Goal: Task Accomplishment & Management: Complete application form

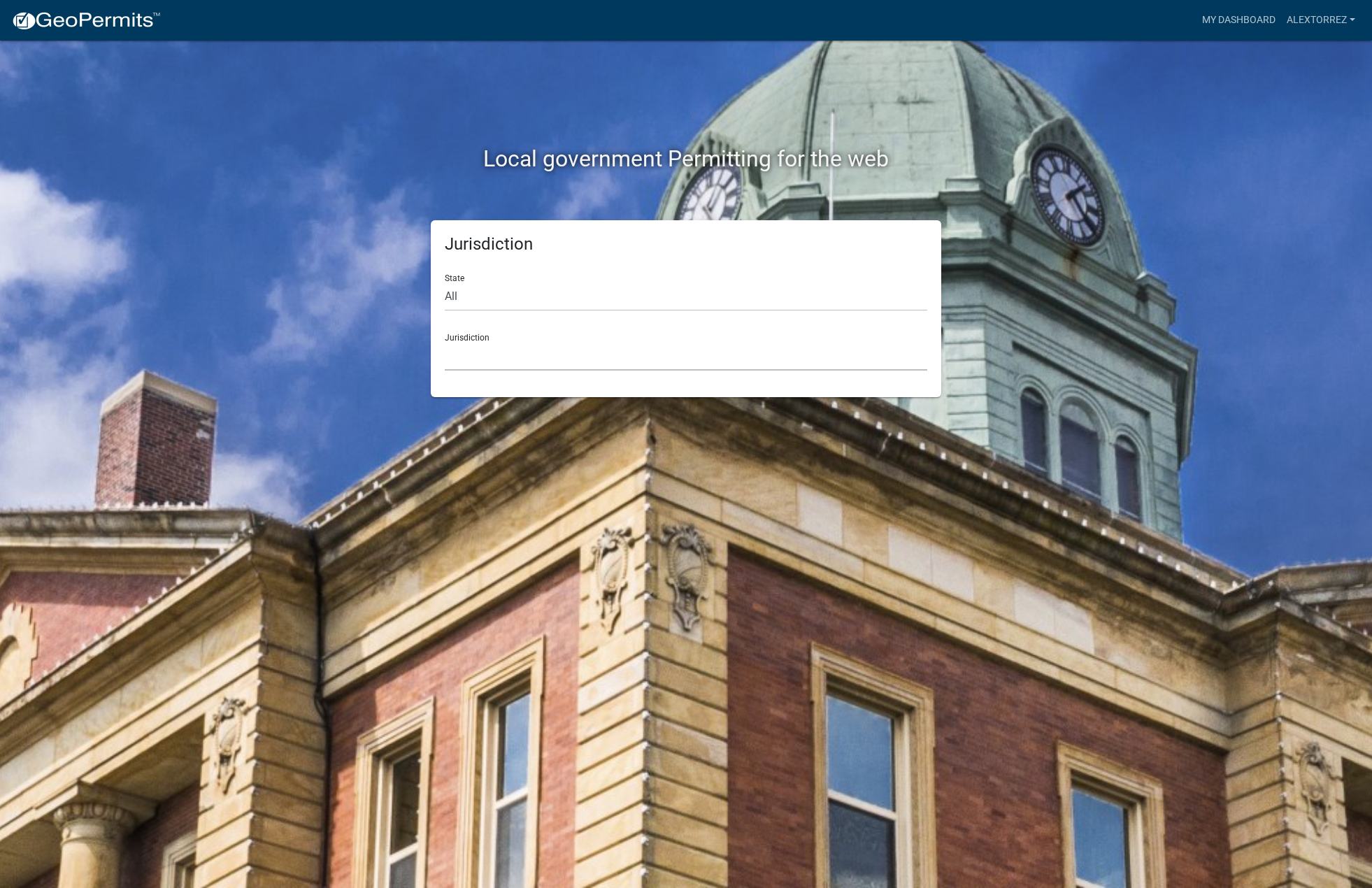
click at [475, 350] on select "[GEOGRAPHIC_DATA], [US_STATE] [GEOGRAPHIC_DATA], [US_STATE][PERSON_NAME][GEOGRA…" at bounding box center [686, 356] width 482 height 29
click at [484, 292] on select "All Colorado Georgia Indiana Iowa Kansas Minnesota Ohio South Carolina Wisconsin" at bounding box center [686, 297] width 482 height 29
select select "Georgia"
click at [445, 282] on select "All Colorado Georgia Indiana Iowa Kansas Minnesota Ohio South Carolina Wisconsin" at bounding box center [686, 297] width 482 height 29
drag, startPoint x: 490, startPoint y: 309, endPoint x: 481, endPoint y: 360, distance: 51.8
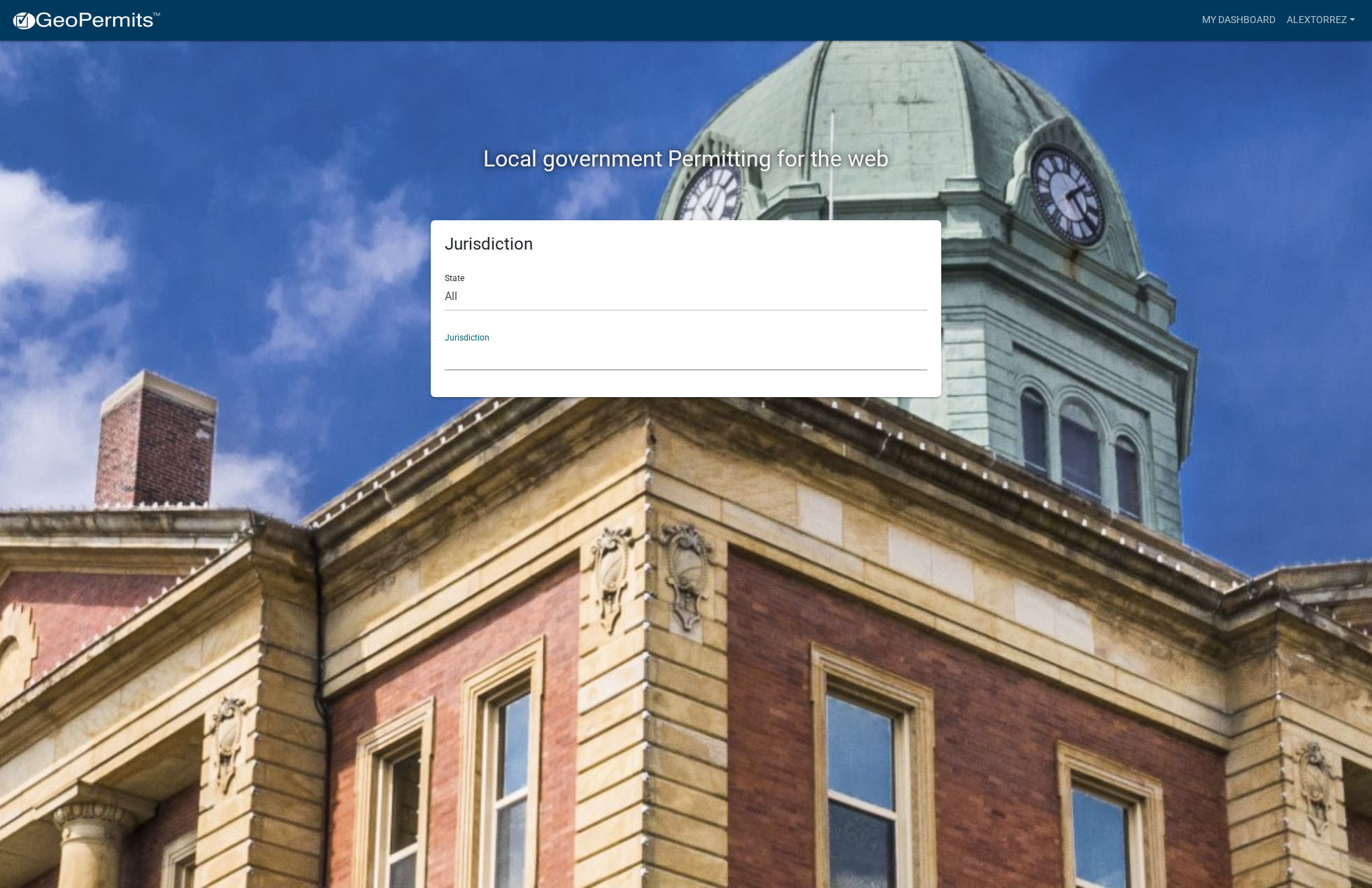
click at [481, 360] on select "Carroll County, Georgia Cook County, Georgia Crawford County, Georgia Gilmer Co…" at bounding box center [686, 356] width 482 height 29
click at [497, 316] on form "State All Colorado Georgia Indiana Iowa Kansas Minnesota Ohio South Carolina Wi…" at bounding box center [686, 316] width 482 height 108
click at [503, 295] on select "All Colorado Georgia Indiana Iowa Kansas Minnesota Ohio South Carolina Wisconsin" at bounding box center [686, 297] width 482 height 29
select select
click at [445, 282] on select "All Colorado Georgia Indiana Iowa Kansas Minnesota Ohio South Carolina Wisconsin" at bounding box center [686, 297] width 482 height 29
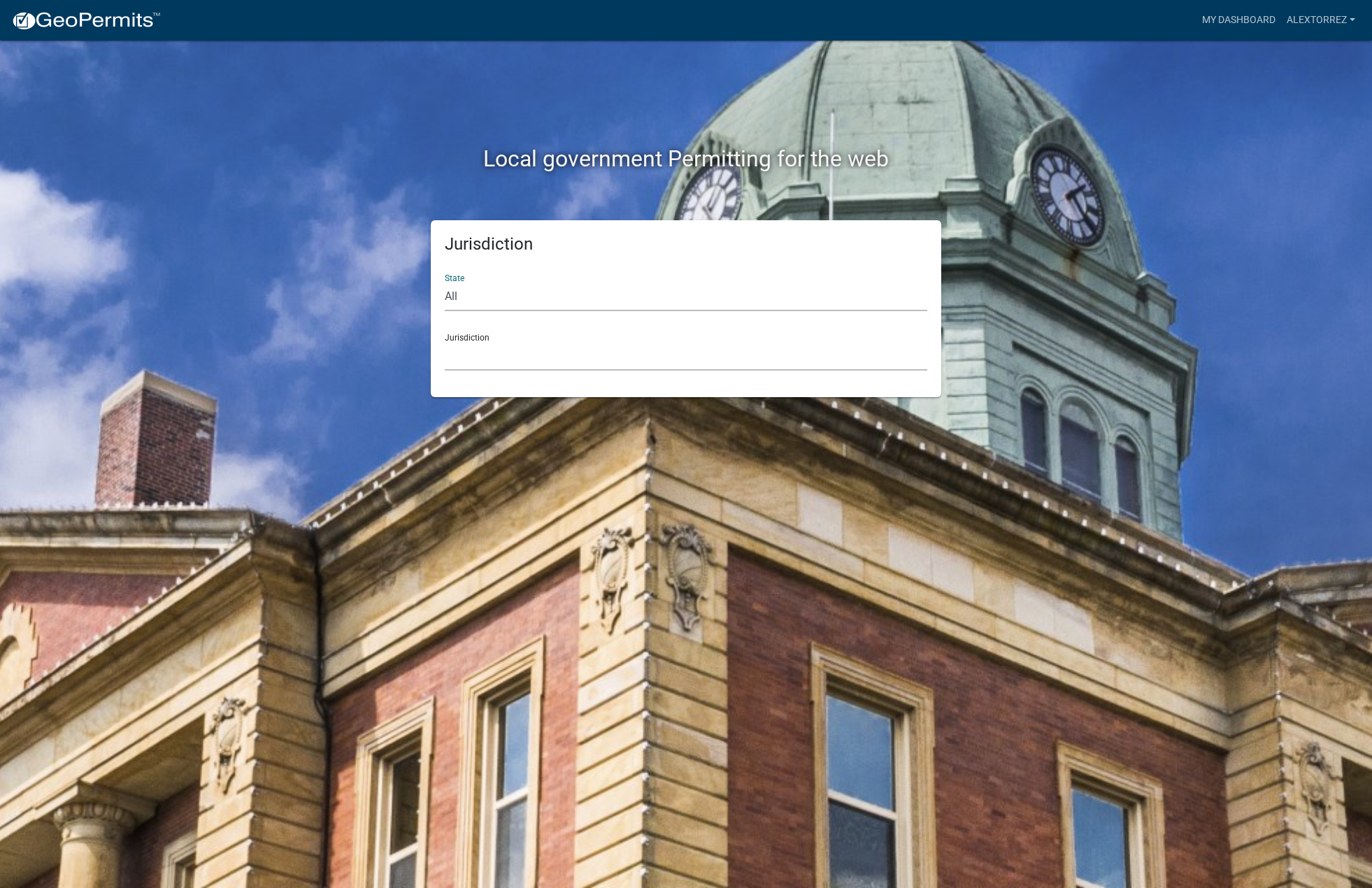
click at [497, 358] on select "Custer County, Colorado Carroll County, Georgia Cook County, Georgia Crawford C…" at bounding box center [686, 356] width 482 height 29
click at [853, 293] on select "All Colorado Georgia Indiana Iowa Kansas Minnesota Ohio South Carolina Wisconsin" at bounding box center [686, 297] width 482 height 29
click at [956, 253] on div "Jurisdiction State All Colorado Georgia Indiana Iowa Kansas Minnesota Ohio Sout…" at bounding box center [686, 308] width 797 height 177
click at [508, 291] on select "All Colorado Georgia Indiana Iowa Kansas Minnesota Ohio South Carolina Wisconsin" at bounding box center [686, 297] width 482 height 29
drag, startPoint x: 508, startPoint y: 291, endPoint x: 501, endPoint y: 351, distance: 60.4
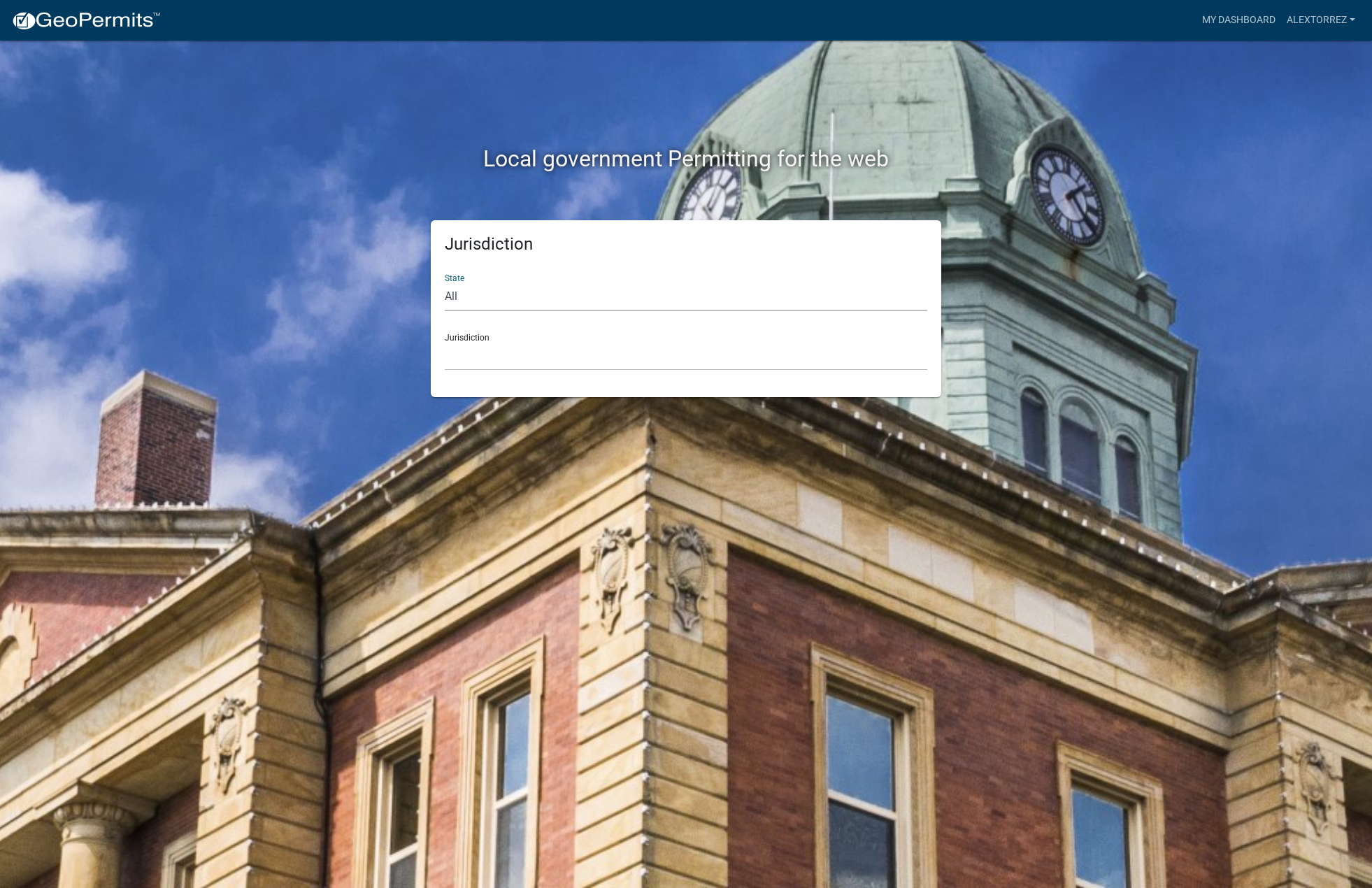
click at [508, 291] on select "All Colorado Georgia Indiana Iowa Kansas Minnesota Ohio South Carolina Wisconsin" at bounding box center [686, 297] width 482 height 29
click at [500, 354] on select "Custer County, Colorado Carroll County, Georgia Cook County, Georgia Crawford C…" at bounding box center [686, 356] width 482 height 29
click at [514, 367] on select "Custer County, Colorado Carroll County, Georgia Cook County, Georgia Crawford C…" at bounding box center [686, 356] width 482 height 29
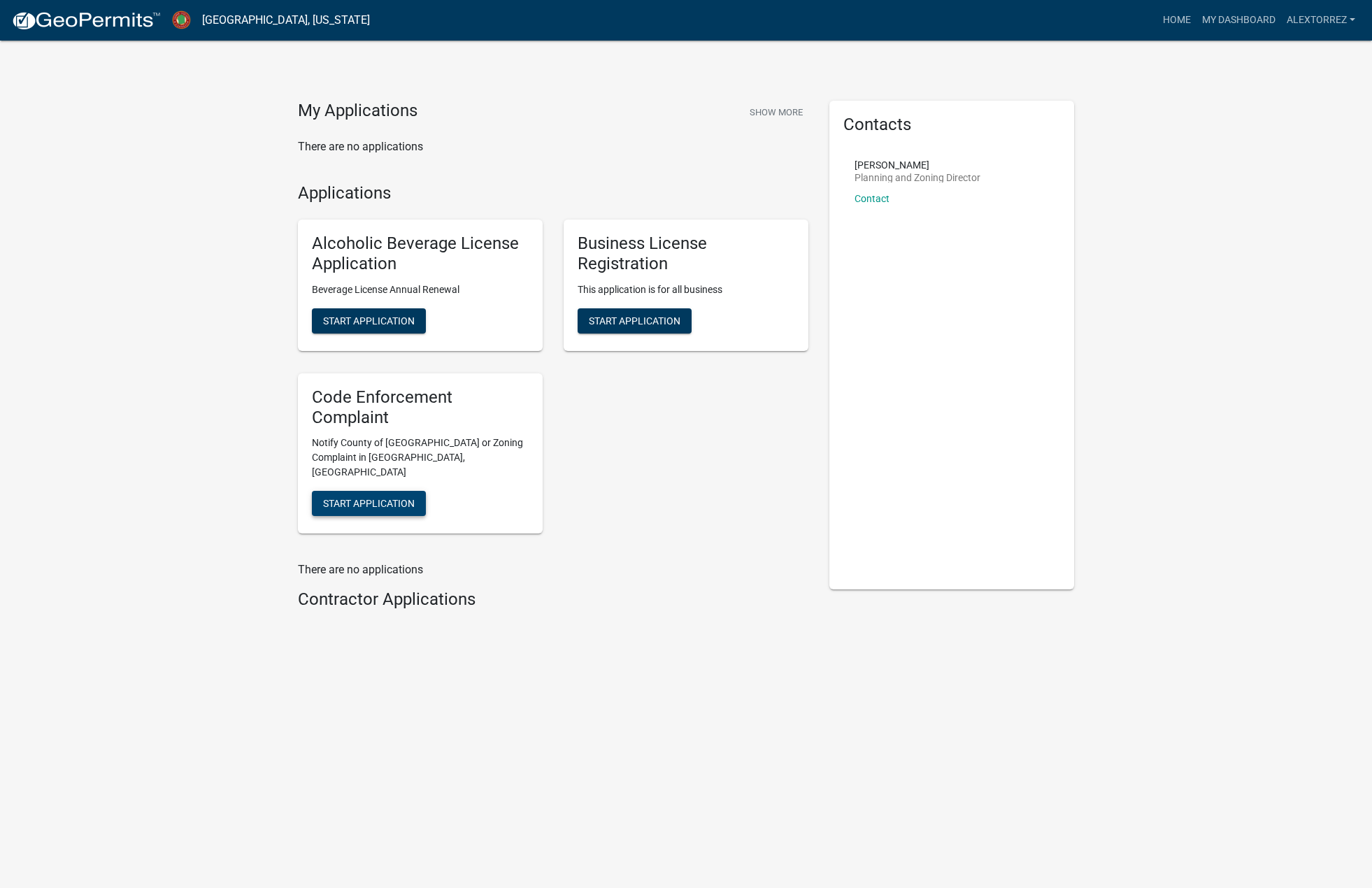
click at [385, 498] on span "Start Application" at bounding box center [369, 503] width 92 height 11
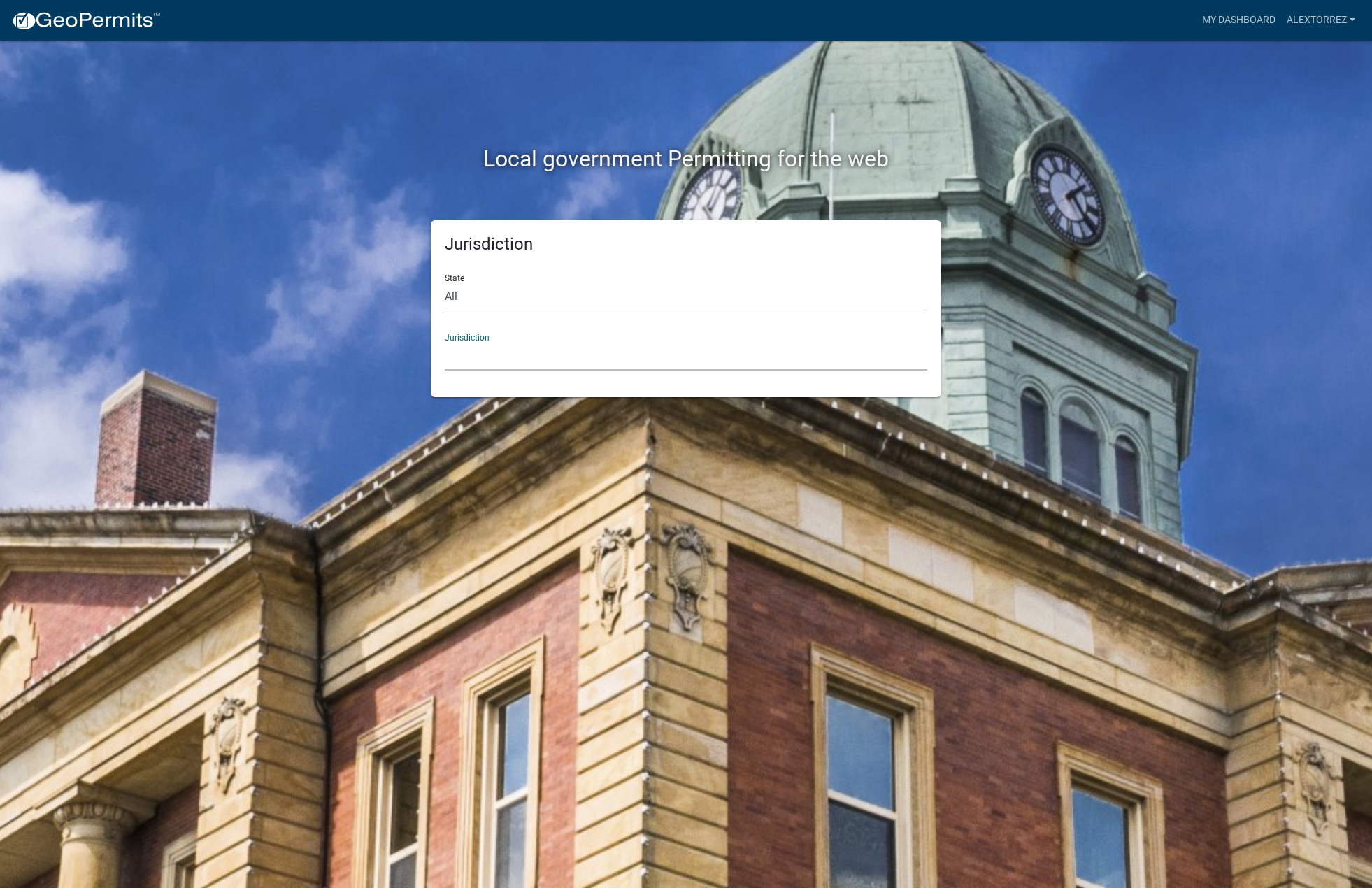
click at [516, 358] on select "Custer County, Colorado Carroll County, Georgia Cook County, Georgia Crawford C…" at bounding box center [686, 356] width 482 height 29
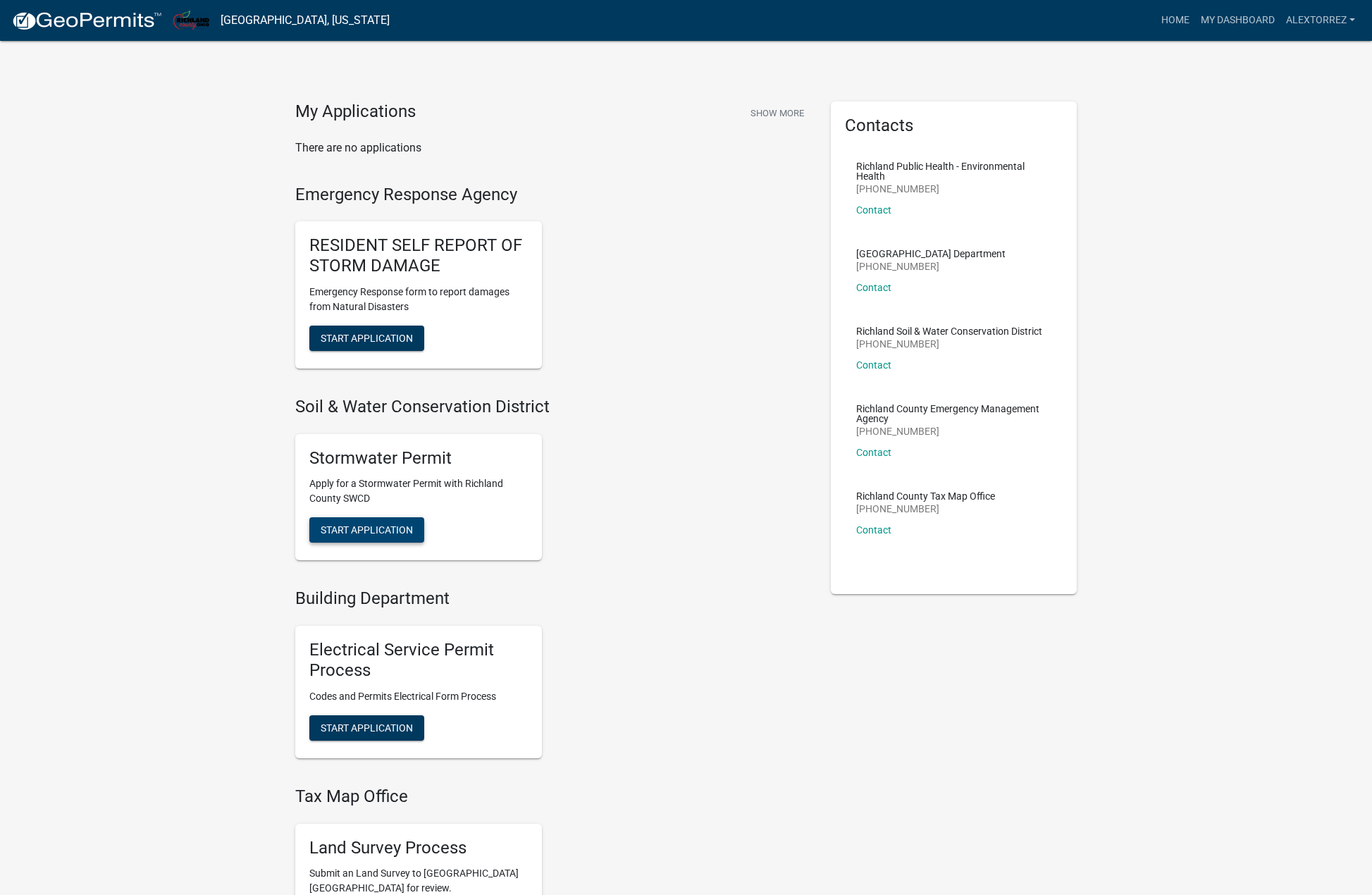
click at [386, 535] on span "Start Application" at bounding box center [366, 530] width 93 height 11
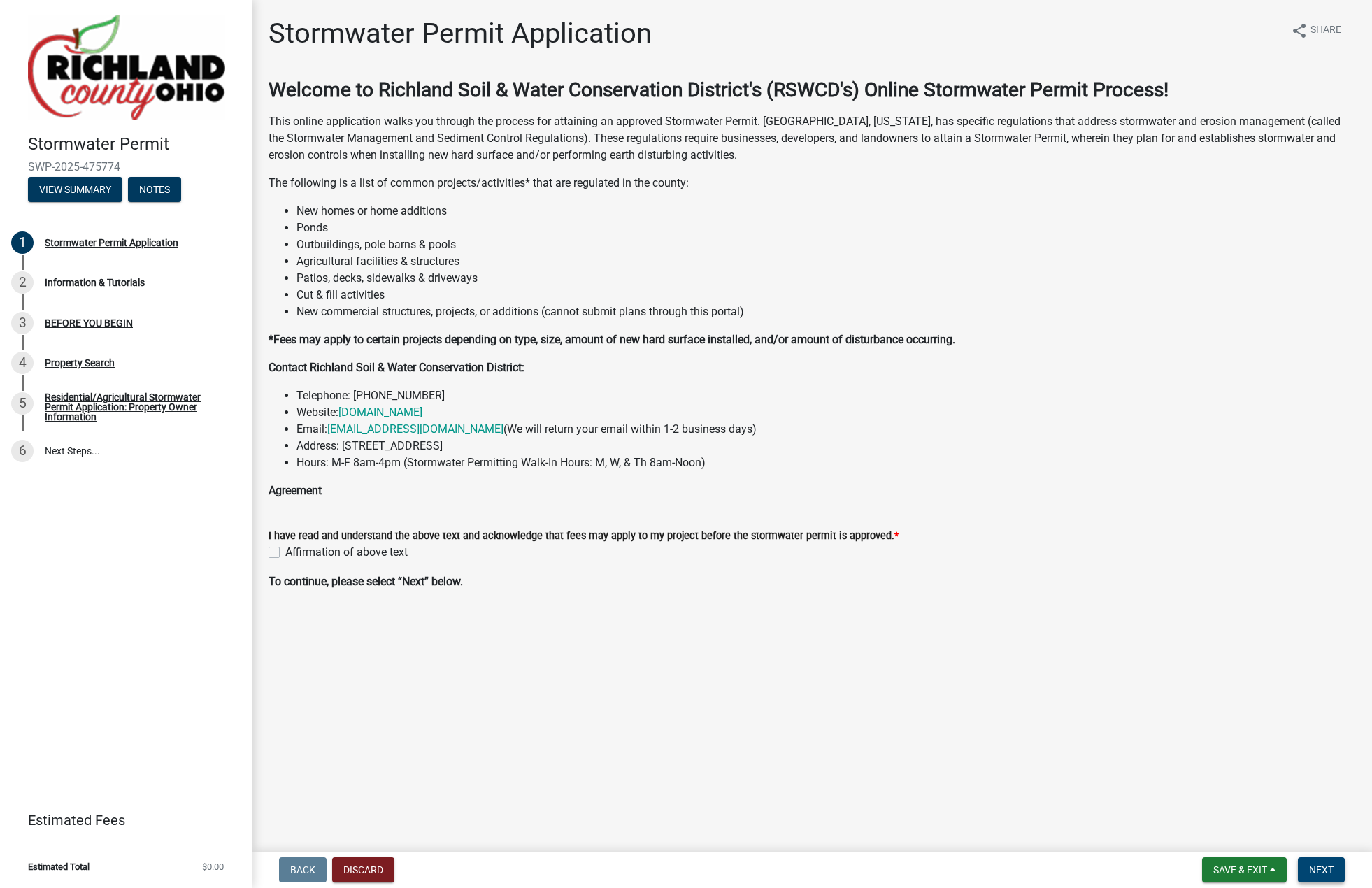
click at [1340, 866] on button "Next" at bounding box center [1321, 869] width 47 height 25
click at [1335, 871] on button "Next" at bounding box center [1321, 869] width 47 height 25
click at [279, 551] on div "Affirmation of above text" at bounding box center [812, 551] width 1087 height 17
click at [285, 549] on label "Affirmation of above text" at bounding box center [346, 551] width 122 height 17
click at [285, 549] on input "Affirmation of above text" at bounding box center [290, 548] width 9 height 9
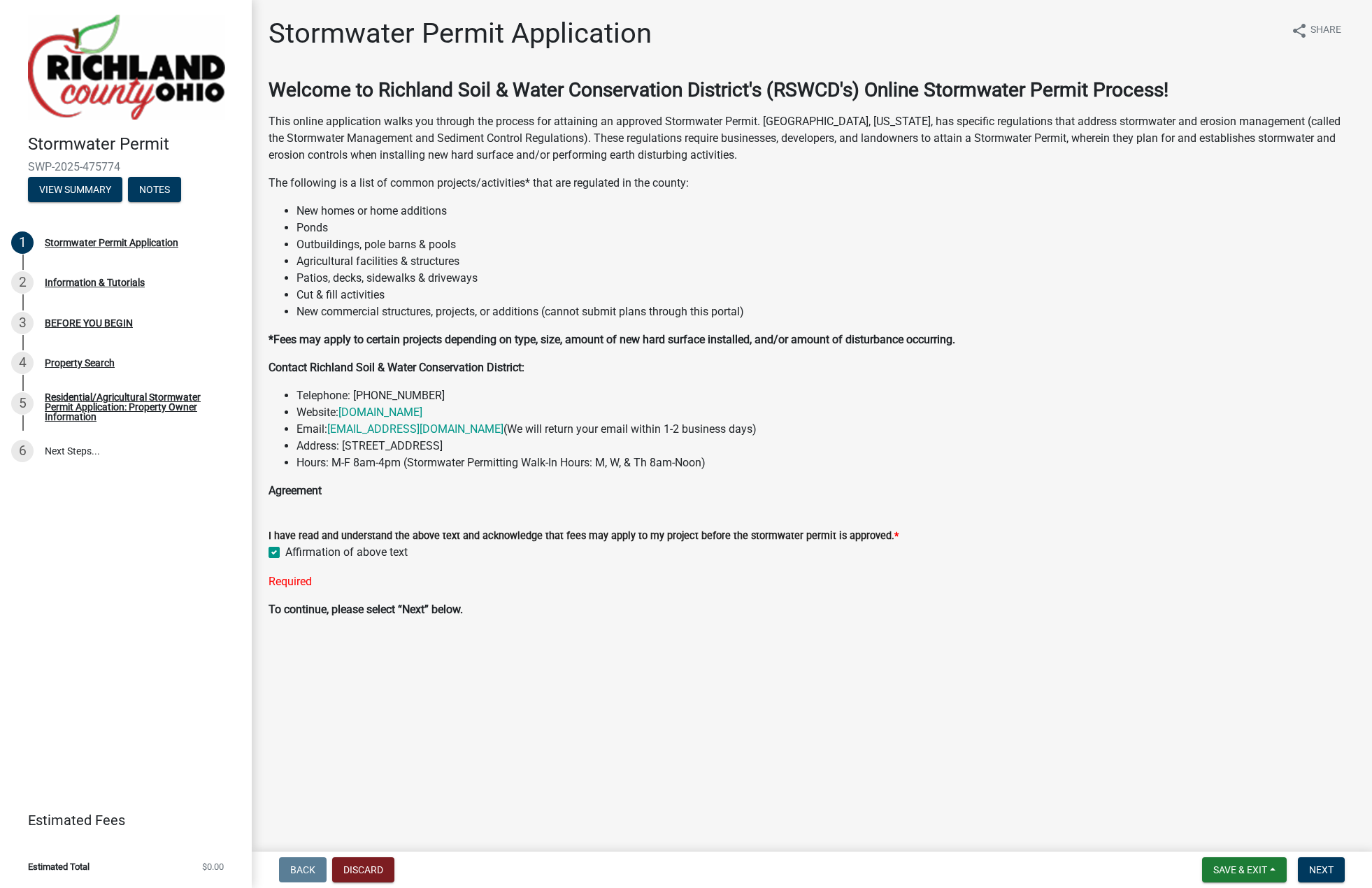
checkbox input "true"
click at [1316, 870] on span "Next" at bounding box center [1321, 869] width 25 height 11
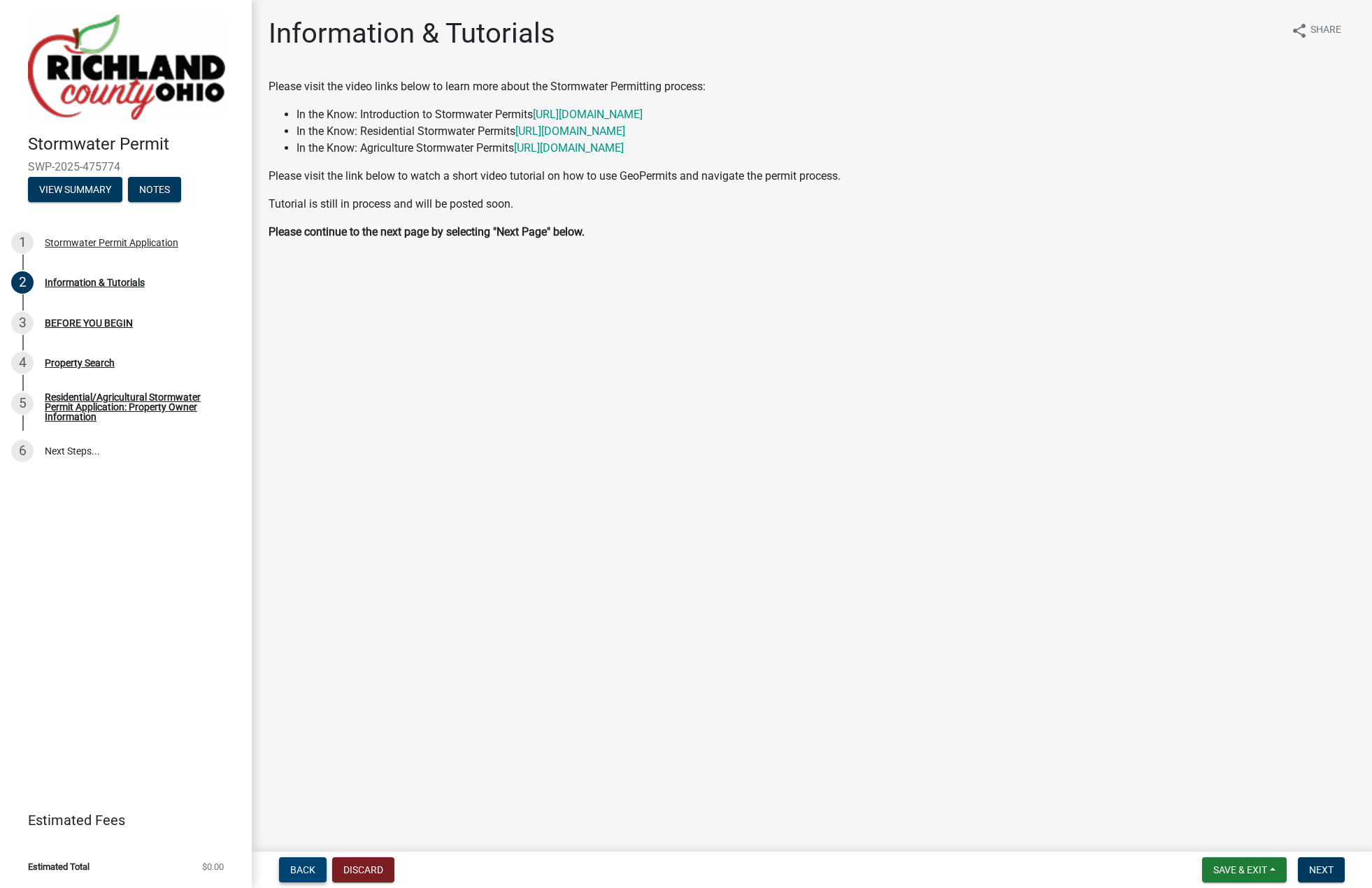
click at [298, 867] on span "Back" at bounding box center [303, 869] width 25 height 11
click at [1330, 867] on span "Next" at bounding box center [1321, 869] width 25 height 11
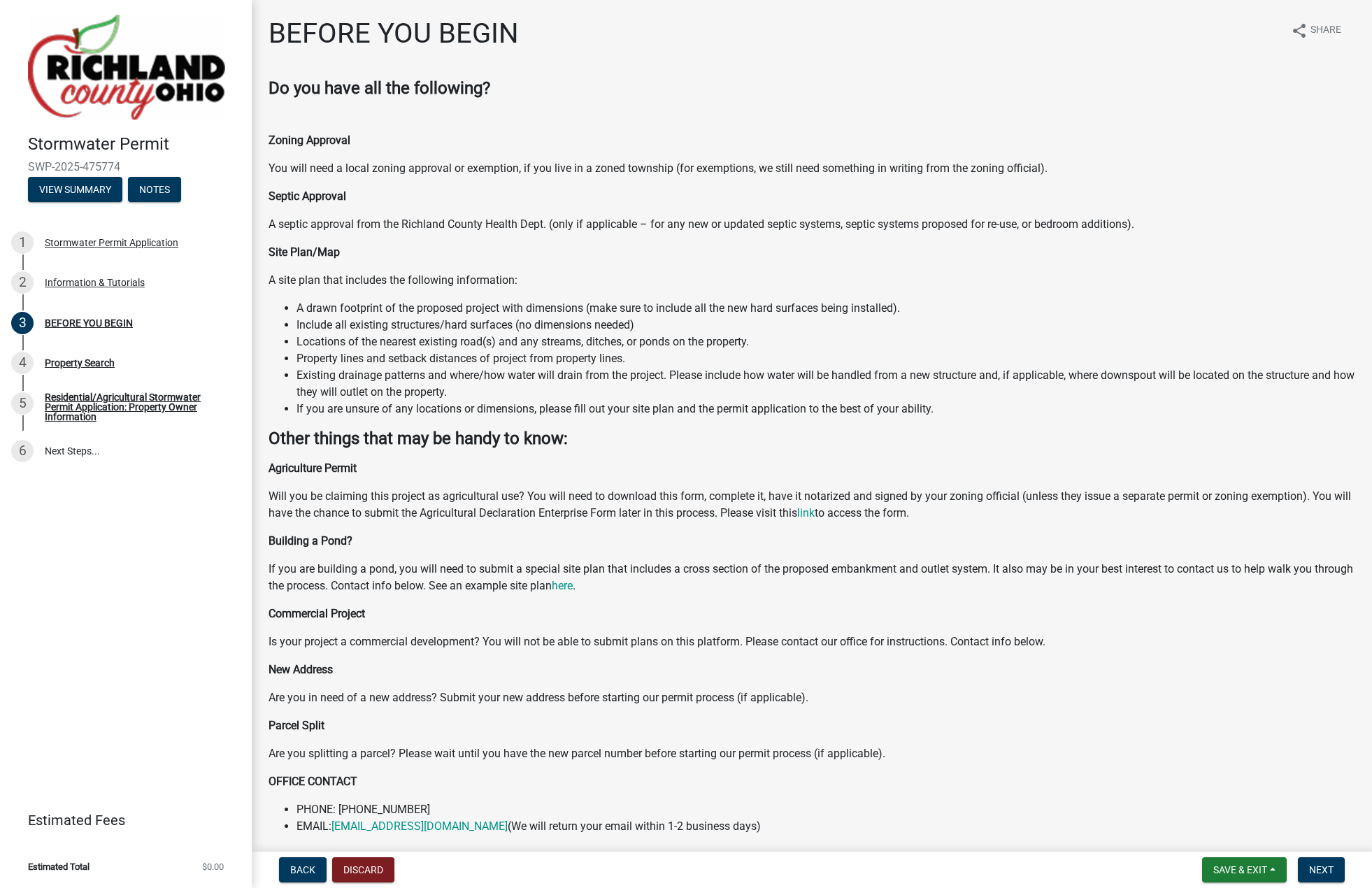
scroll to position [54, 0]
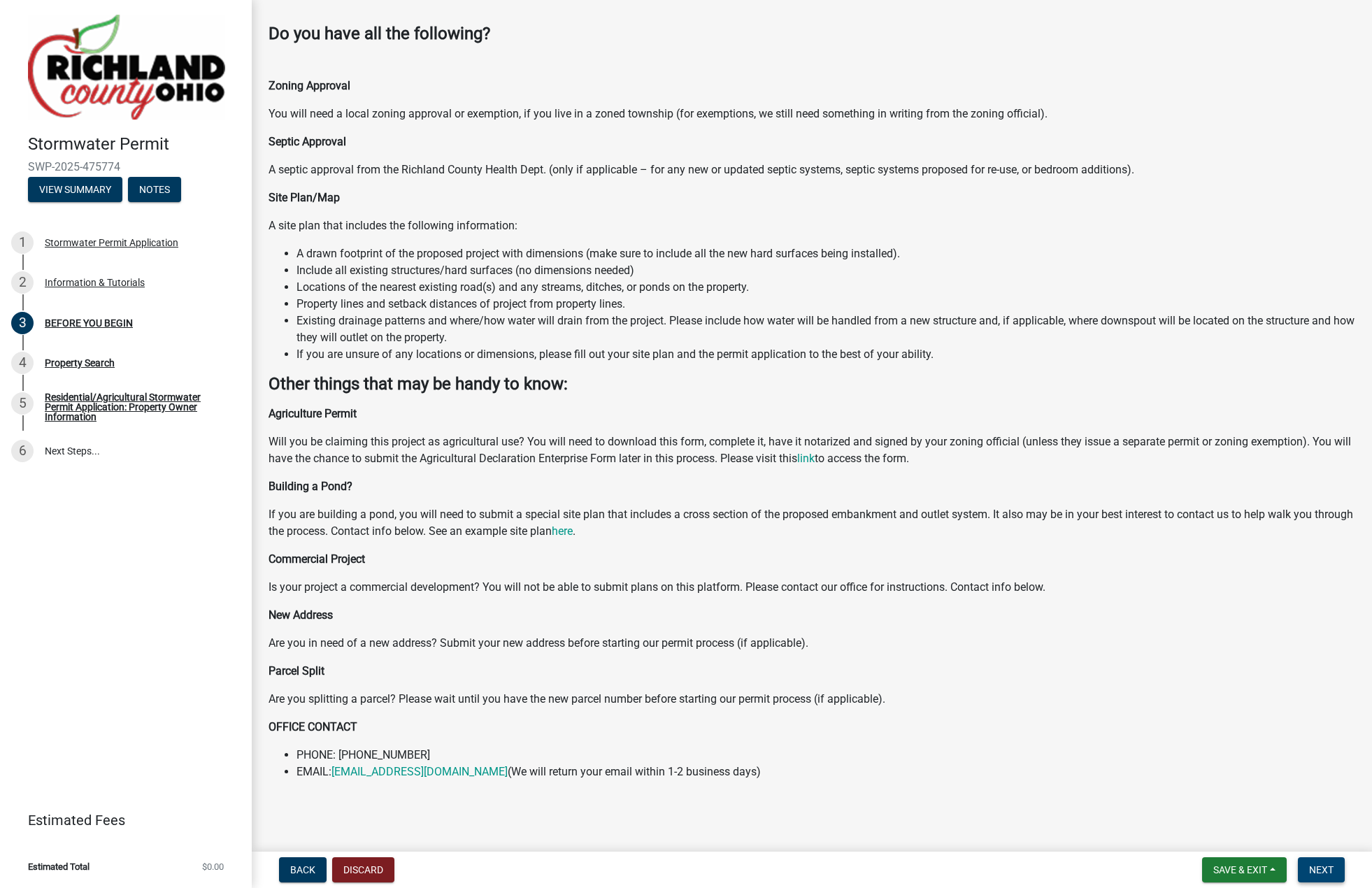
drag, startPoint x: 1339, startPoint y: 871, endPoint x: 1259, endPoint y: 822, distance: 93.8
click at [1338, 871] on button "Next" at bounding box center [1321, 869] width 47 height 25
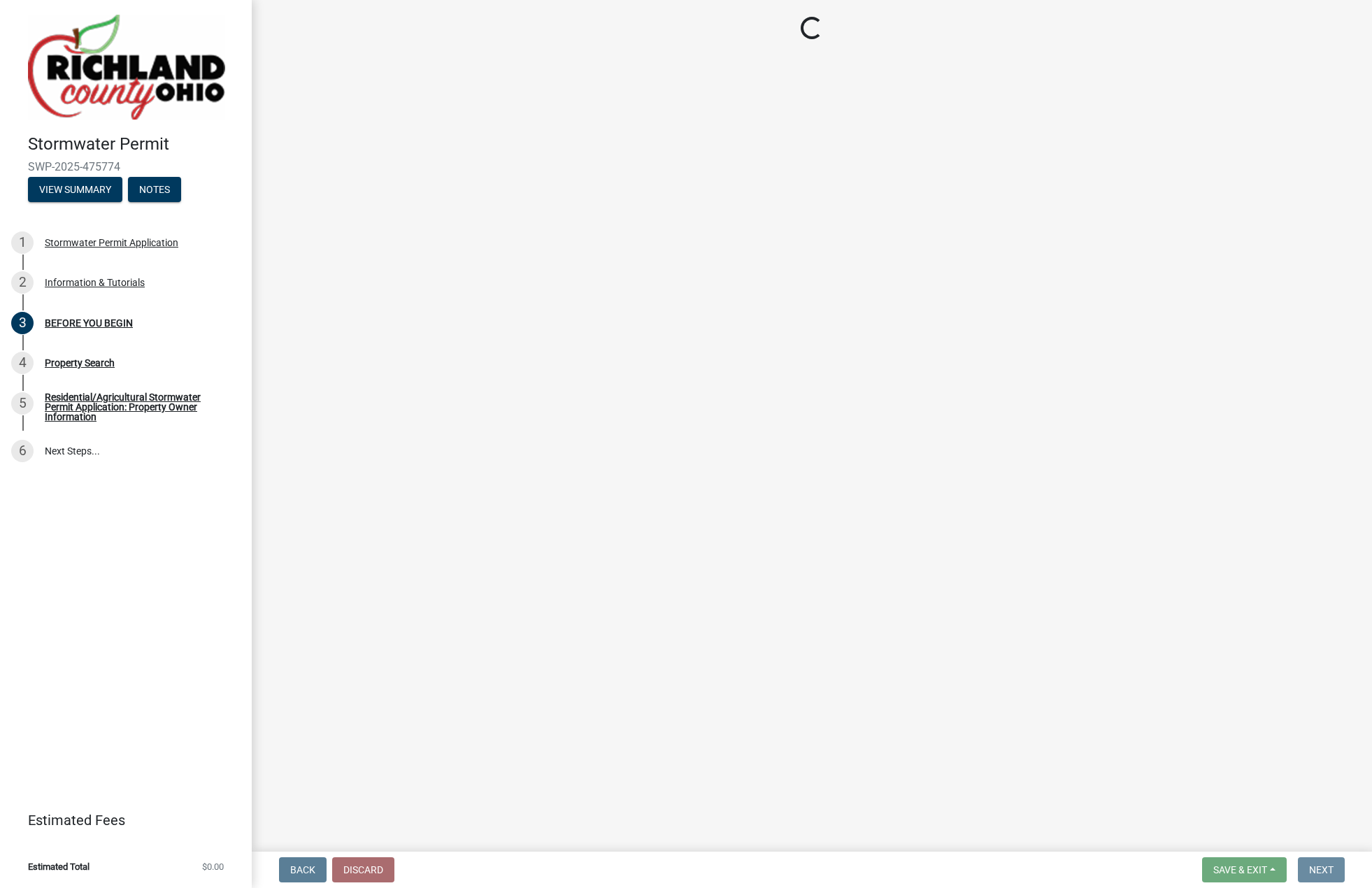
scroll to position [0, 0]
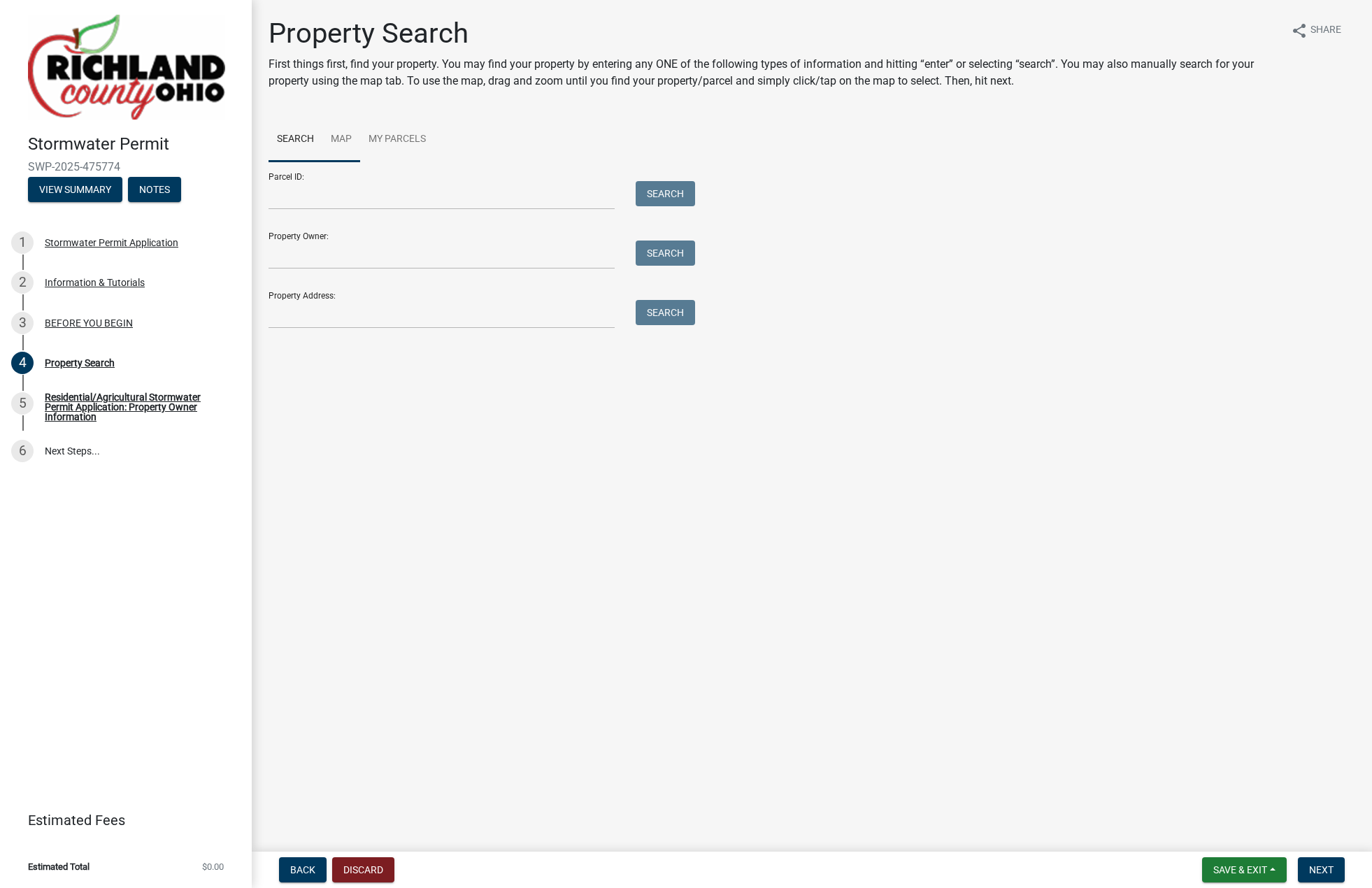
click at [337, 138] on link "Map" at bounding box center [341, 140] width 38 height 45
click at [290, 185] on span at bounding box center [290, 182] width 11 height 11
click at [290, 182] on span at bounding box center [290, 182] width 11 height 11
click at [562, 312] on div at bounding box center [812, 336] width 1087 height 350
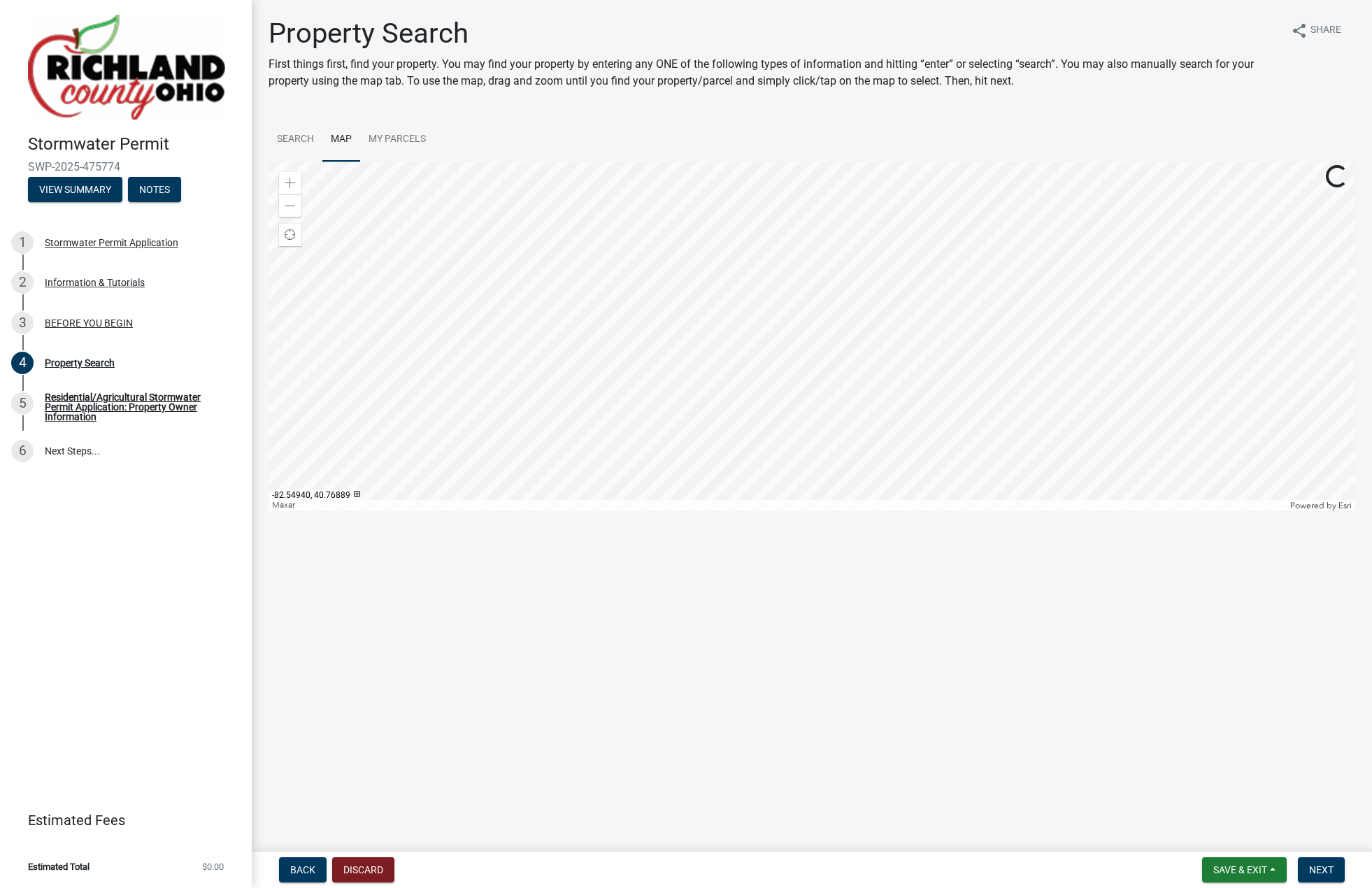
click at [832, 276] on div at bounding box center [812, 336] width 1087 height 350
click at [285, 186] on span at bounding box center [290, 182] width 11 height 11
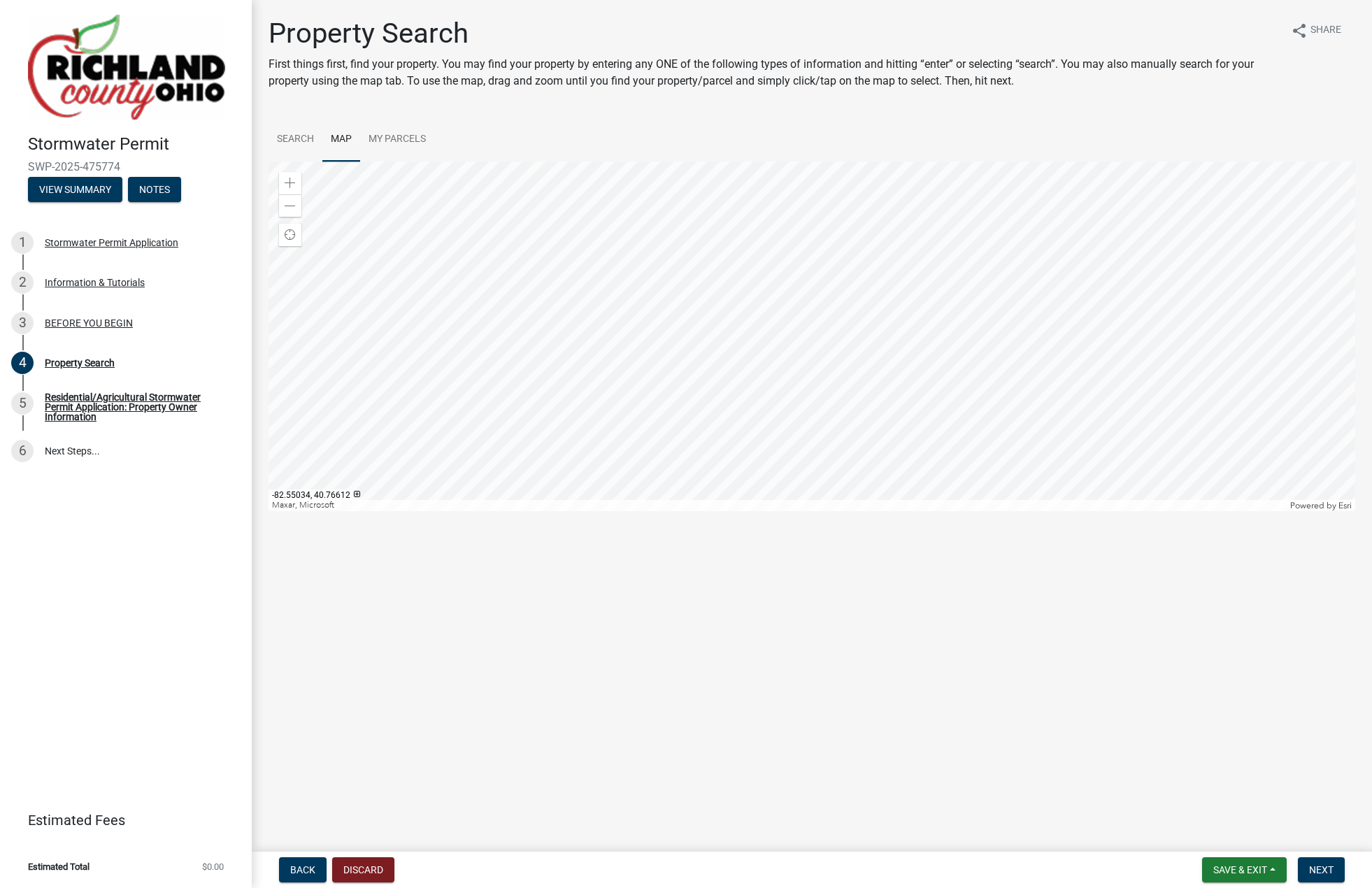
click at [618, 381] on div at bounding box center [812, 336] width 1087 height 350
click at [773, 295] on div at bounding box center [812, 336] width 1087 height 350
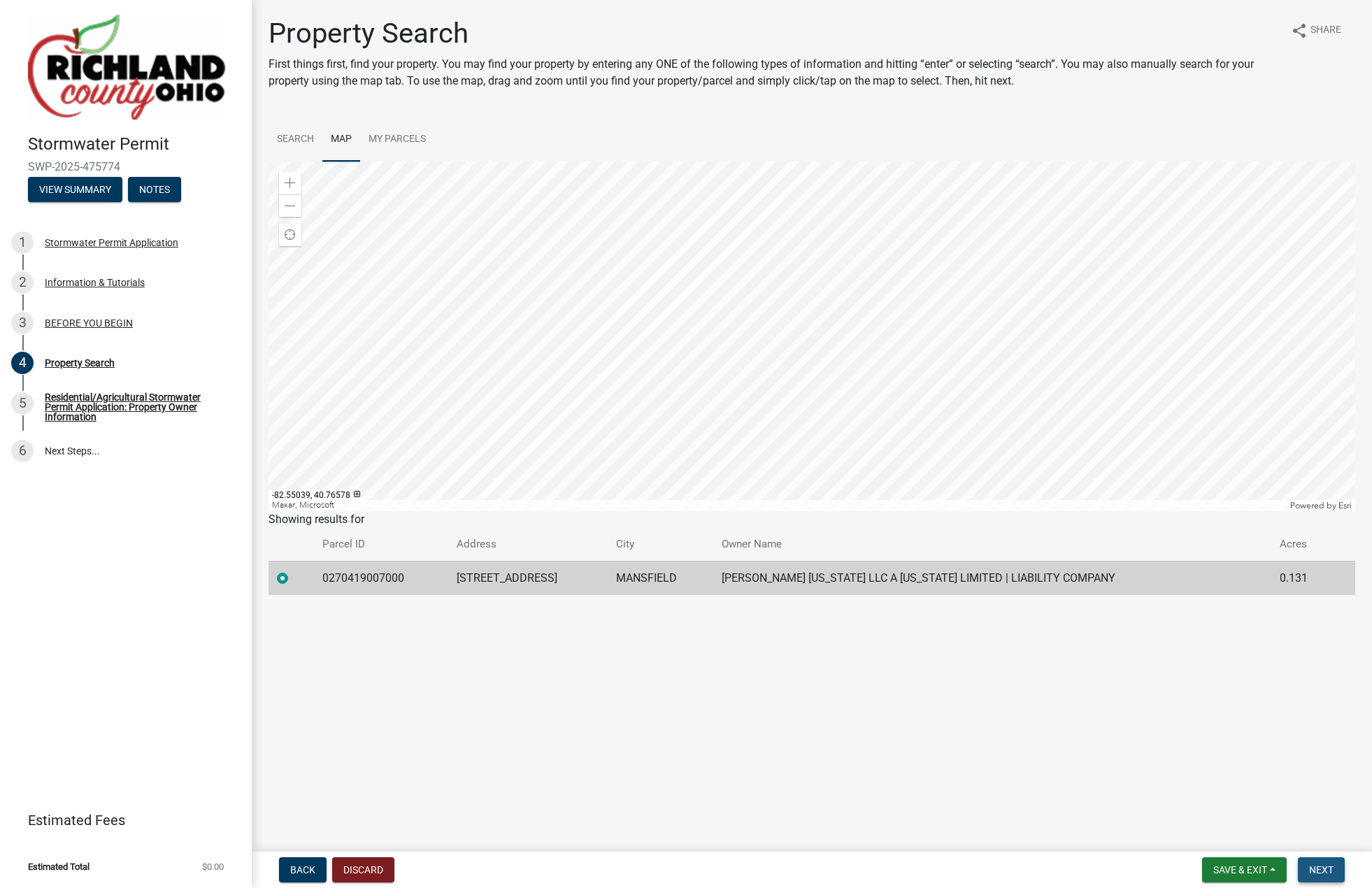
click at [1330, 869] on span "Next" at bounding box center [1321, 869] width 25 height 11
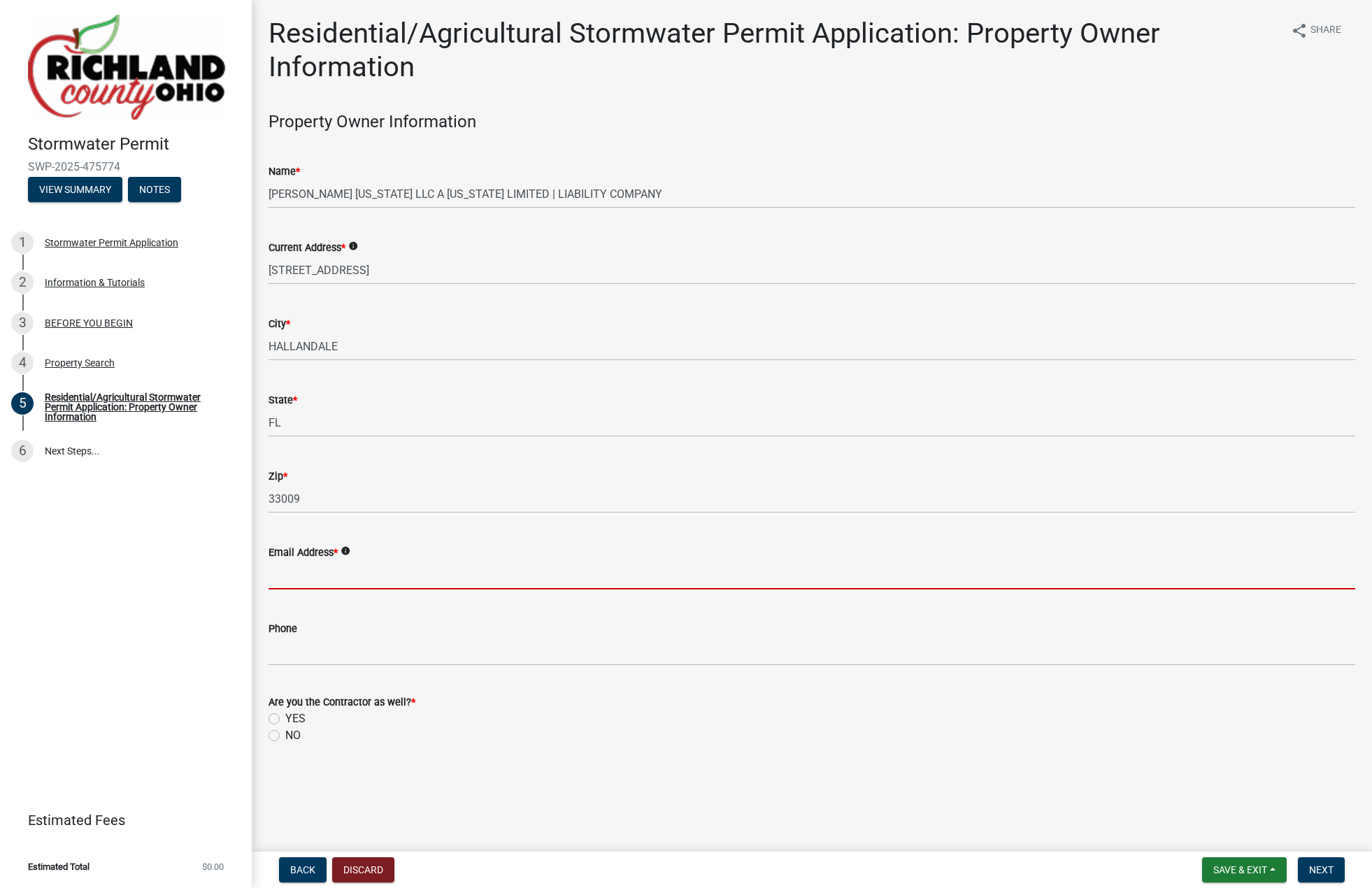
click at [304, 572] on input "Email Address *" at bounding box center [812, 575] width 1087 height 29
drag, startPoint x: 626, startPoint y: 778, endPoint x: 574, endPoint y: 751, distance: 58.6
click at [626, 778] on main "Residential/Agricultural Stormwater Permit Application: Property Owner Informat…" at bounding box center [812, 423] width 1120 height 846
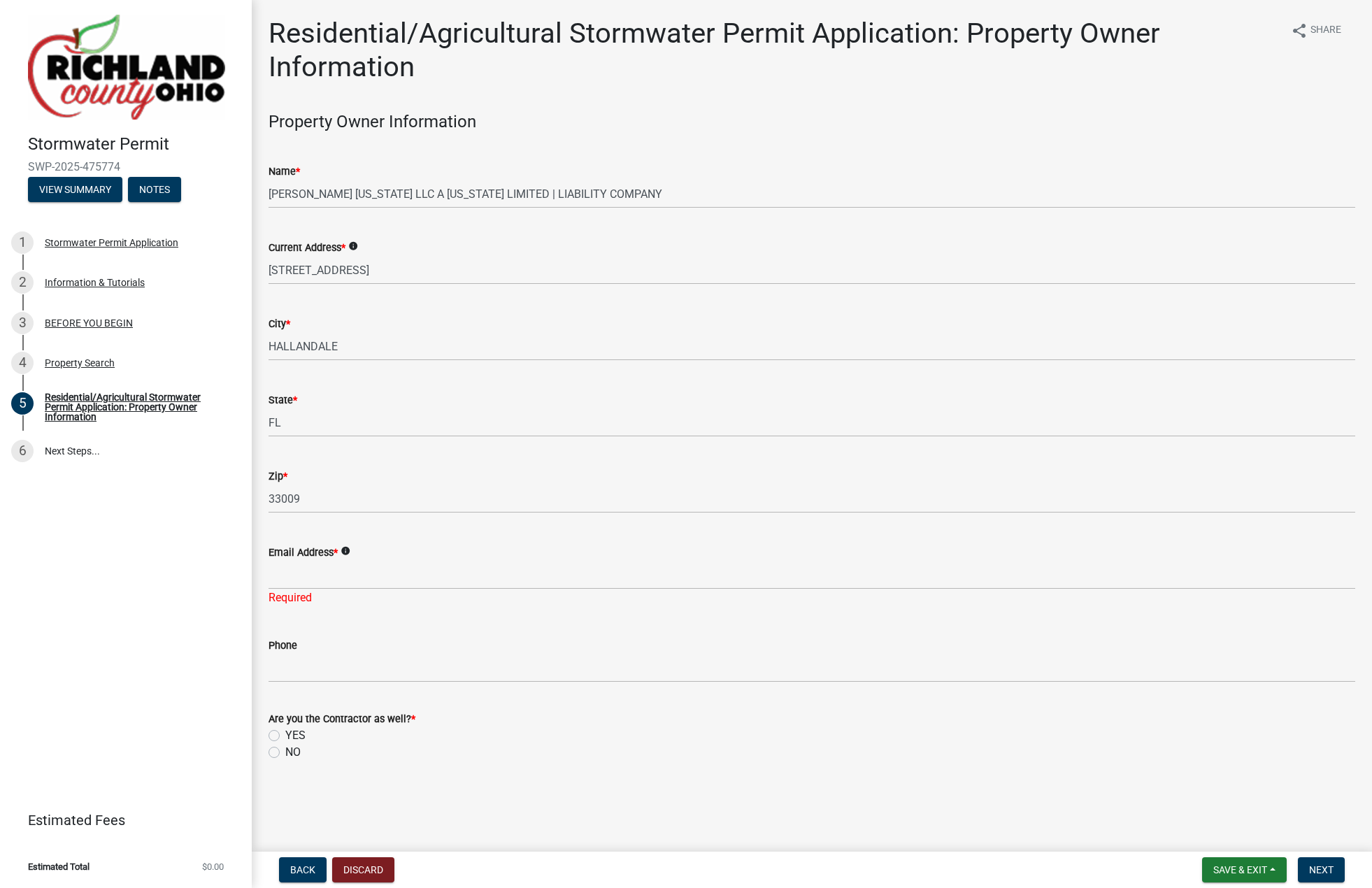
click at [330, 592] on div "Required" at bounding box center [812, 597] width 1087 height 17
click at [330, 583] on input "Email Address *" at bounding box center [812, 575] width 1087 height 29
type input "[EMAIL_ADDRESS][DOMAIN_NAME]"
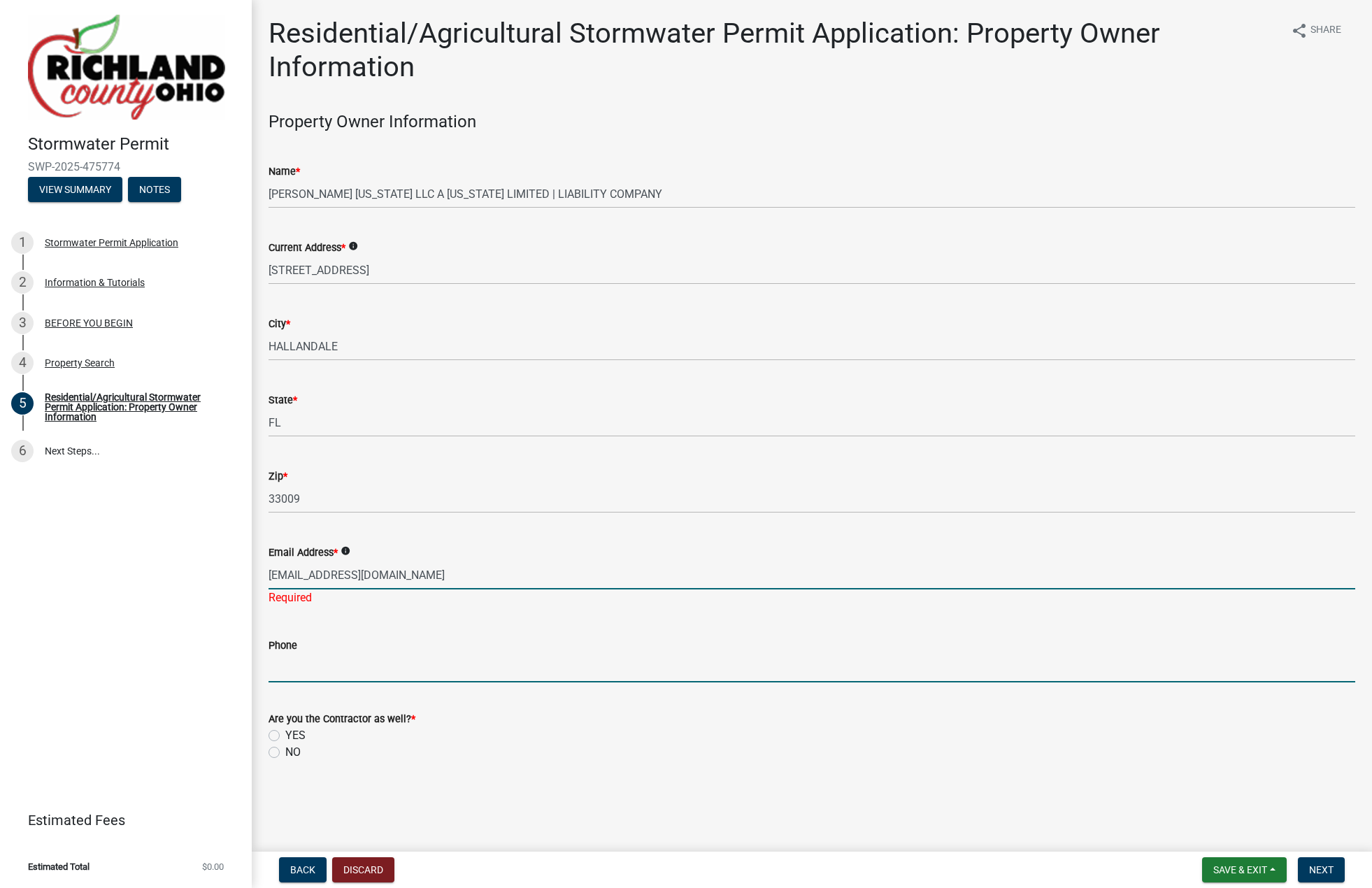
type input "7209829688"
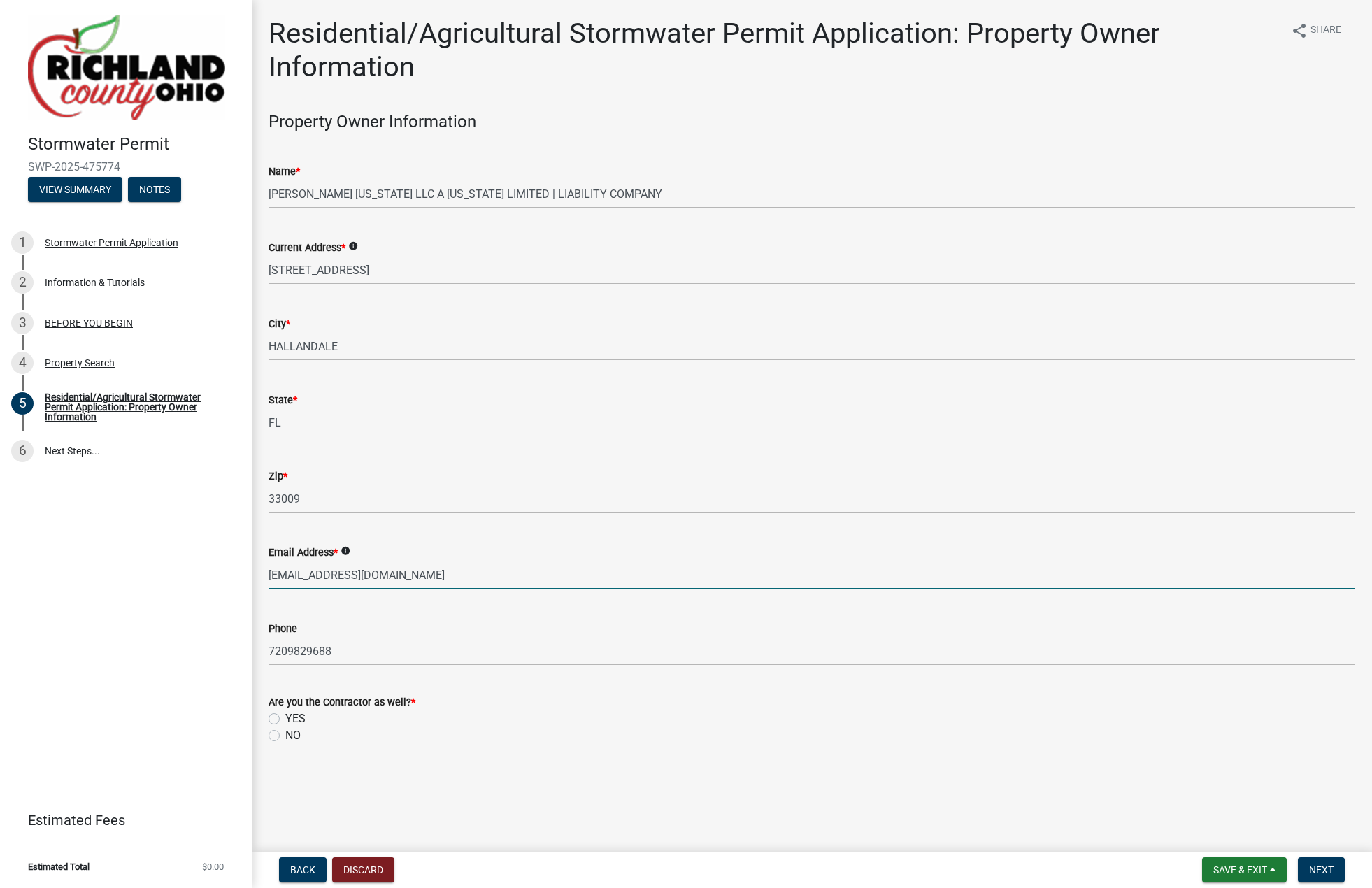
click at [560, 729] on div "NO" at bounding box center [812, 735] width 1087 height 17
click at [285, 736] on label "NO" at bounding box center [293, 735] width 15 height 17
click at [285, 736] on input "NO" at bounding box center [290, 731] width 9 height 9
radio input "true"
click at [285, 714] on label "YES" at bounding box center [295, 718] width 20 height 17
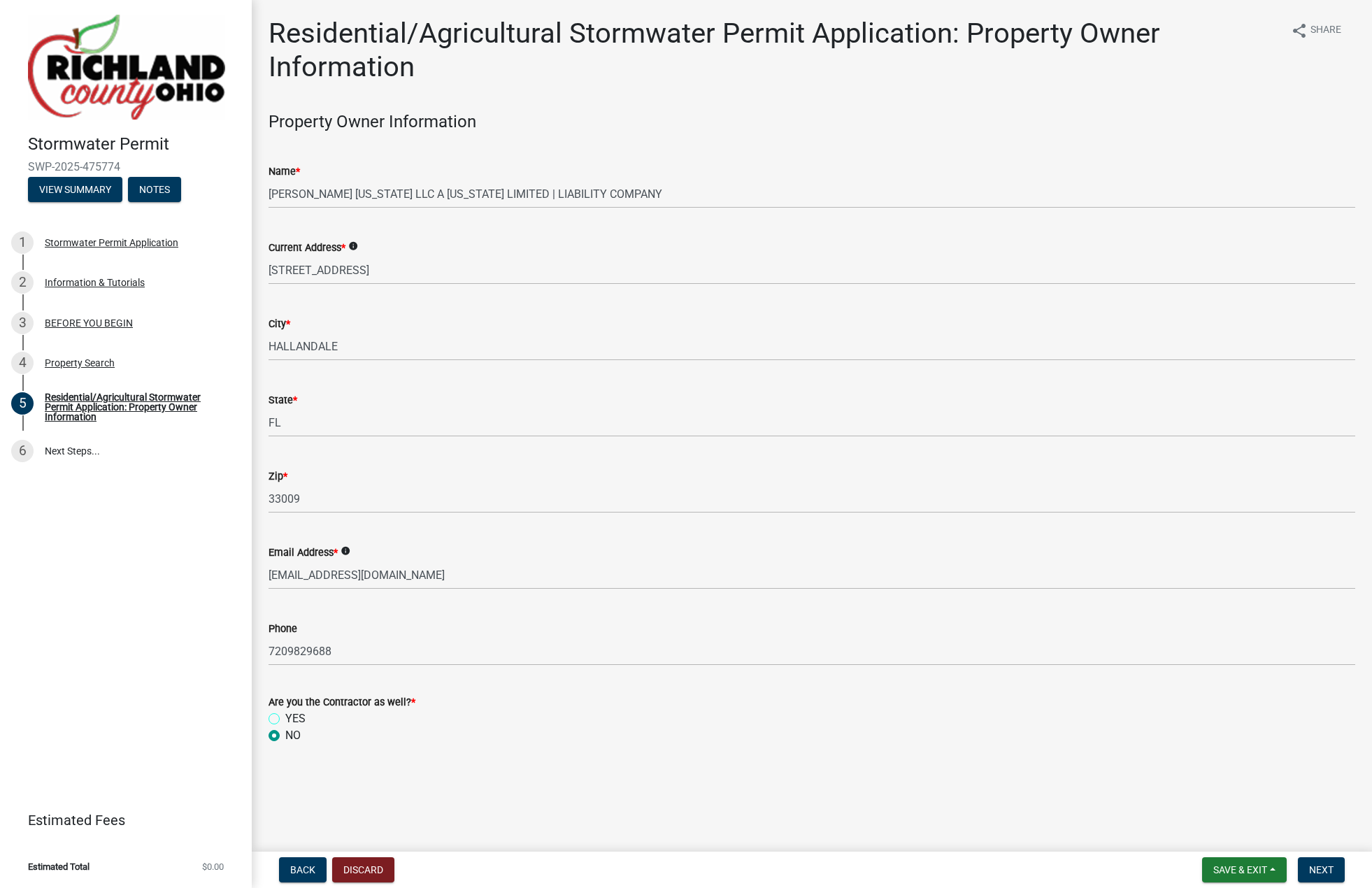
click at [285, 714] on input "YES" at bounding box center [290, 714] width 9 height 9
radio input "true"
click at [1321, 871] on span "Next" at bounding box center [1321, 869] width 25 height 11
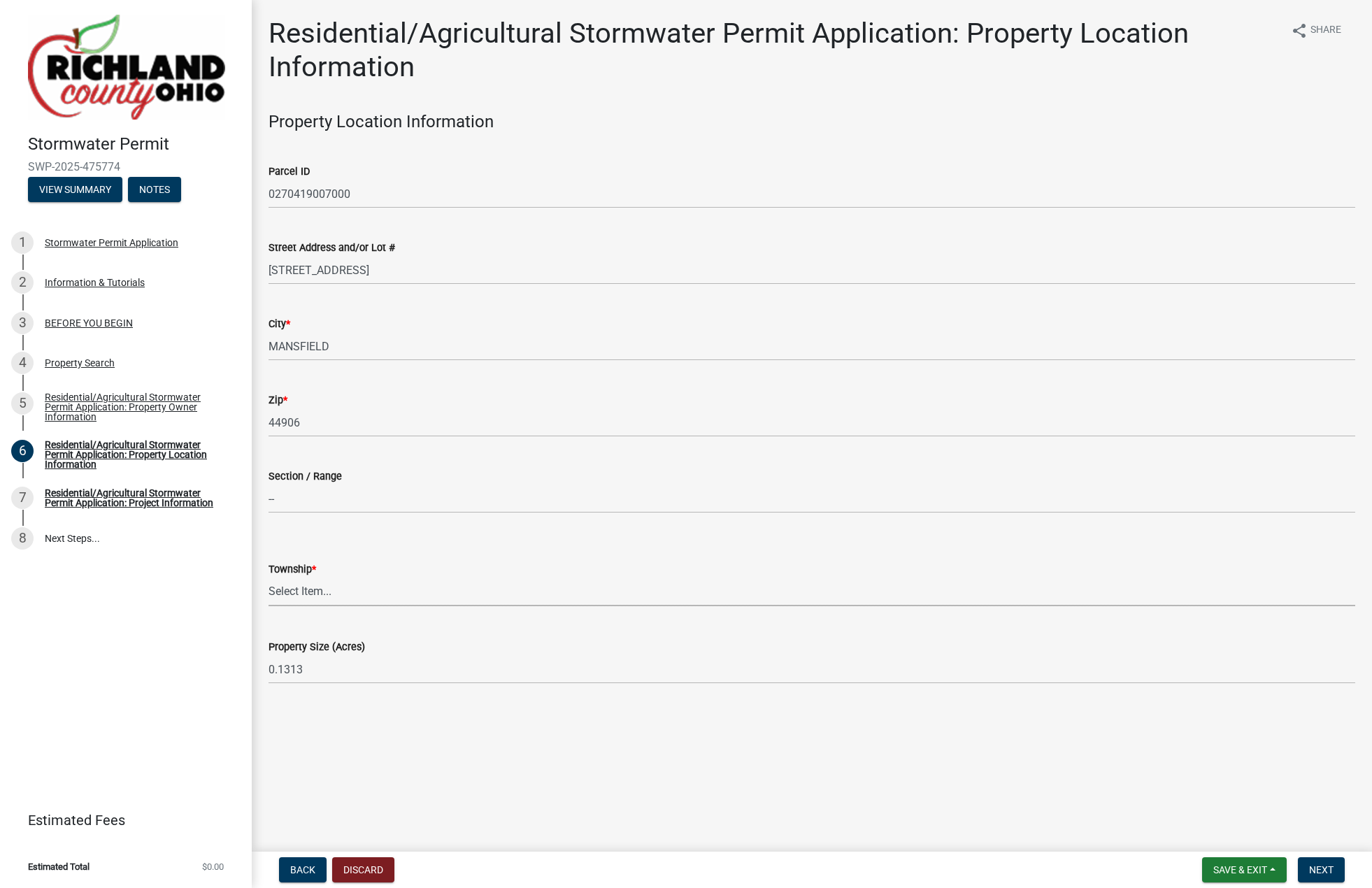
click at [331, 593] on select "Select Item... Blooming Grove [PERSON_NAME] [GEOGRAPHIC_DATA][PERSON_NAME] [PER…" at bounding box center [812, 592] width 1087 height 29
click at [269, 578] on select "Select Item... Blooming Grove [PERSON_NAME] [GEOGRAPHIC_DATA][PERSON_NAME] [PER…" at bounding box center [812, 592] width 1087 height 29
select select "ef5df6fb-b959-49db-bffe-7b786d9901b9"
click at [520, 787] on main "Residential/Agricultural Stormwater Permit Application: Property Location Infor…" at bounding box center [812, 423] width 1120 height 846
click at [1310, 871] on span "Next" at bounding box center [1321, 869] width 25 height 11
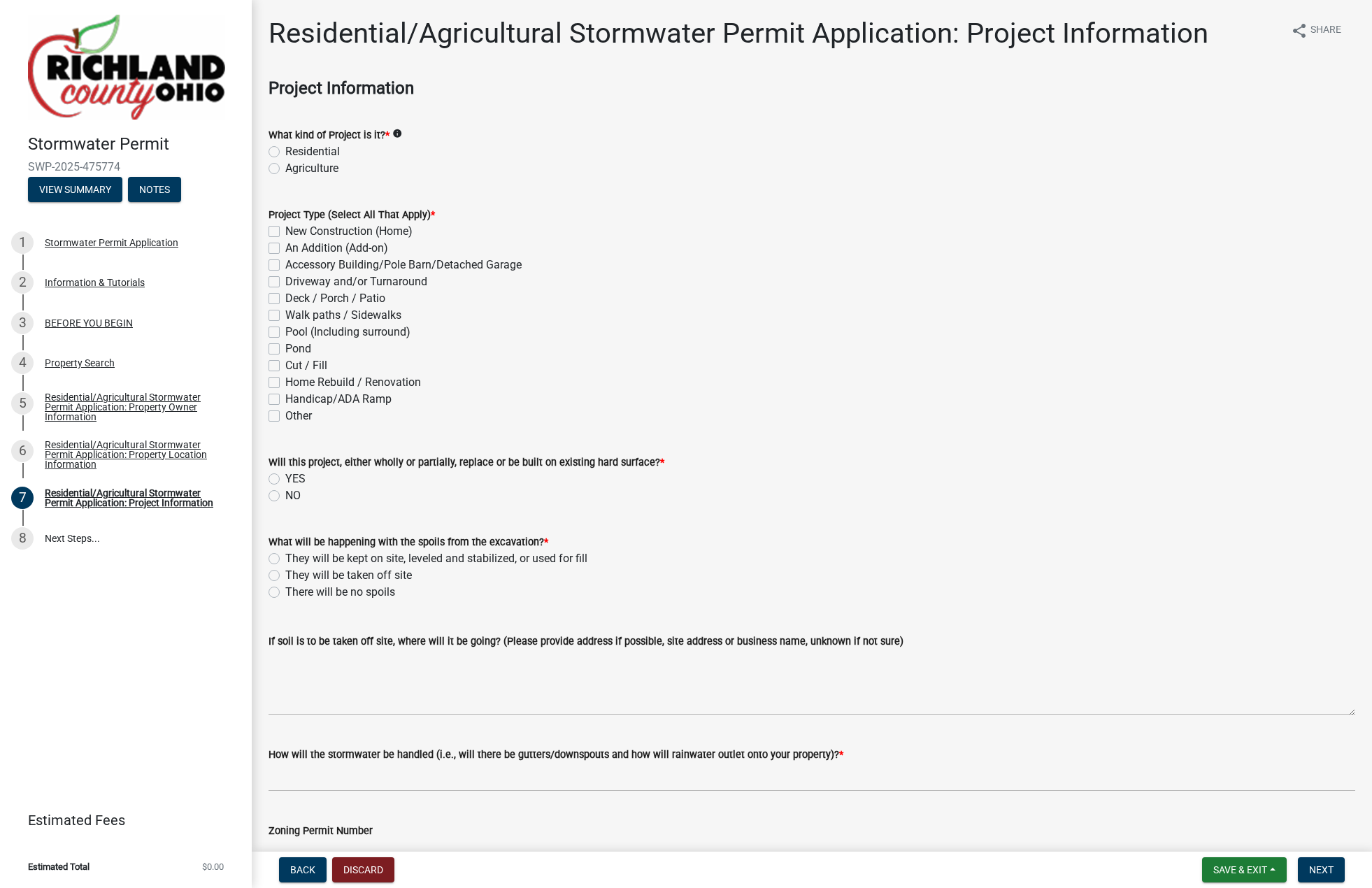
click at [285, 155] on label "Residential" at bounding box center [312, 151] width 54 height 17
click at [285, 153] on input "Residential" at bounding box center [290, 148] width 9 height 9
radio input "true"
click at [285, 352] on label "Pond" at bounding box center [298, 348] width 26 height 17
click at [285, 350] on input "Pond" at bounding box center [290, 344] width 9 height 9
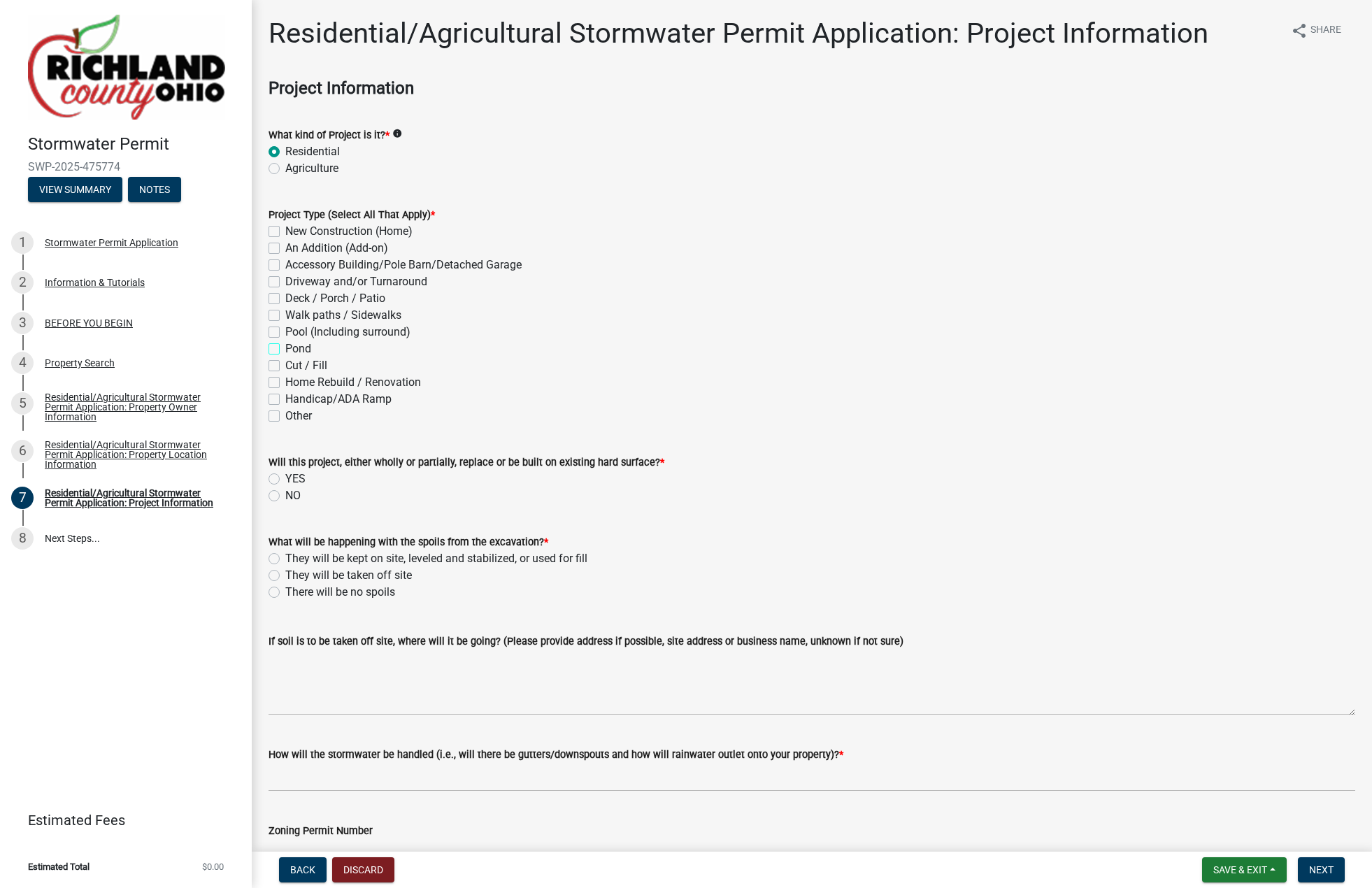
checkbox input "true"
checkbox input "false"
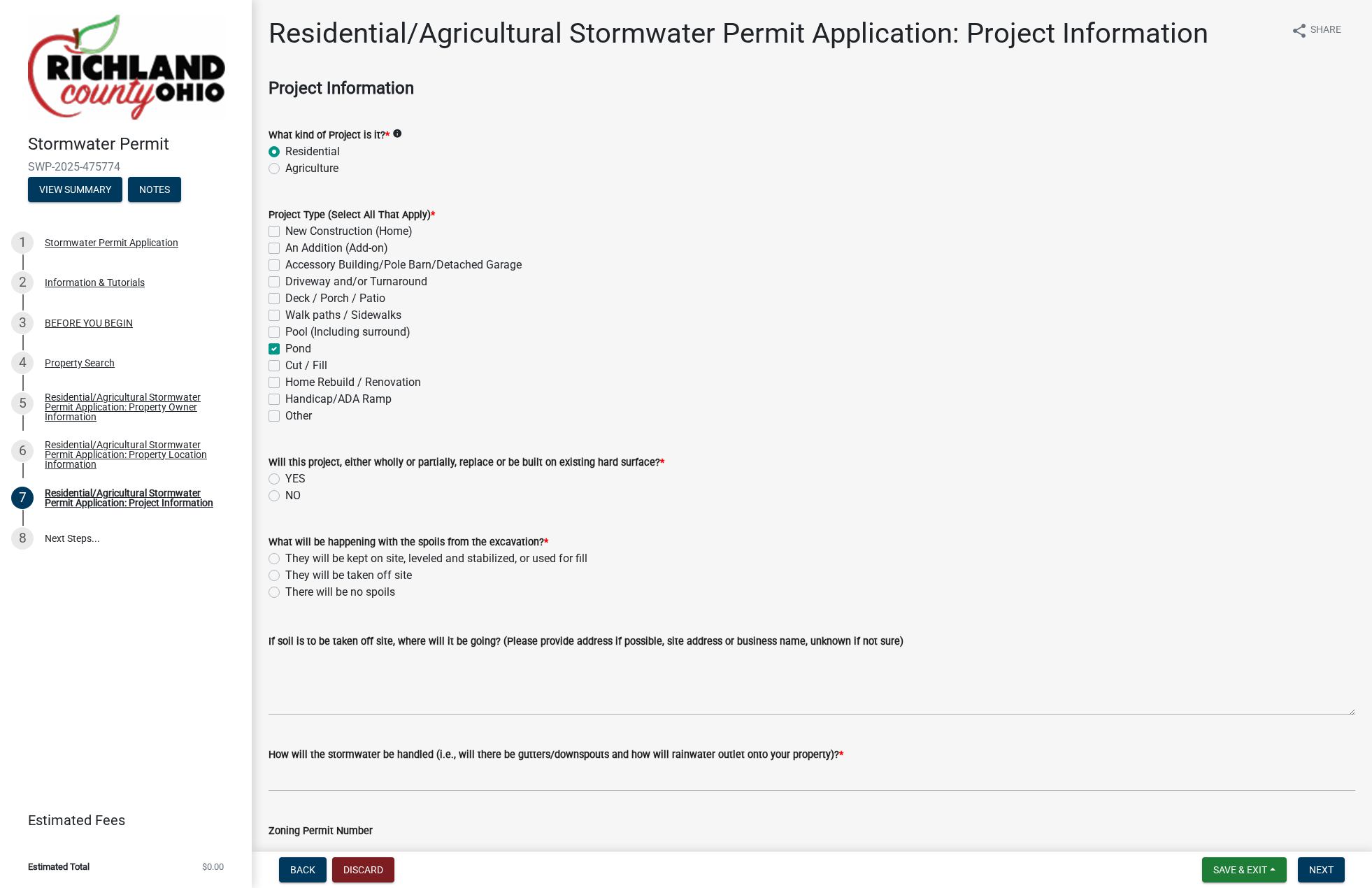
checkbox input "false"
checkbox input "true"
checkbox input "false"
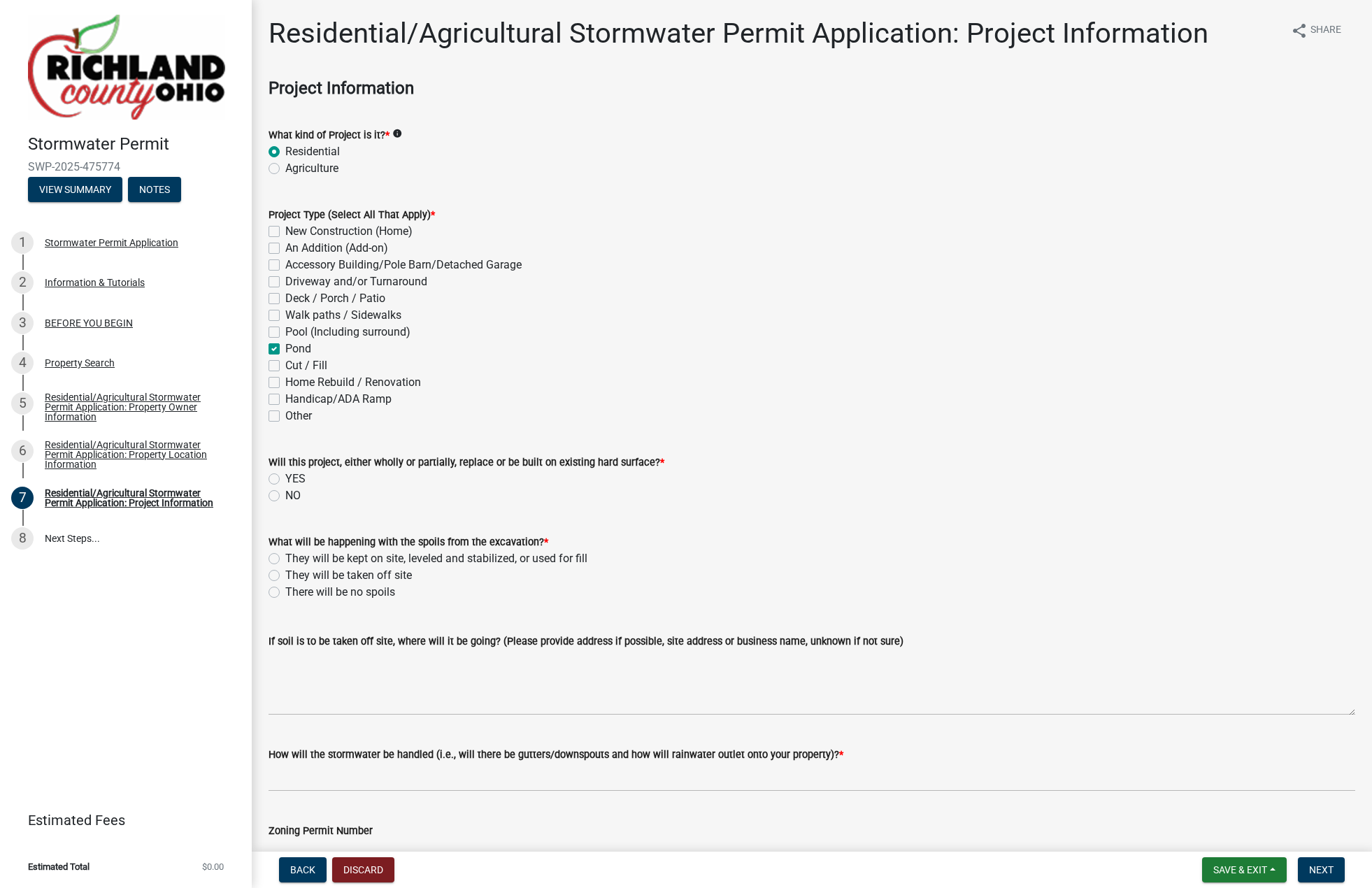
checkbox input "false"
click at [285, 477] on label "YES" at bounding box center [295, 478] width 20 height 17
click at [285, 477] on input "YES" at bounding box center [290, 475] width 9 height 9
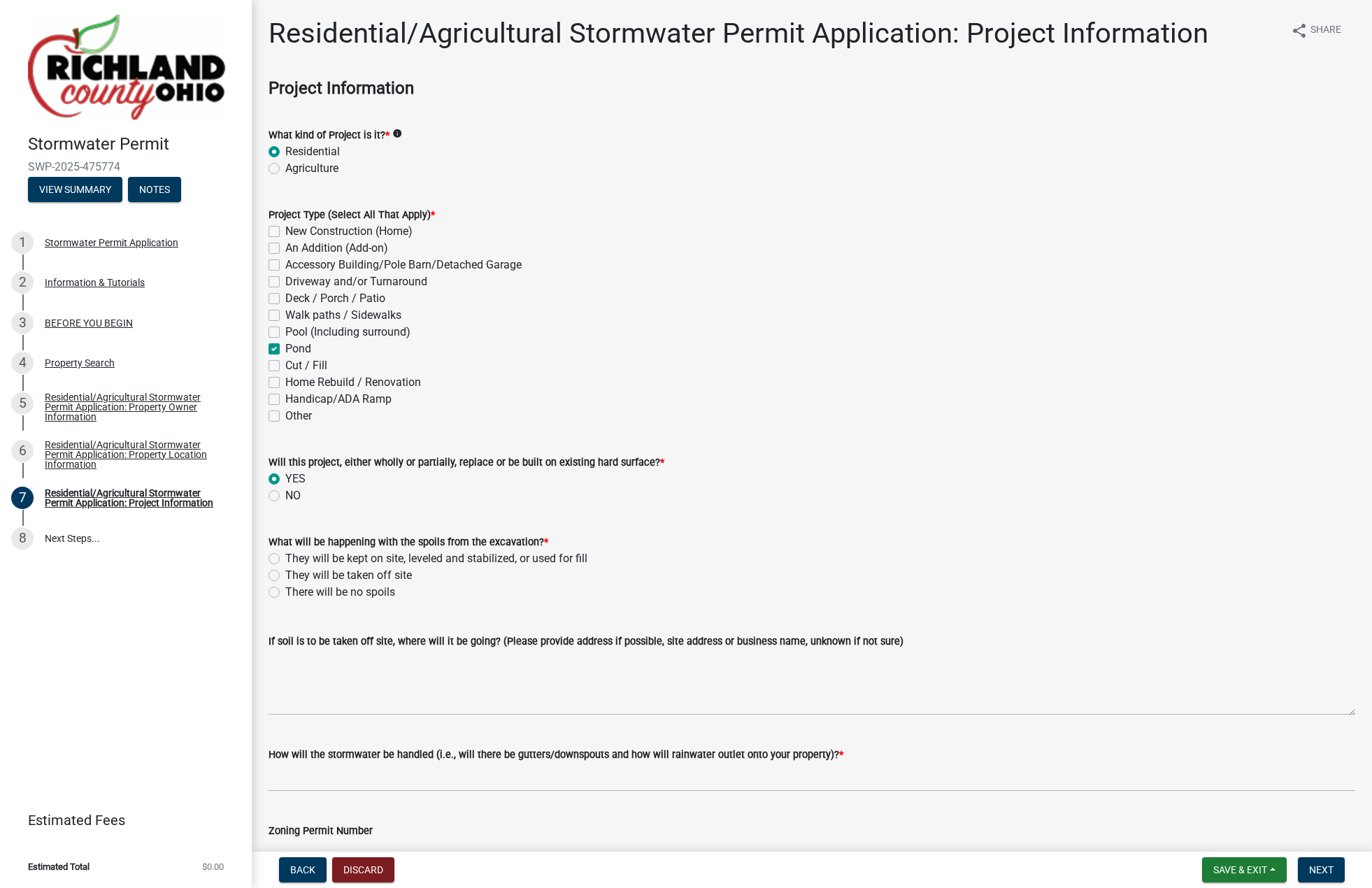
radio input "true"
click at [285, 572] on label "They will be taken off site" at bounding box center [348, 575] width 127 height 17
click at [285, 572] on input "They will be taken off site" at bounding box center [290, 571] width 9 height 9
radio input "true"
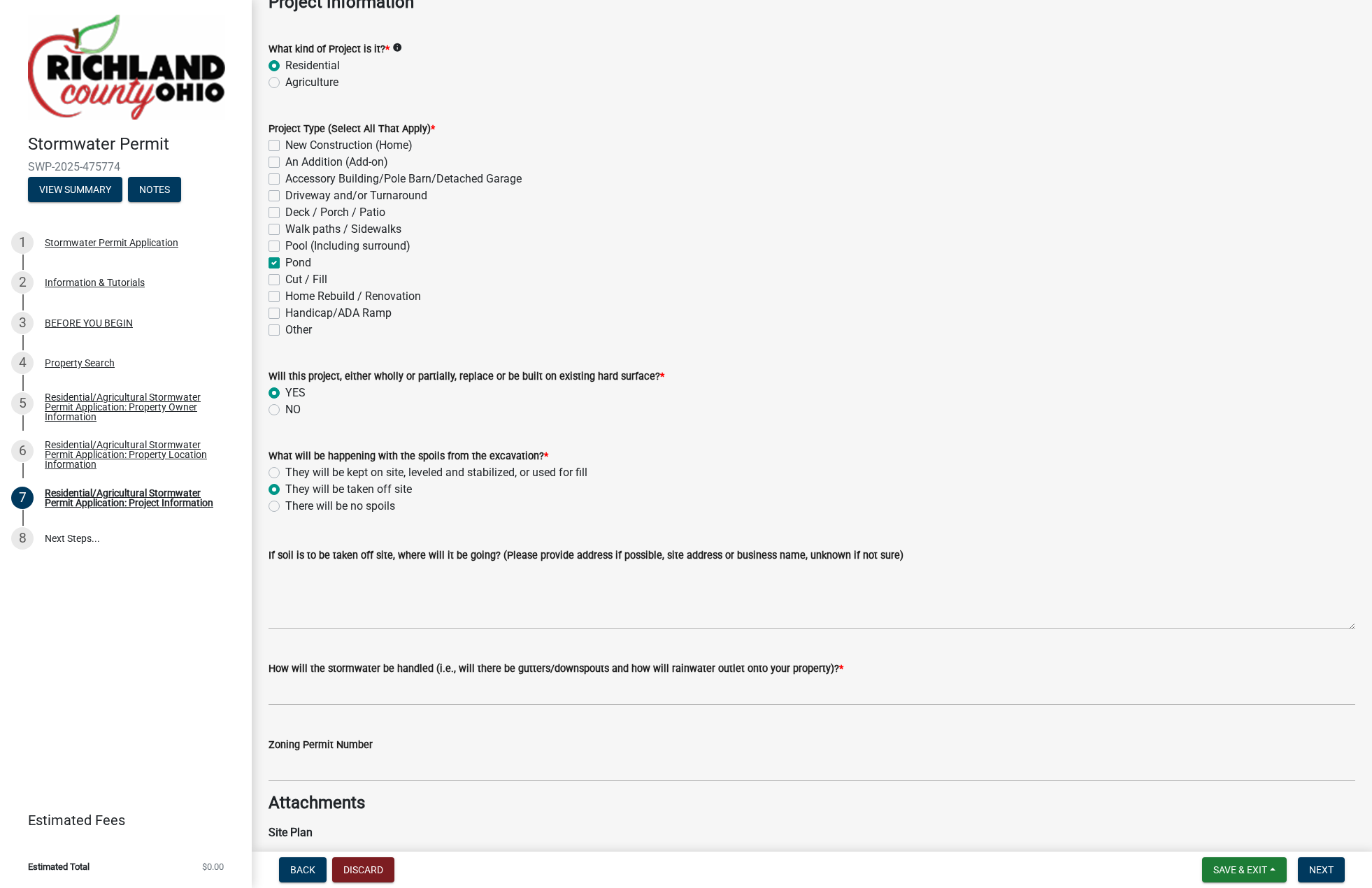
scroll to position [210, 0]
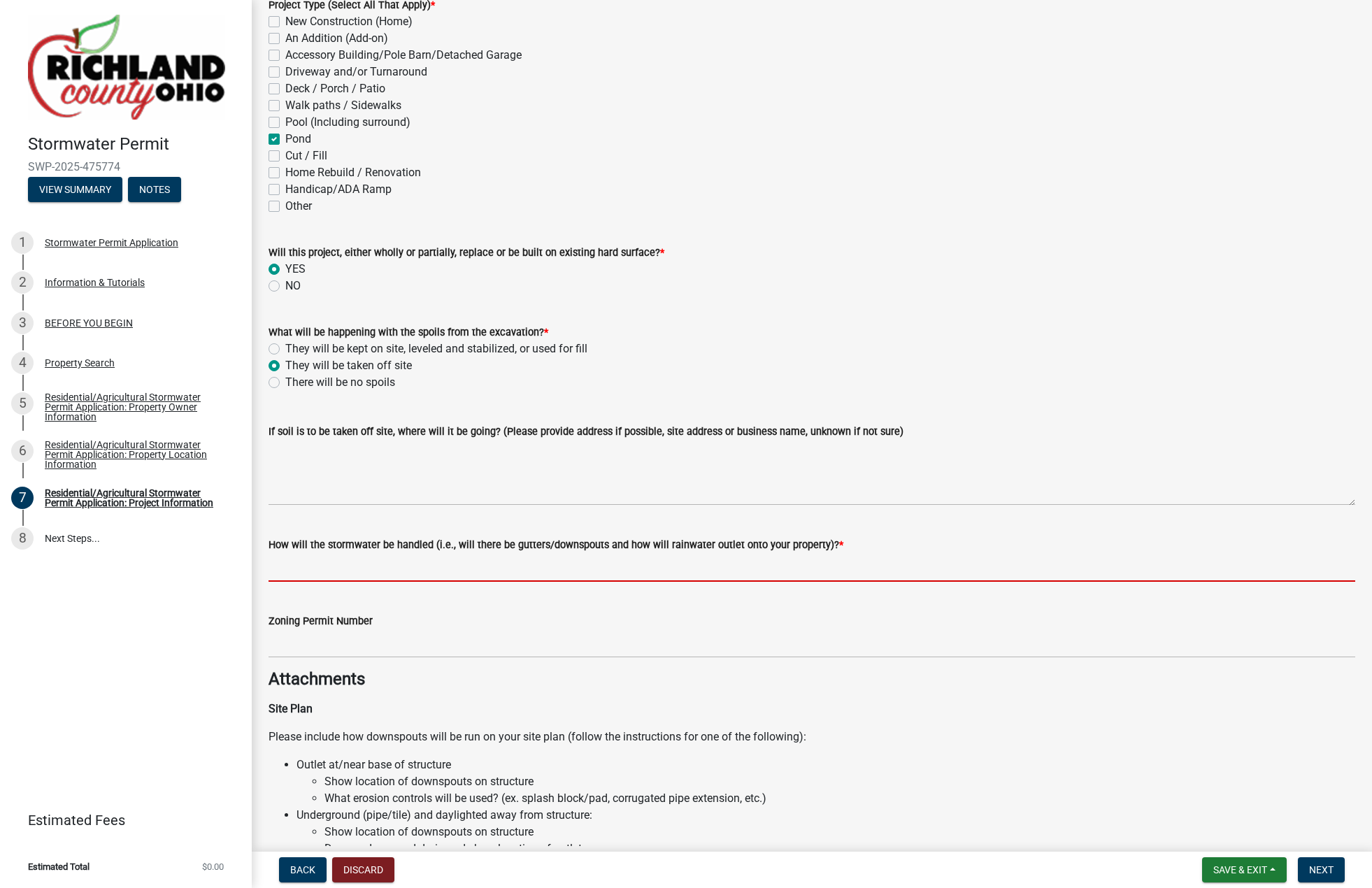
click at [431, 578] on input "How will the stormwater be handled (i.e., will there be gutters/downspouts and …" at bounding box center [812, 567] width 1087 height 29
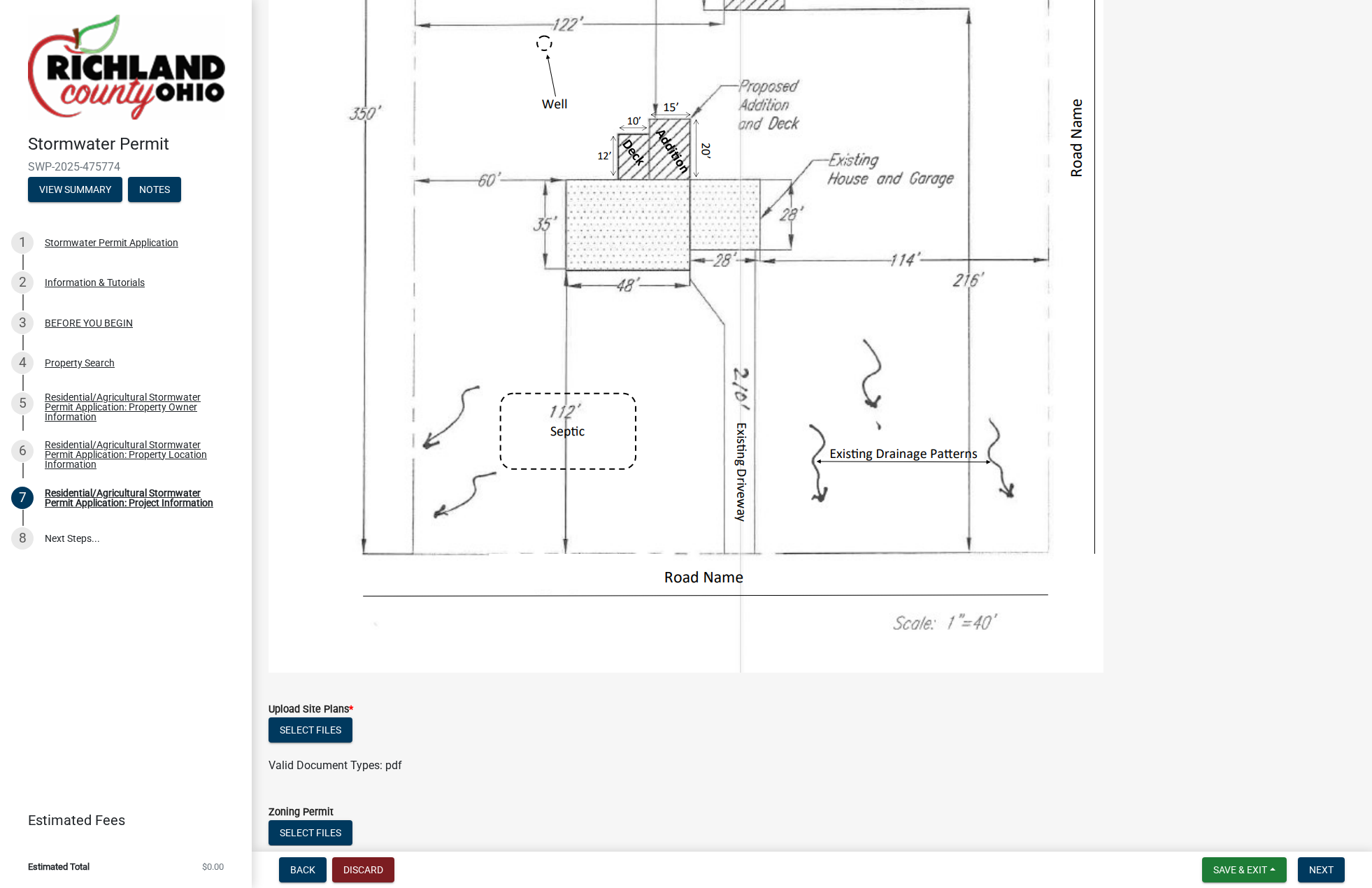
scroll to position [1738, 0]
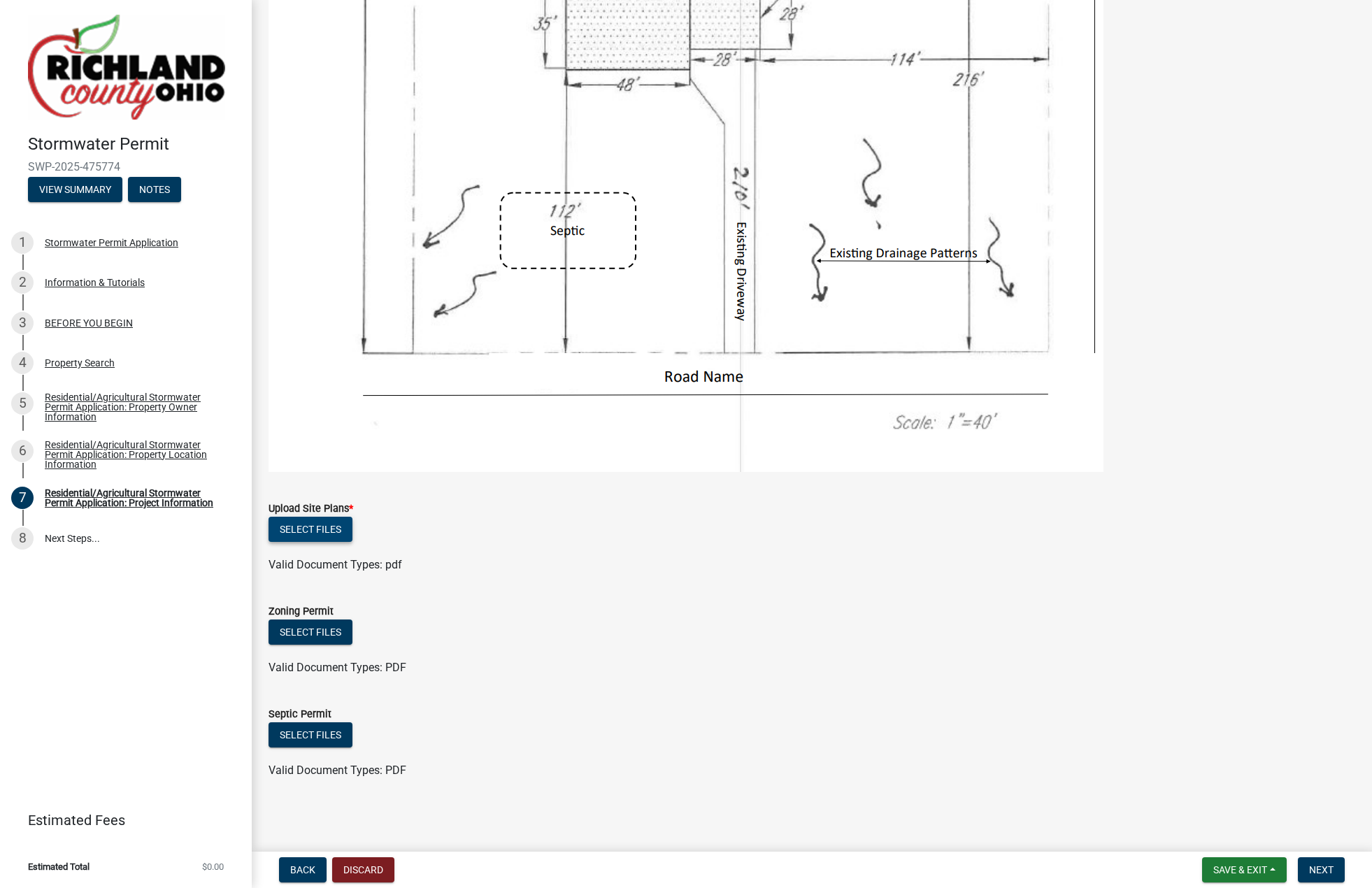
type input "test"
click at [334, 534] on button "Select files" at bounding box center [311, 529] width 84 height 25
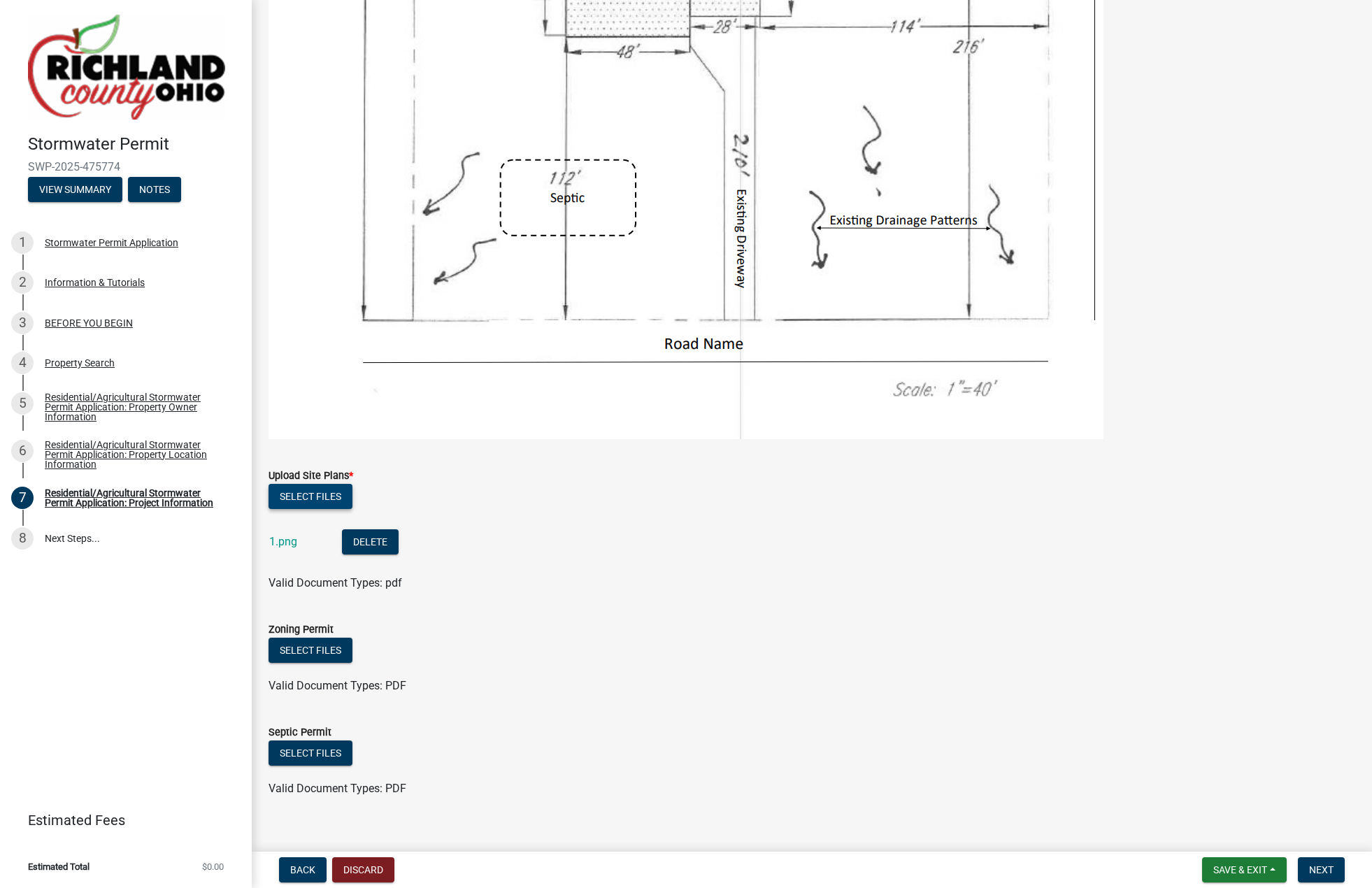
scroll to position [1789, 0]
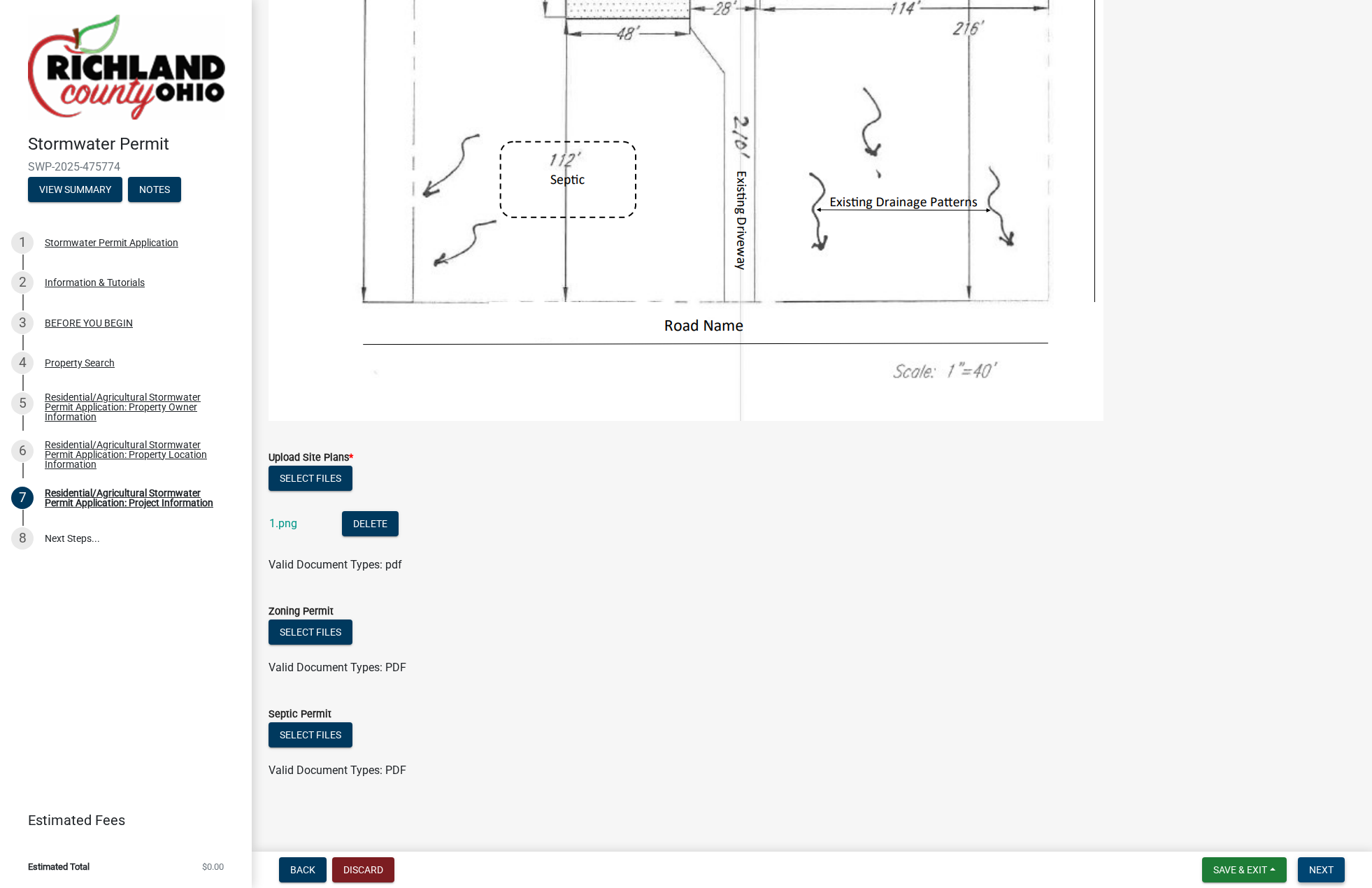
click at [1322, 868] on span "Next" at bounding box center [1321, 869] width 25 height 11
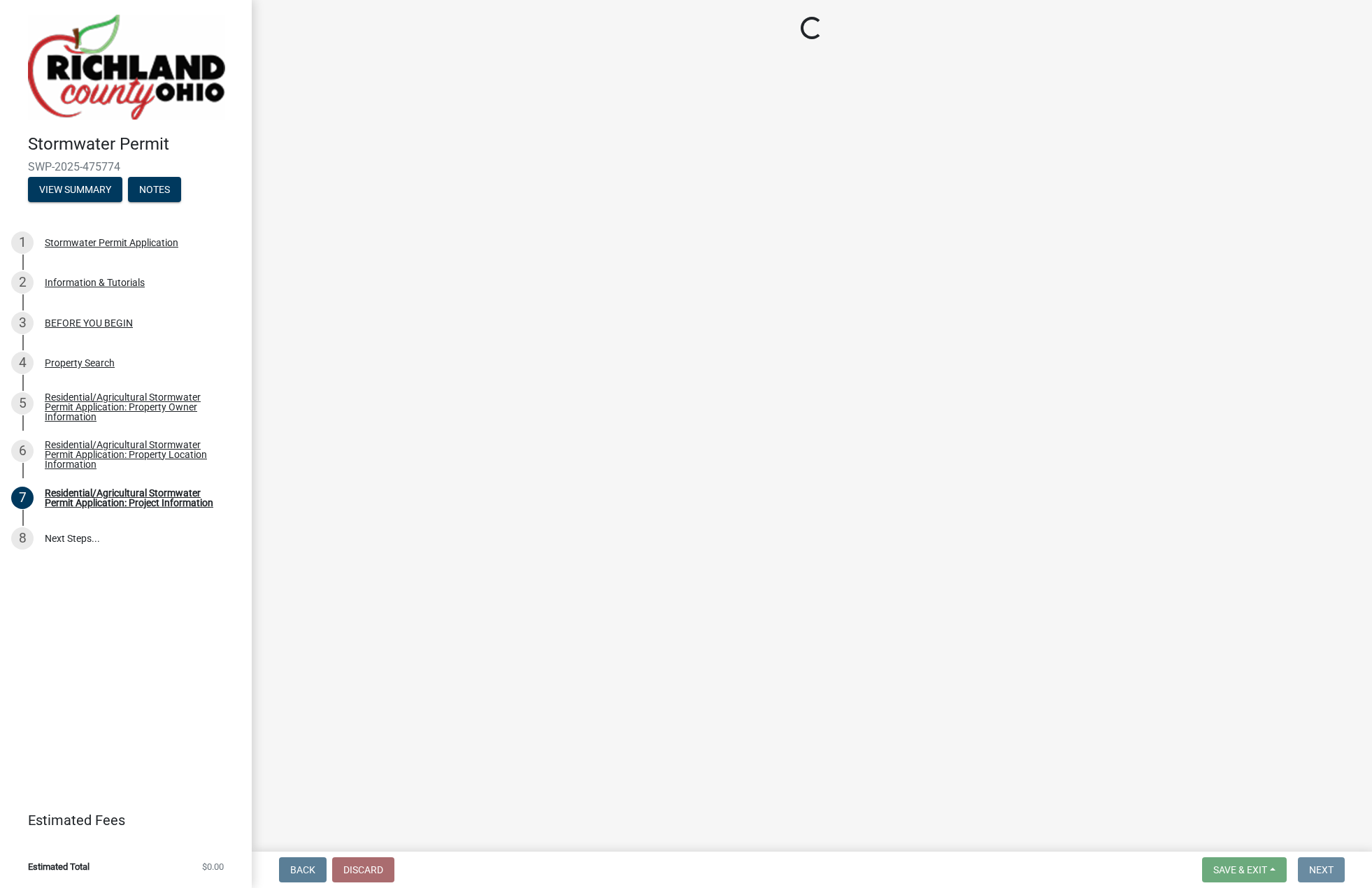
scroll to position [0, 0]
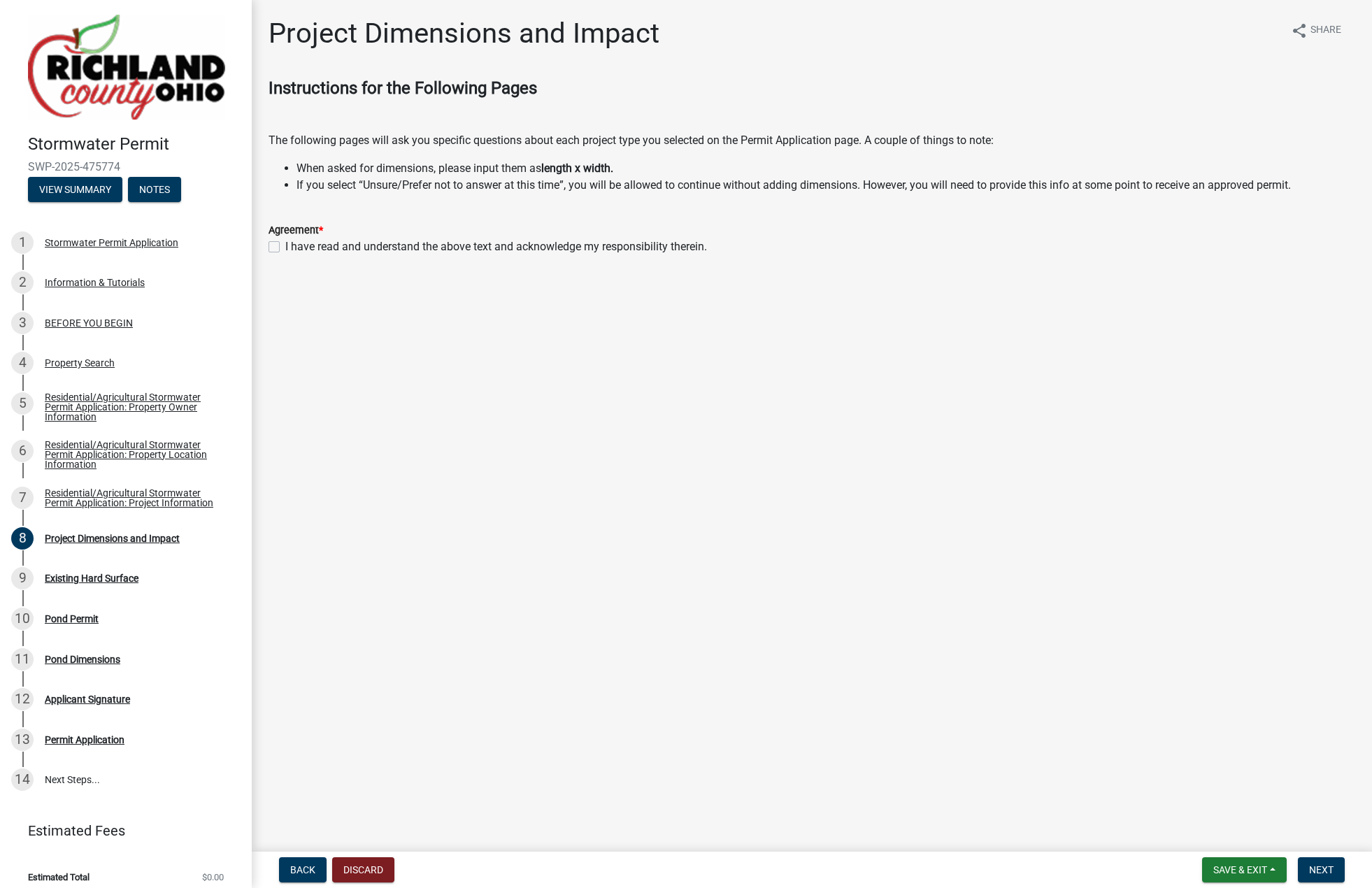
click at [285, 250] on label "I have read and understand the above text and acknowledge my responsibility the…" at bounding box center [496, 246] width 421 height 17
click at [285, 248] on input "I have read and understand the above text and acknowledge my responsibility the…" at bounding box center [290, 242] width 9 height 9
checkbox input "true"
drag, startPoint x: 1315, startPoint y: 866, endPoint x: 903, endPoint y: 785, distance: 419.9
click at [1314, 866] on span "Next" at bounding box center [1321, 869] width 25 height 11
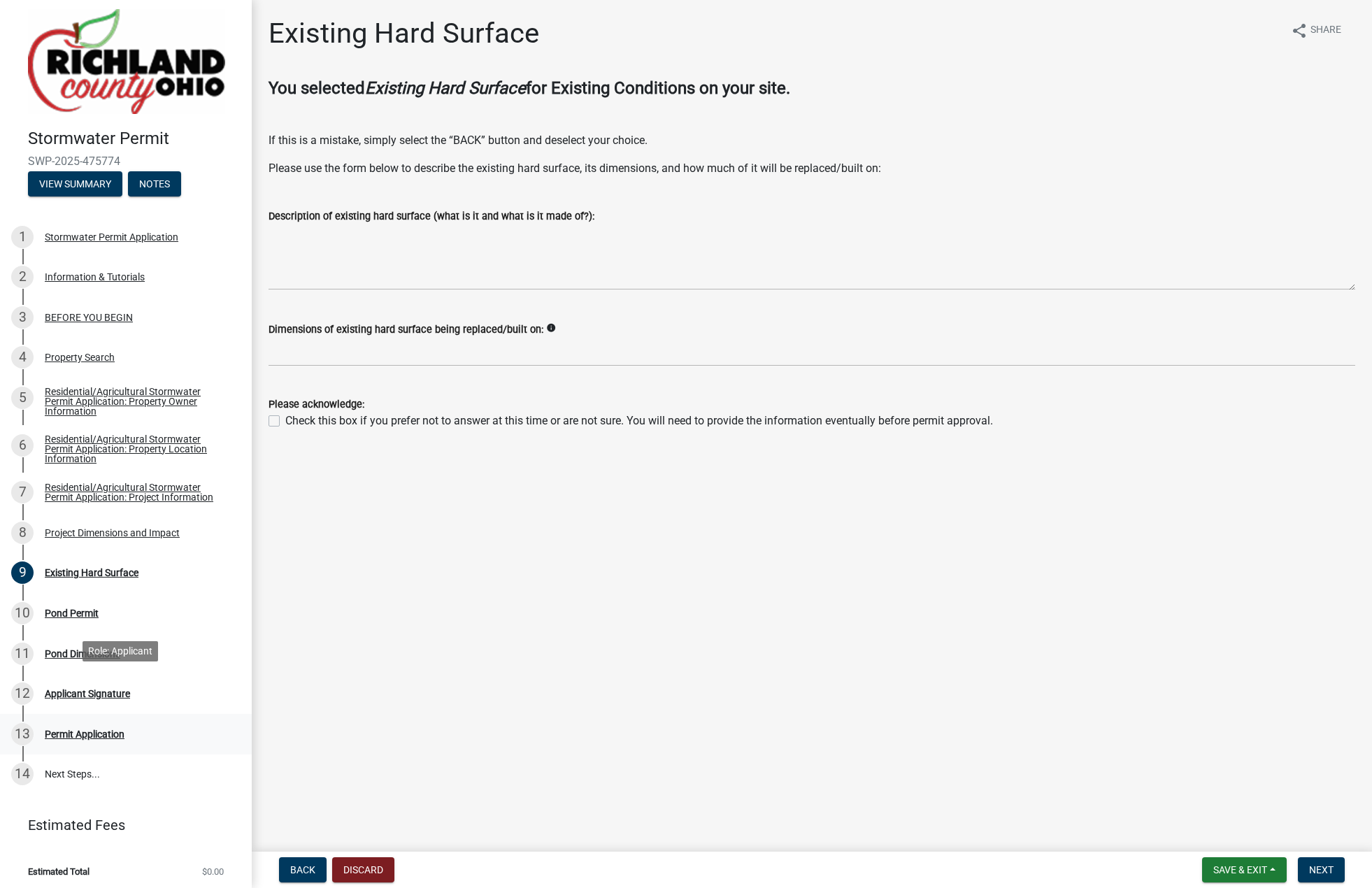
scroll to position [7, 0]
click at [95, 727] on div "Permit Application" at bounding box center [85, 732] width 80 height 10
click at [1329, 869] on span "Next" at bounding box center [1321, 869] width 25 height 11
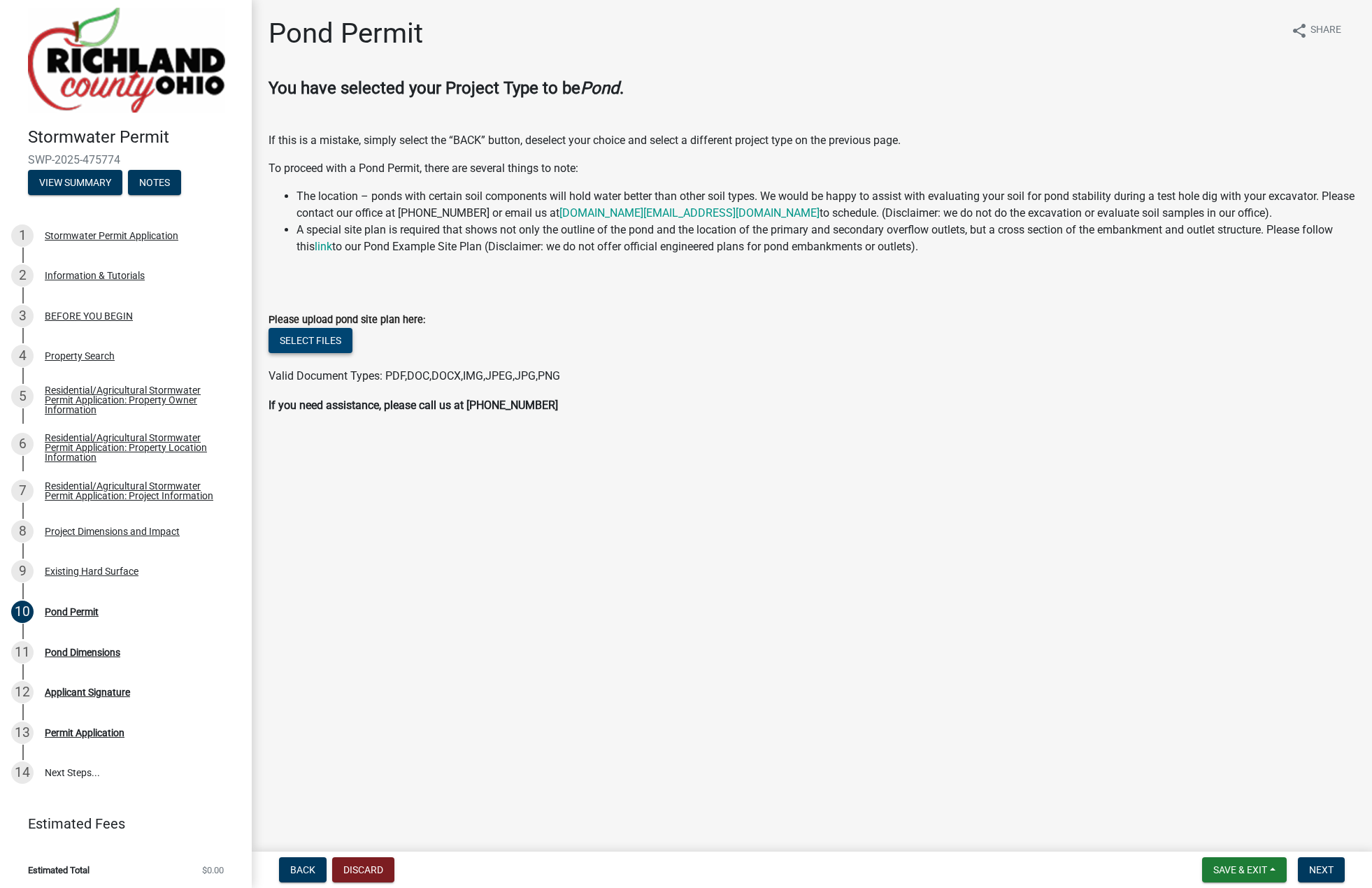
click at [319, 334] on button "Select files" at bounding box center [311, 340] width 84 height 25
click at [1321, 868] on span "Next" at bounding box center [1321, 869] width 25 height 11
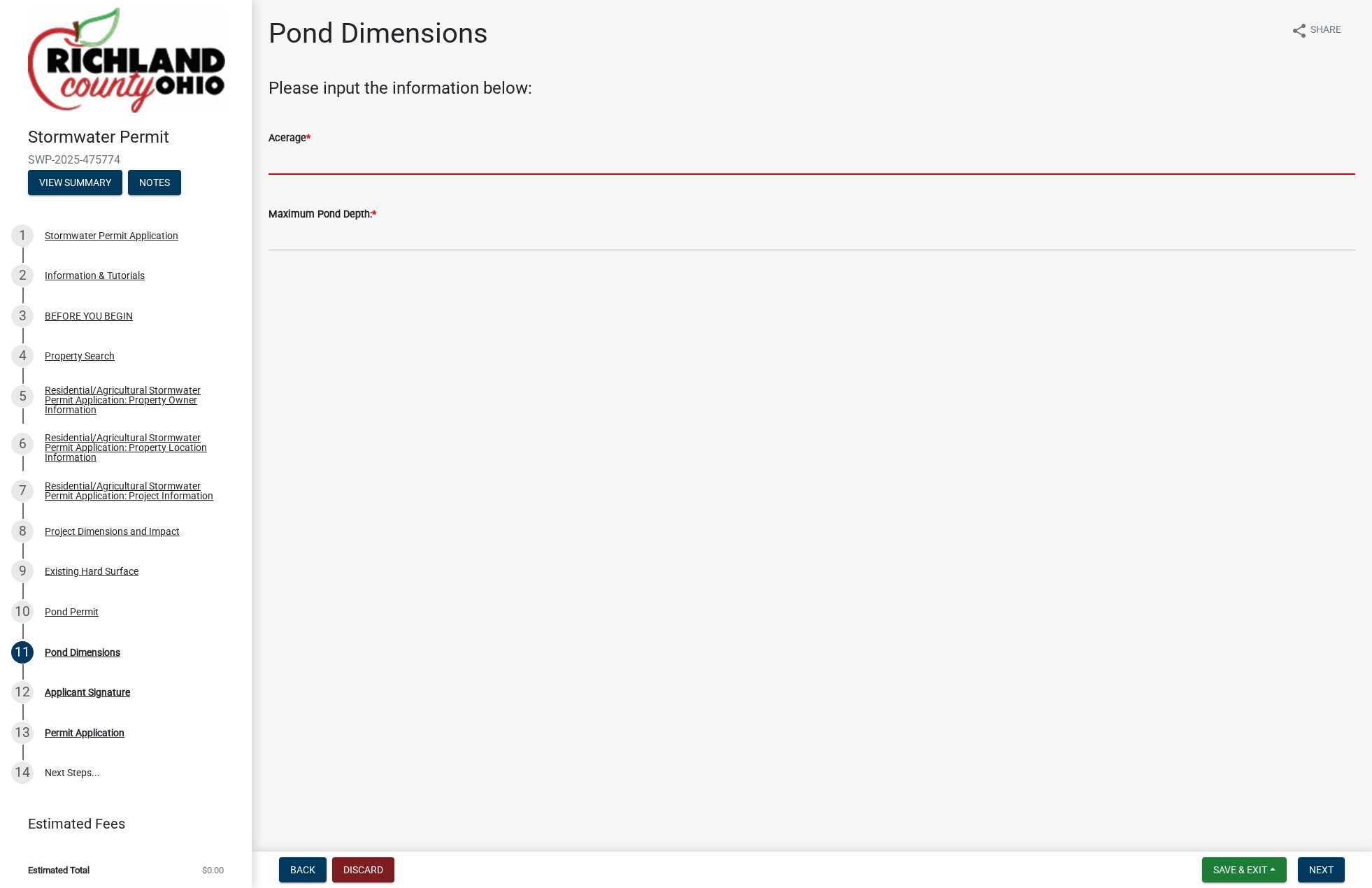
click at [320, 156] on input "Acerage *" at bounding box center [812, 161] width 1087 height 29
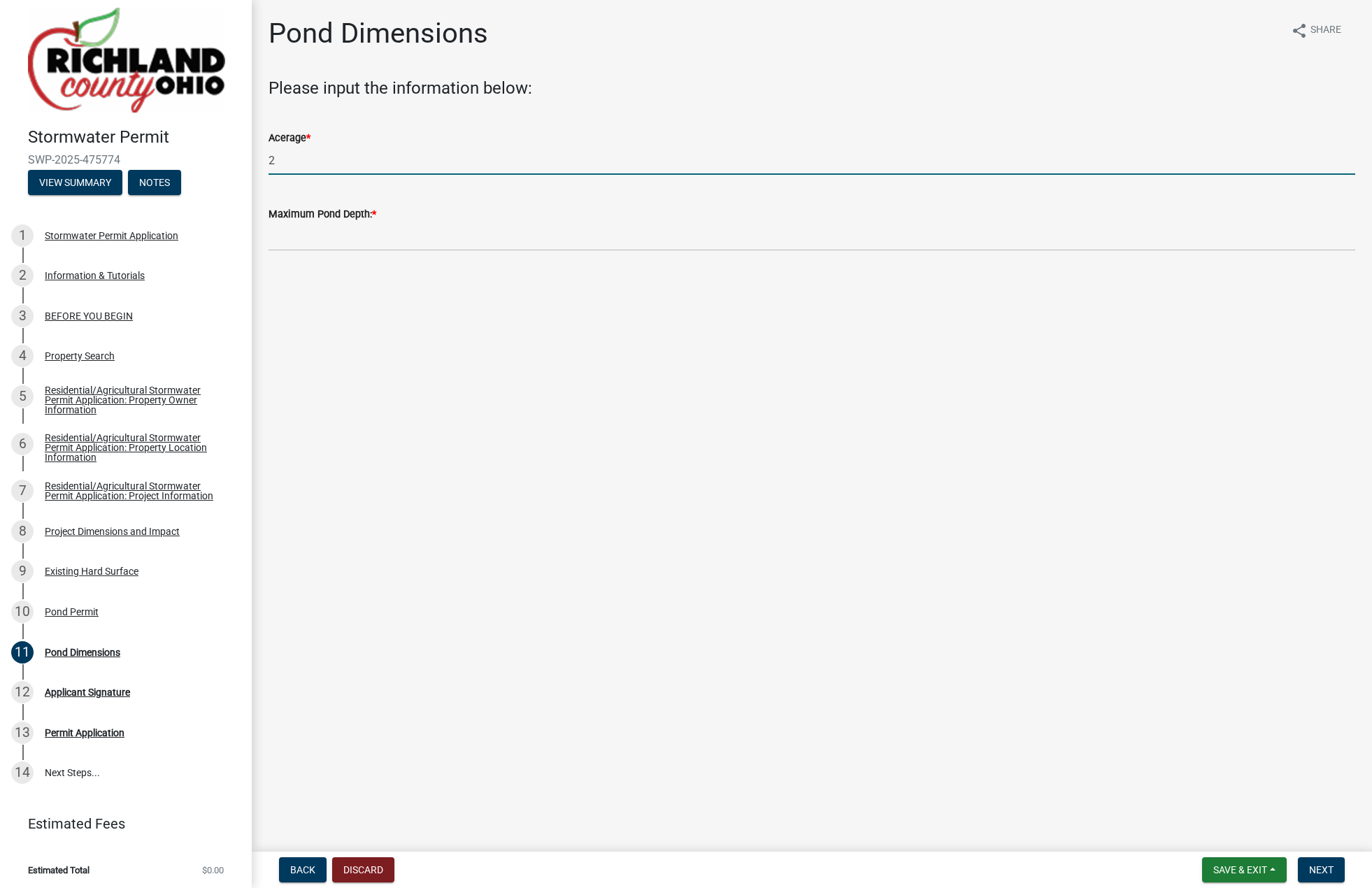
type input "2"
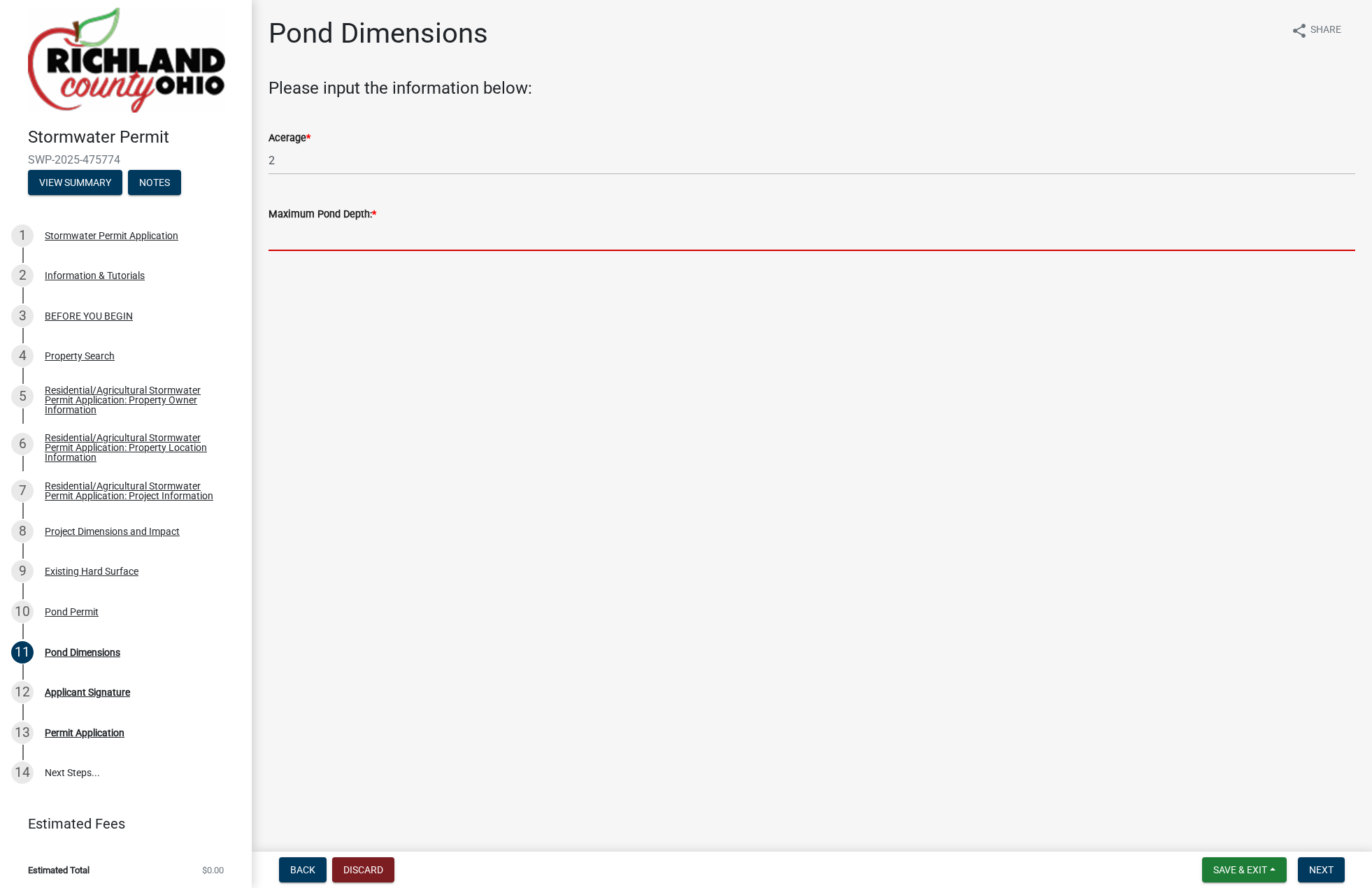
click at [413, 227] on input "Maximum Pond Depth: *" at bounding box center [812, 237] width 1087 height 29
type input "3"
click at [598, 516] on main "Pond Dimensions share Share Please input the information below: Acerage * 2 Max…" at bounding box center [812, 423] width 1120 height 846
click at [1315, 868] on span "Next" at bounding box center [1321, 869] width 25 height 11
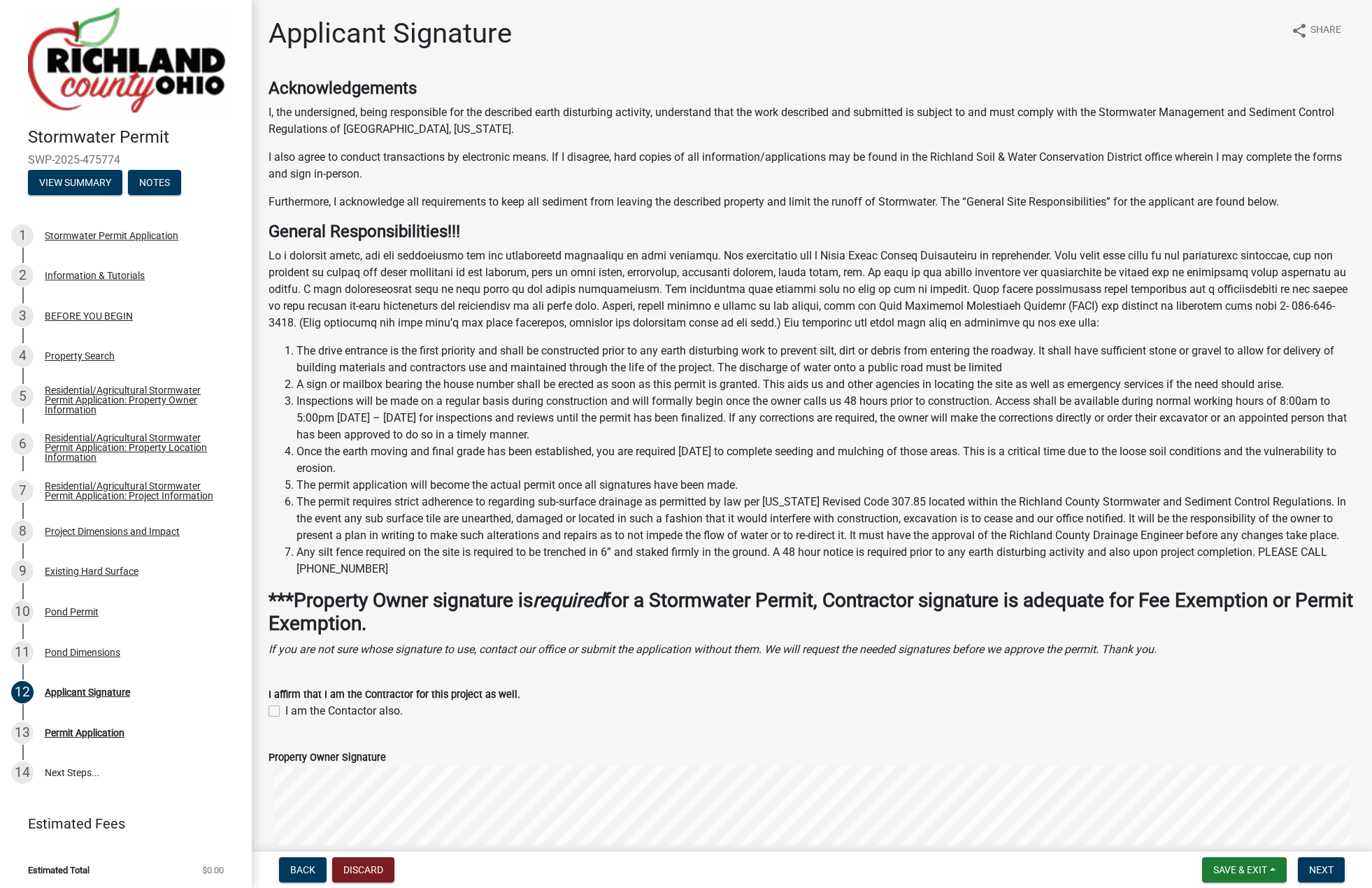
click at [285, 719] on label "I am the Contactor also." at bounding box center [344, 711] width 117 height 17
click at [285, 711] on input "I am the Contactor also." at bounding box center [290, 707] width 9 height 9
checkbox input "true"
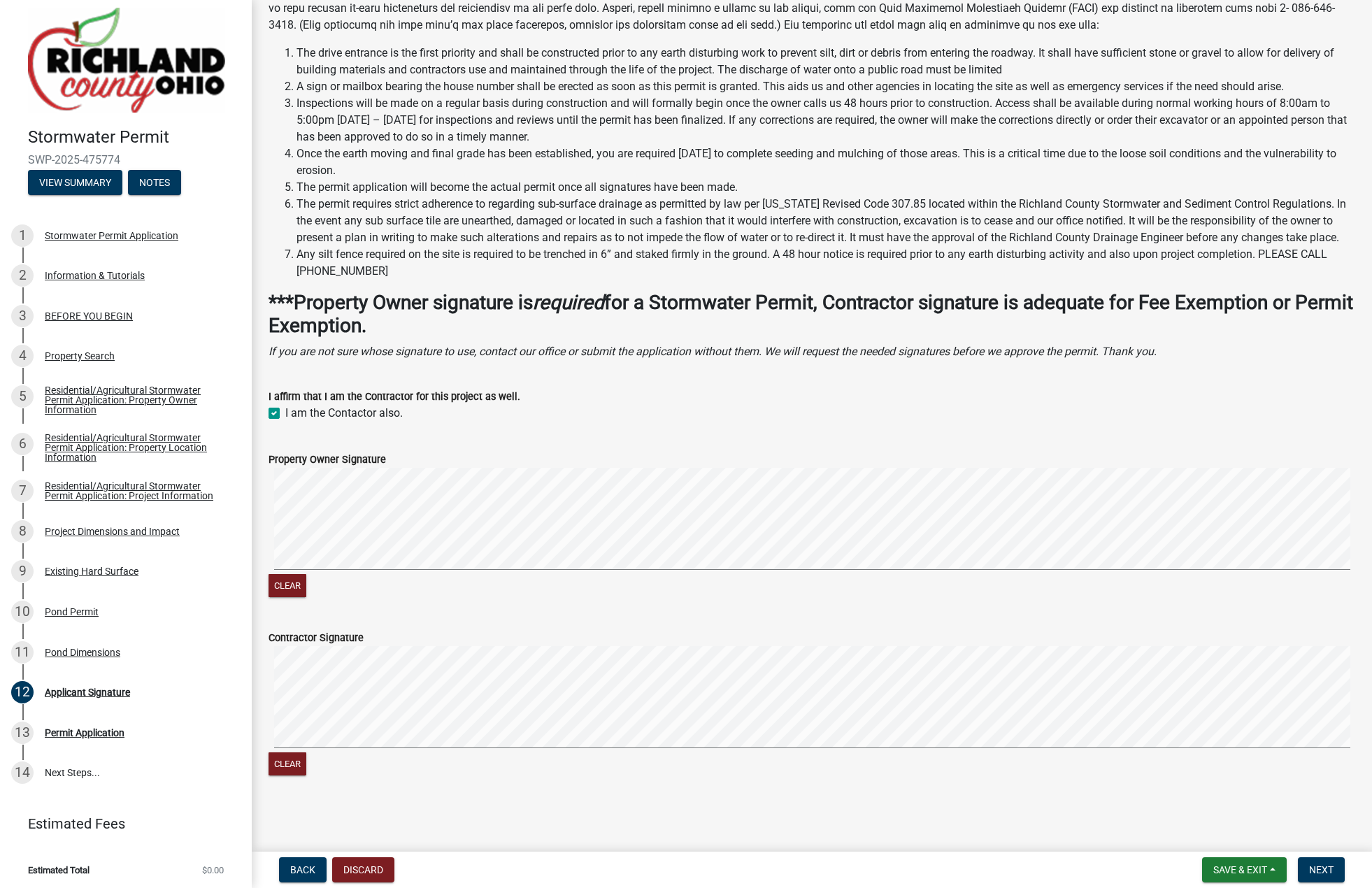
scroll to position [315, 0]
click at [1319, 865] on span "Next" at bounding box center [1321, 869] width 25 height 11
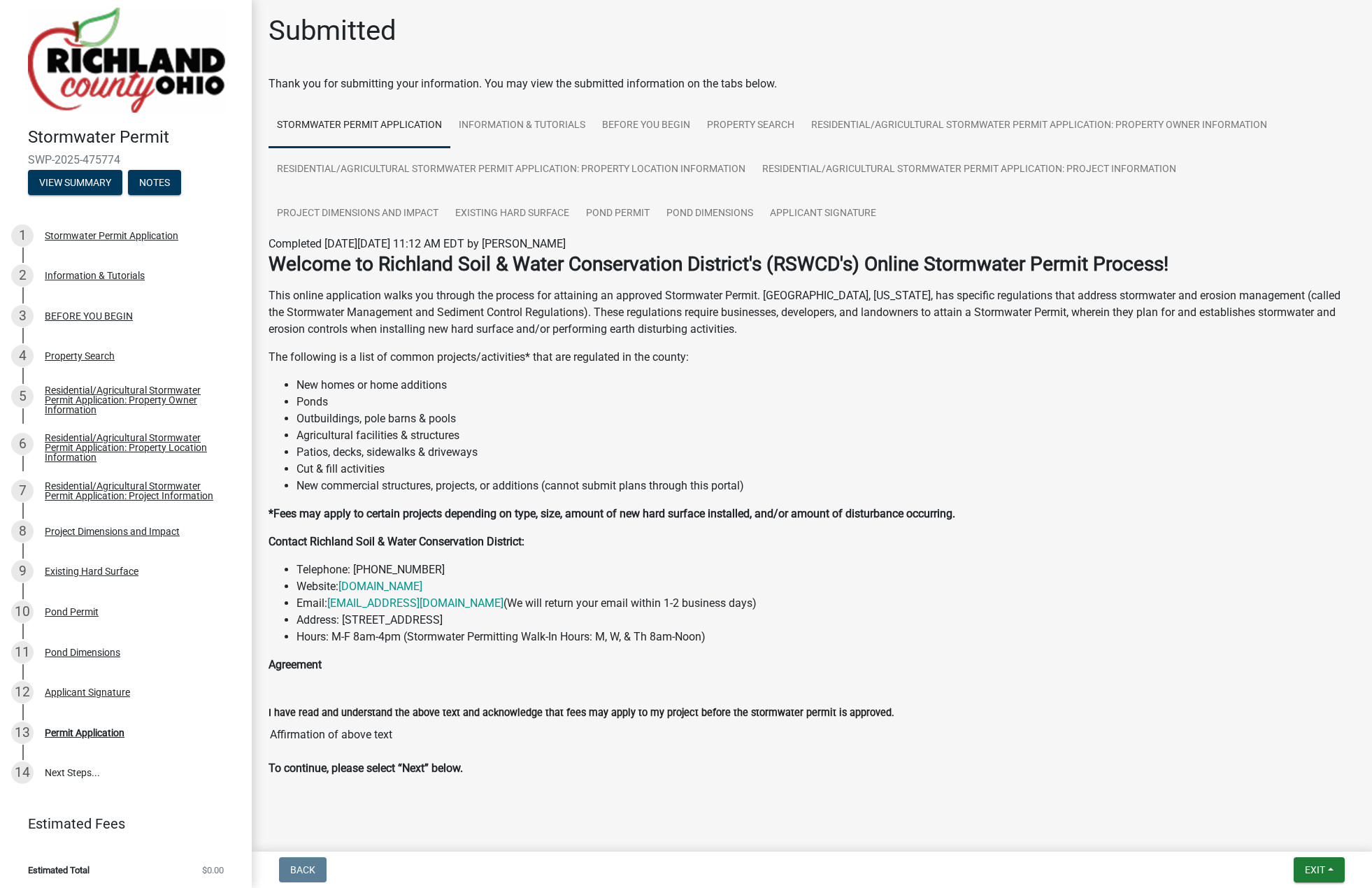
scroll to position [0, 0]
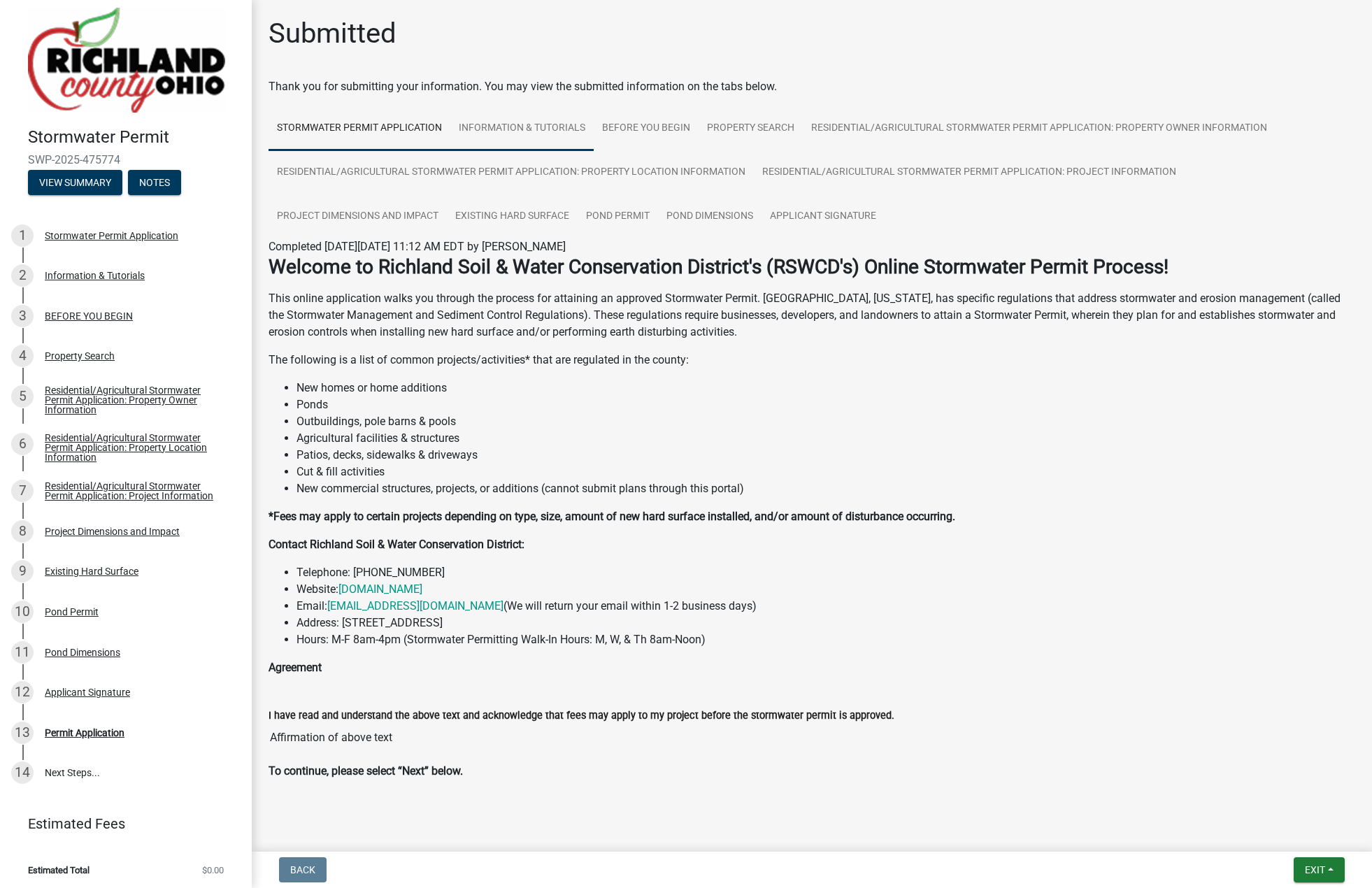
click at [532, 117] on link "Information & Tutorials" at bounding box center [522, 129] width 143 height 45
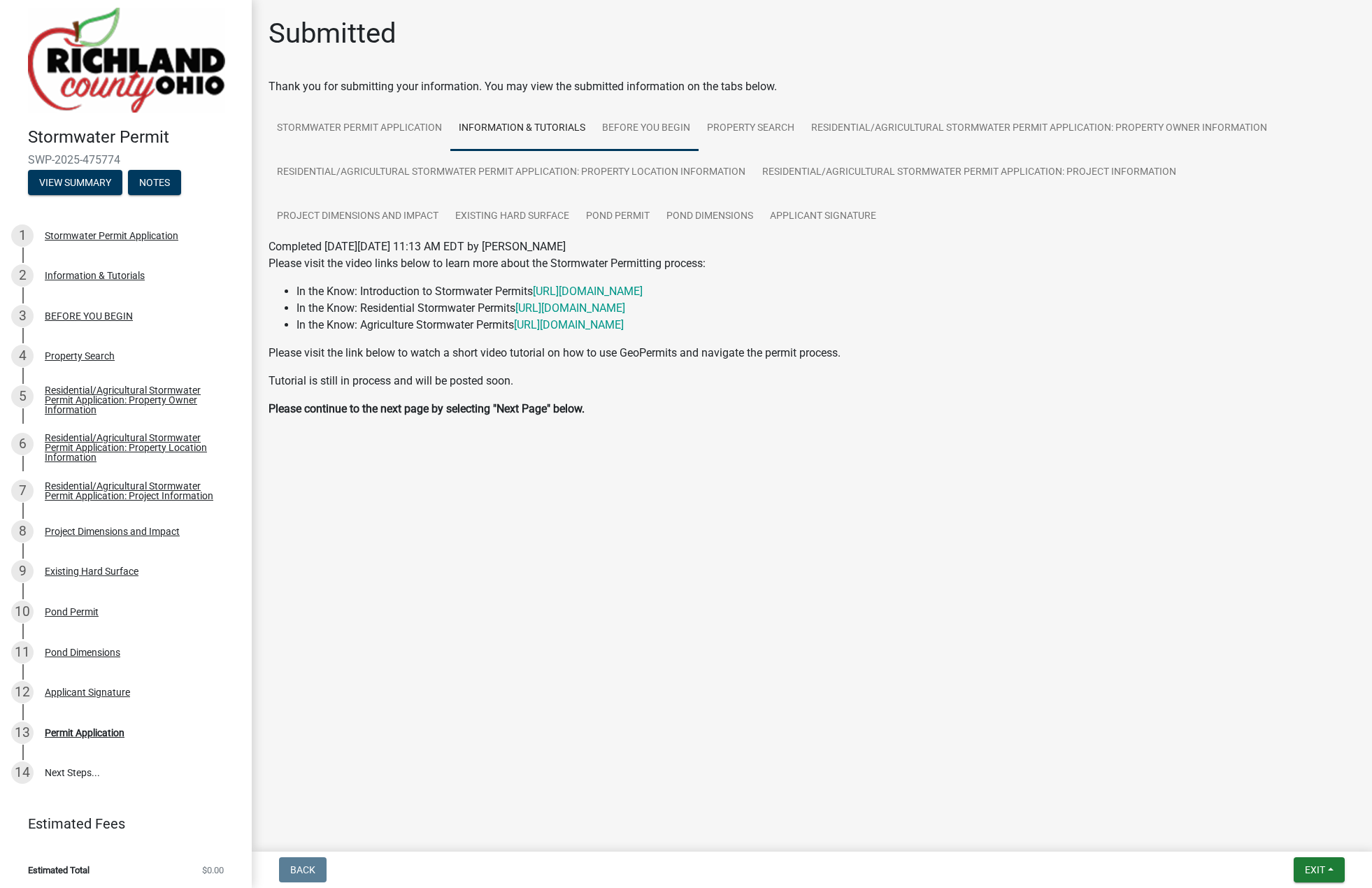
click at [650, 130] on link "BEFORE YOU BEGIN" at bounding box center [646, 129] width 105 height 45
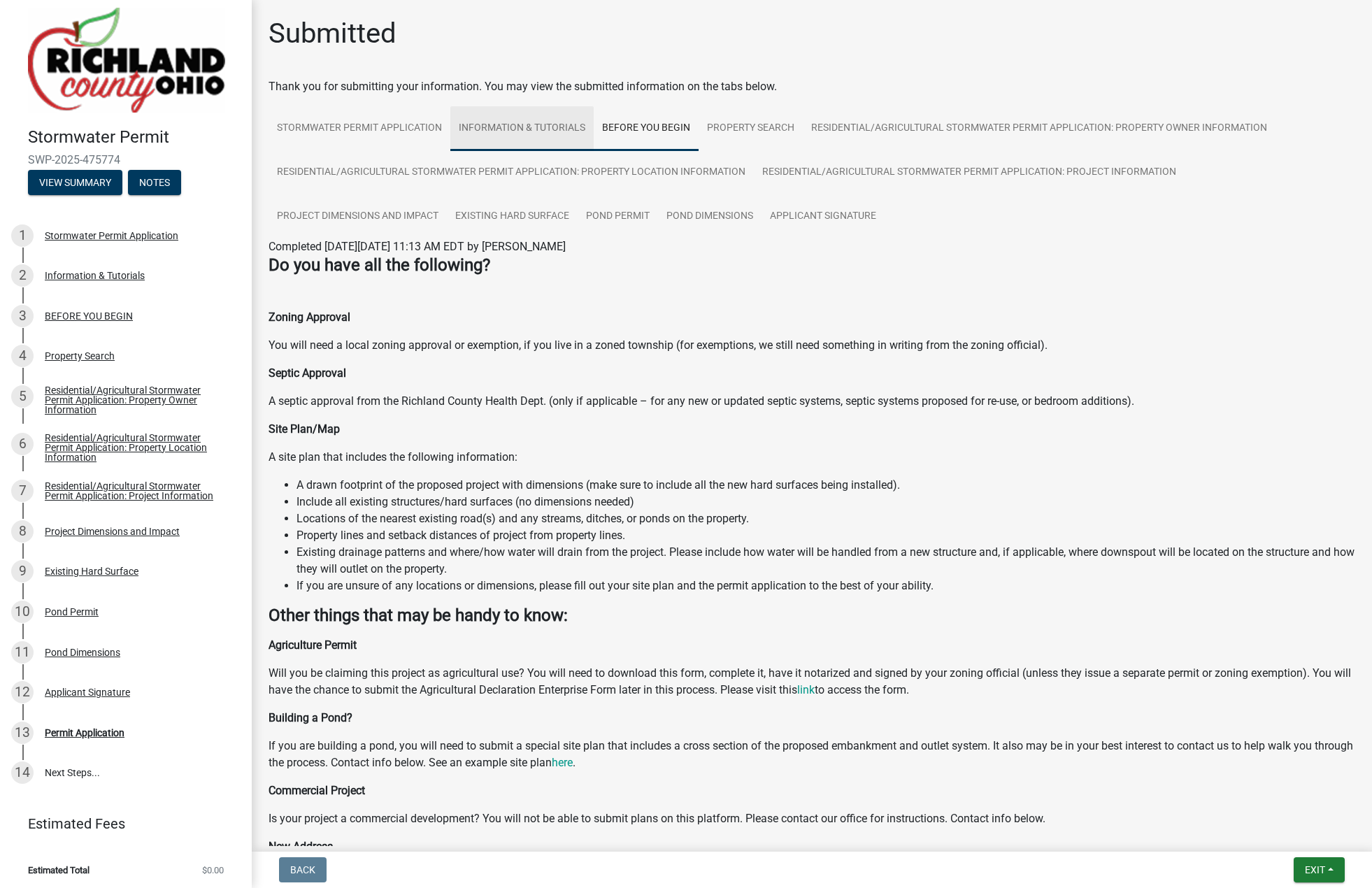
click at [560, 130] on link "Information & Tutorials" at bounding box center [522, 129] width 143 height 45
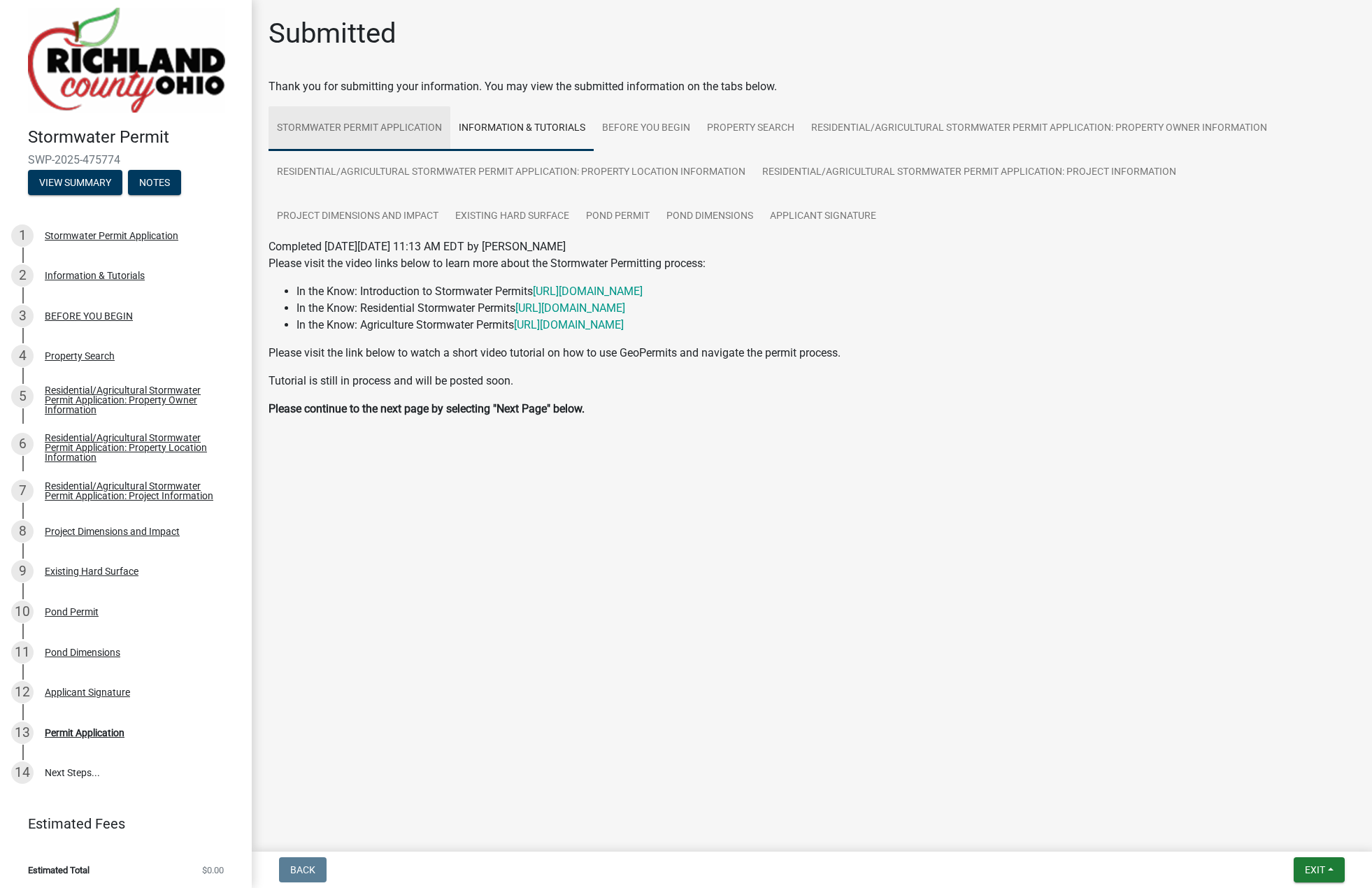
click at [408, 123] on link "Stormwater Permit Application" at bounding box center [359, 129] width 182 height 45
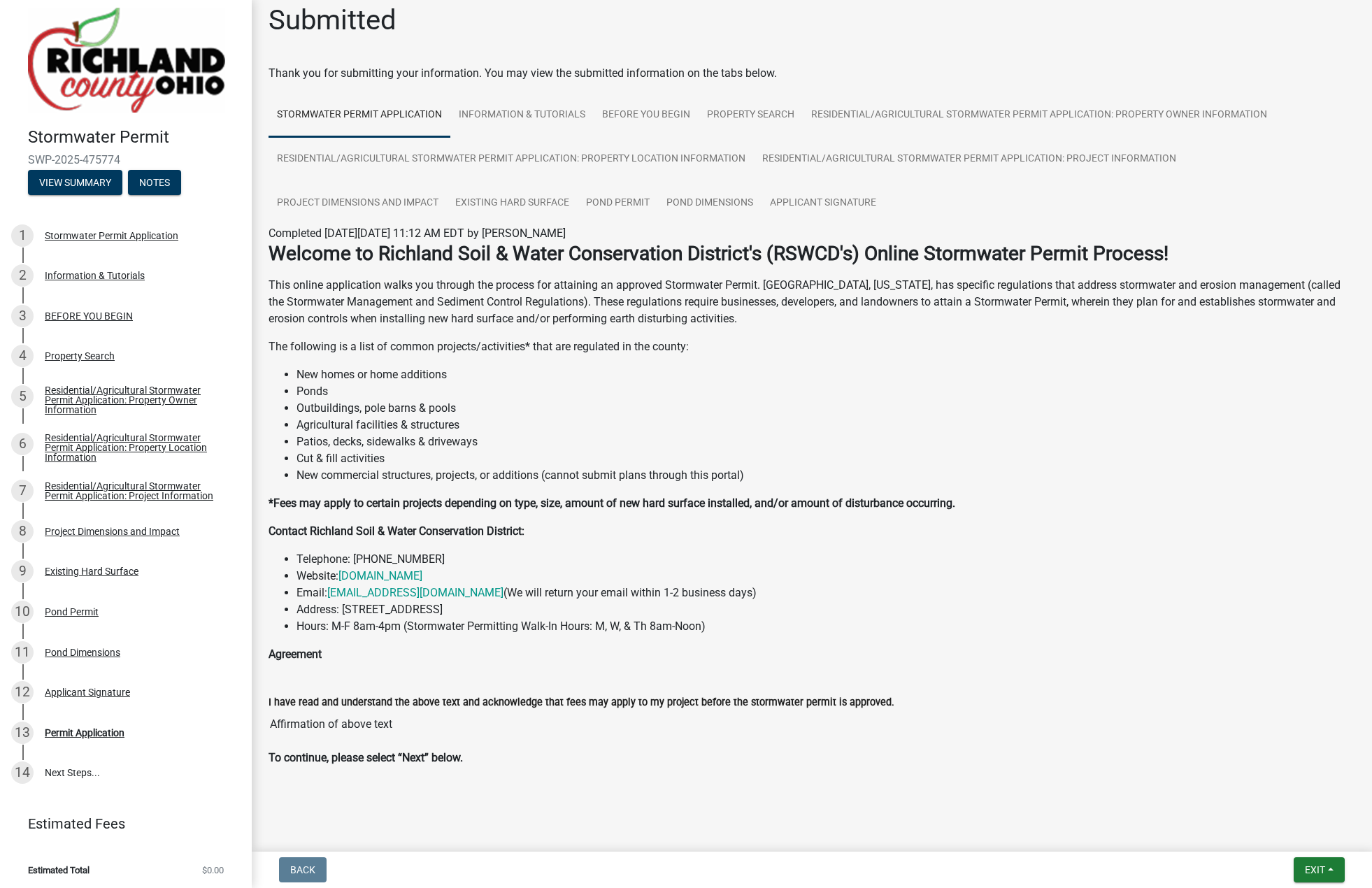
scroll to position [16, 0]
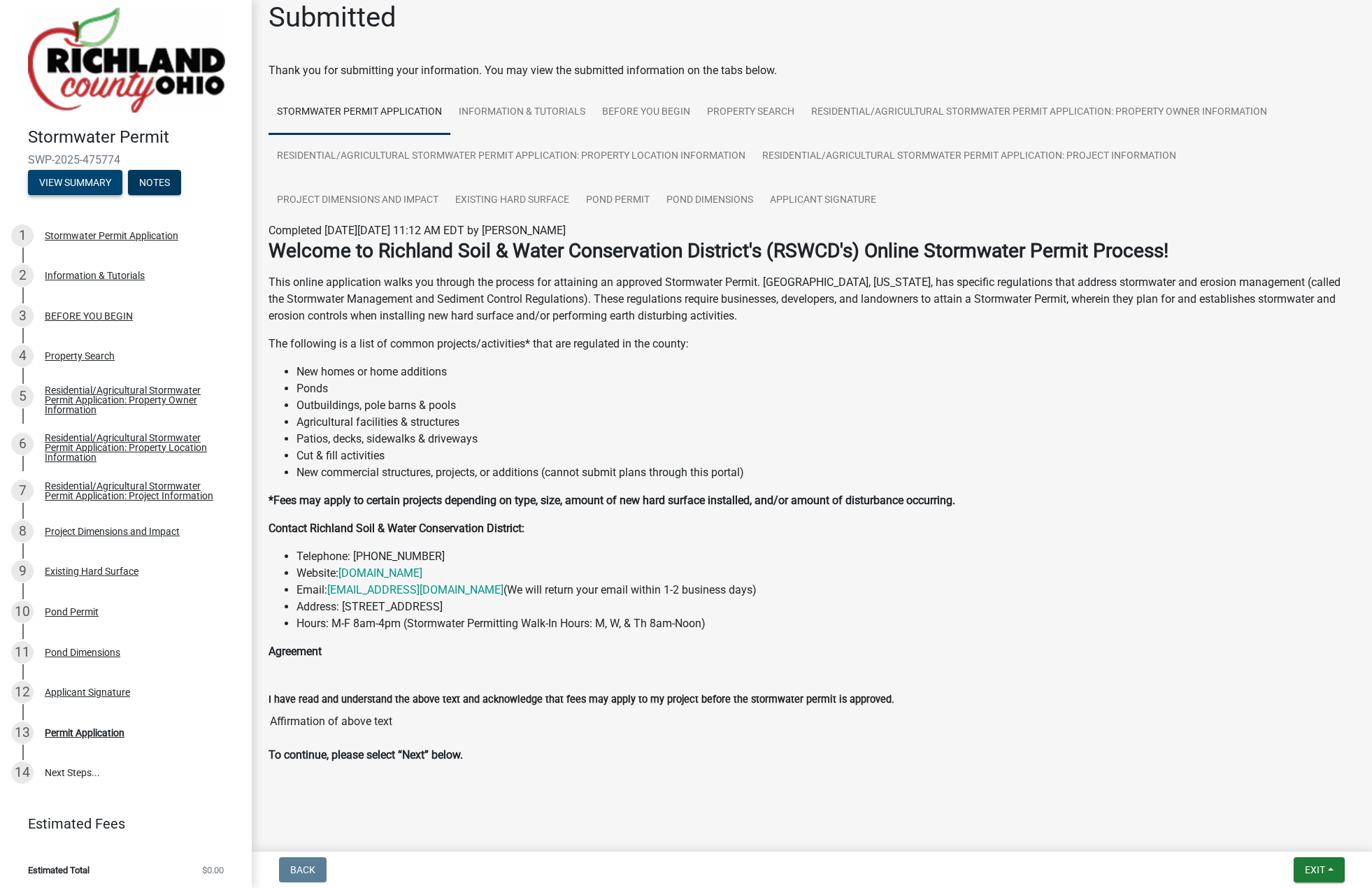
click at [93, 176] on button "View Summary" at bounding box center [75, 182] width 94 height 25
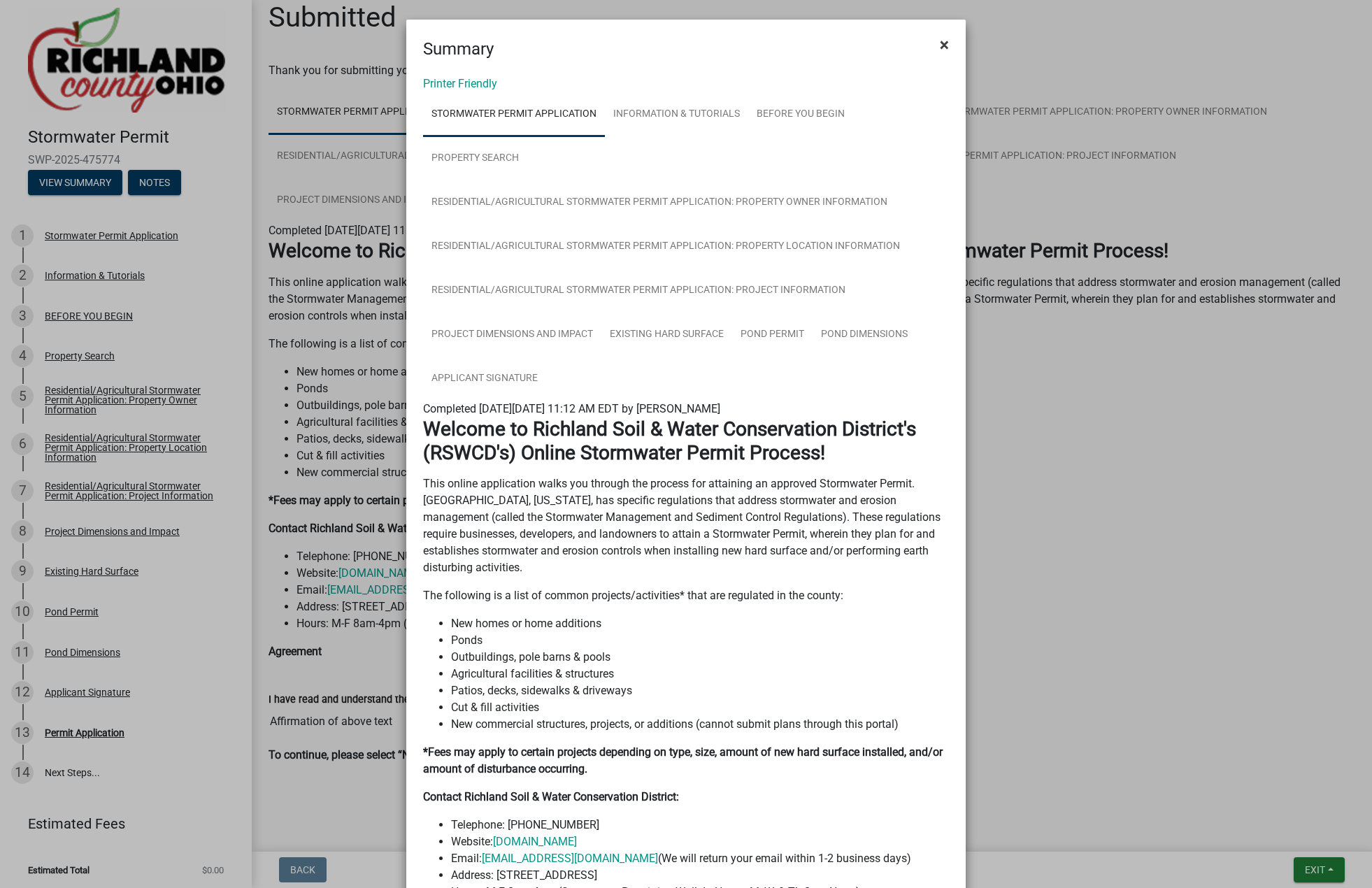
click at [945, 43] on button "×" at bounding box center [944, 45] width 31 height 39
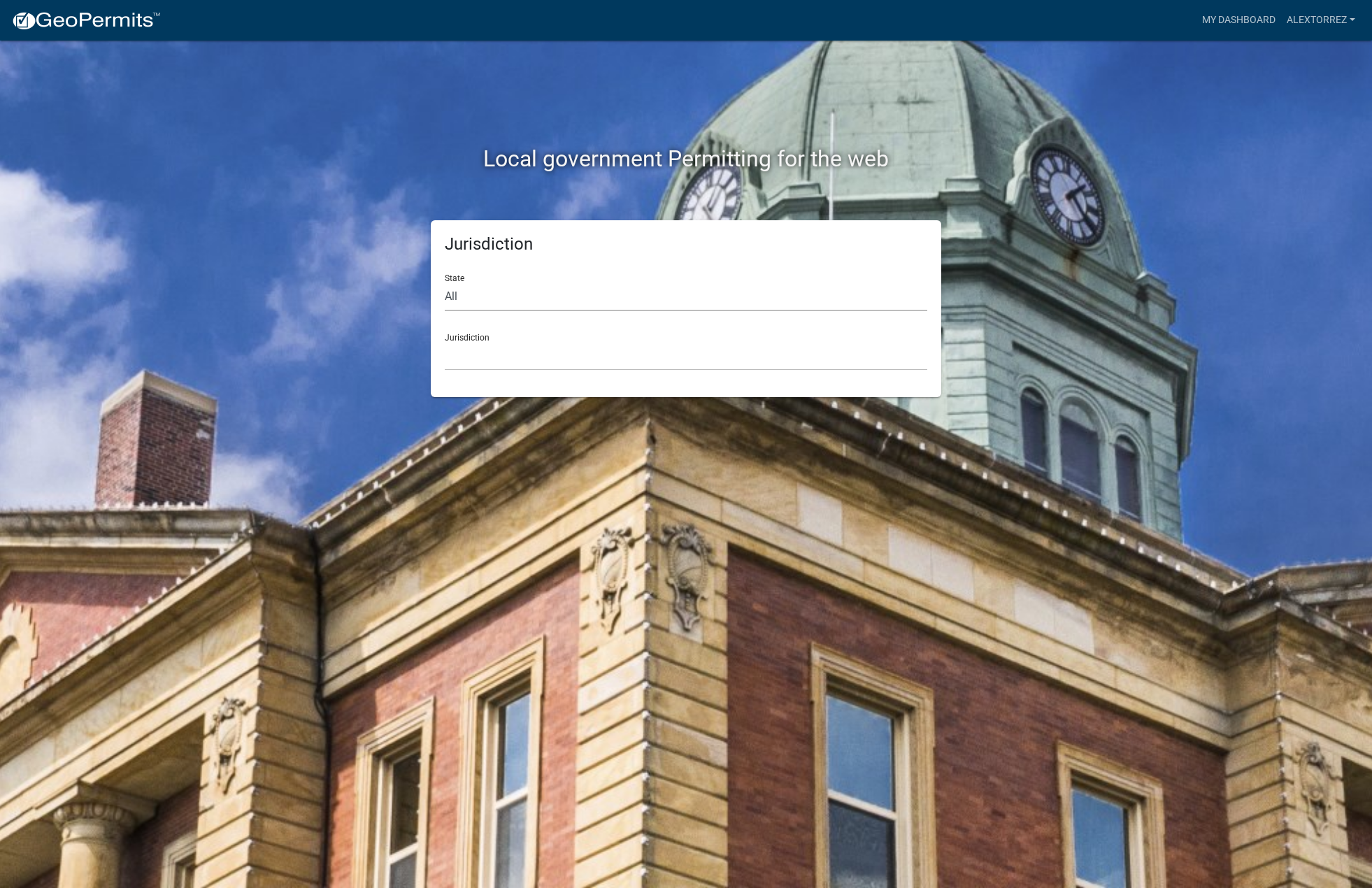
click at [505, 303] on select "All [US_STATE] [US_STATE] [US_STATE] [US_STATE] [US_STATE] [US_STATE] [US_STATE…" at bounding box center [686, 297] width 482 height 29
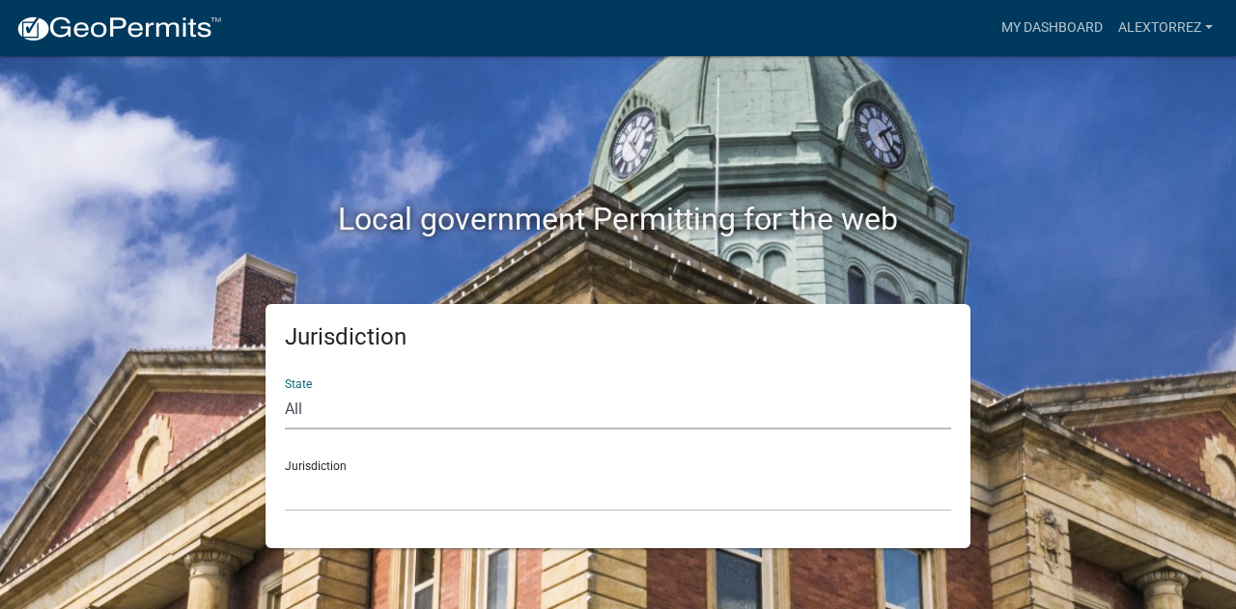
click at [369, 414] on select "All Colorado Georgia Indiana Iowa Kansas Minnesota Ohio South Carolina Wisconsin" at bounding box center [618, 410] width 666 height 40
drag, startPoint x: 401, startPoint y: 495, endPoint x: 403, endPoint y: 476, distance: 19.4
click at [401, 495] on select "Custer County, Colorado Carroll County, Georgia Cook County, Georgia Crawford C…" at bounding box center [618, 492] width 666 height 40
click at [924, 535] on div "Jurisdiction State All Colorado Georgia Indiana Iowa Kansas Minnesota Ohio Sout…" at bounding box center [618, 426] width 705 height 244
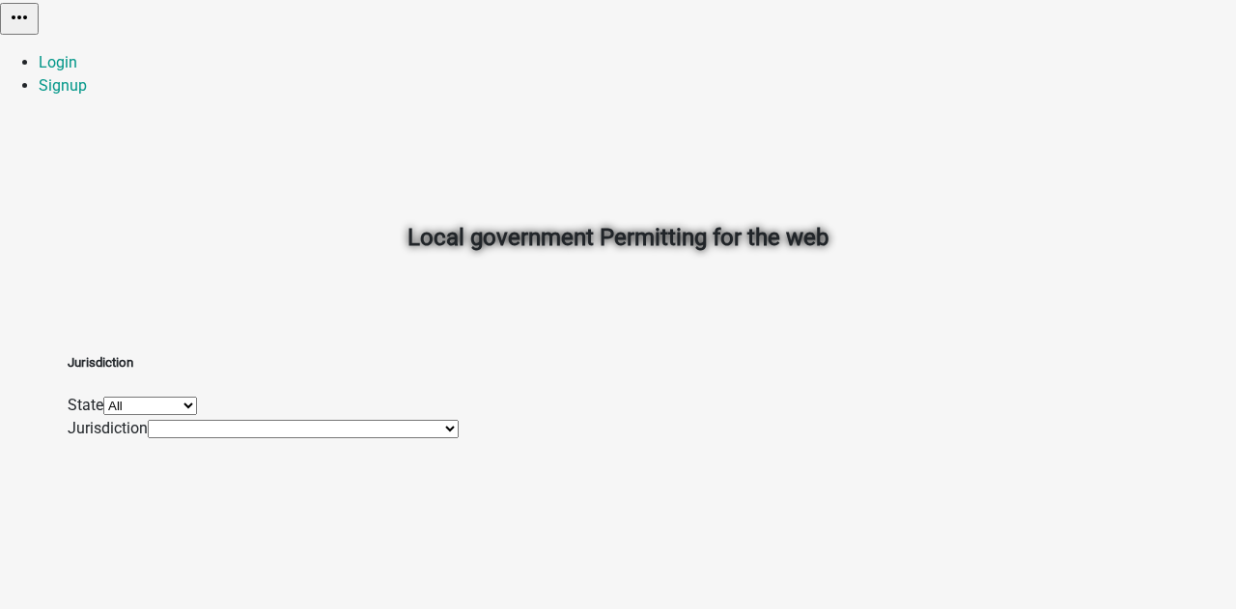
click at [197, 411] on select "All [US_STATE] [US_STATE] [US_STATE]" at bounding box center [150, 406] width 94 height 18
click at [343, 438] on select "[GEOGRAPHIC_DATA], [GEOGRAPHIC_DATA] [GEOGRAPHIC_DATA], [GEOGRAPHIC_DATA] [GEOG…" at bounding box center [303, 429] width 311 height 18
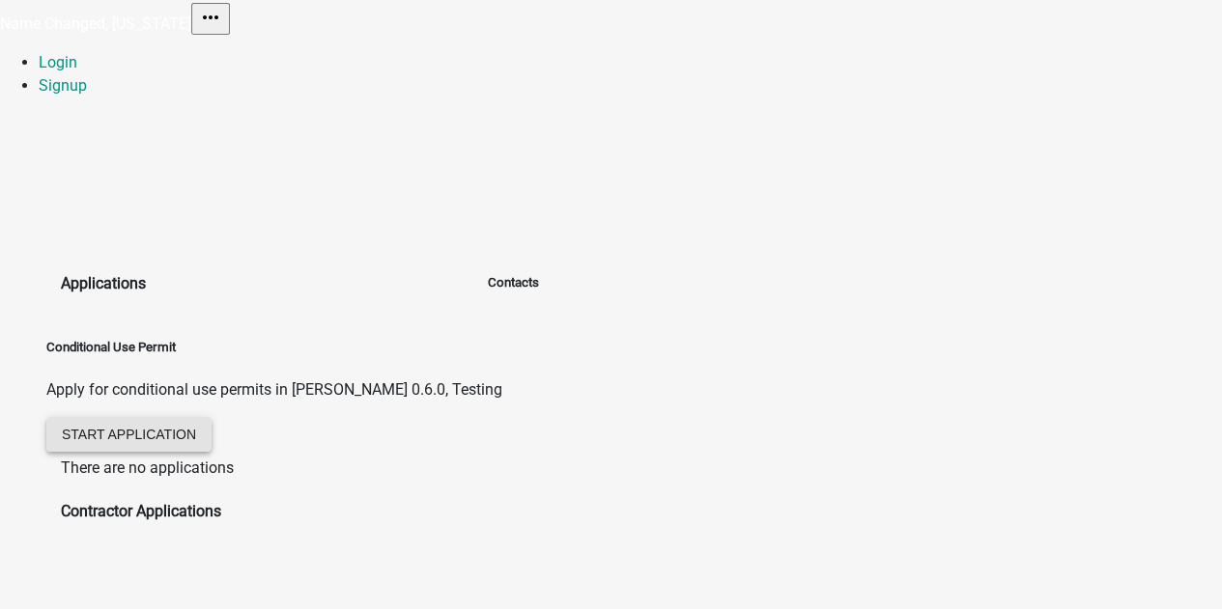
click at [185, 426] on span "Start Application" at bounding box center [129, 433] width 134 height 15
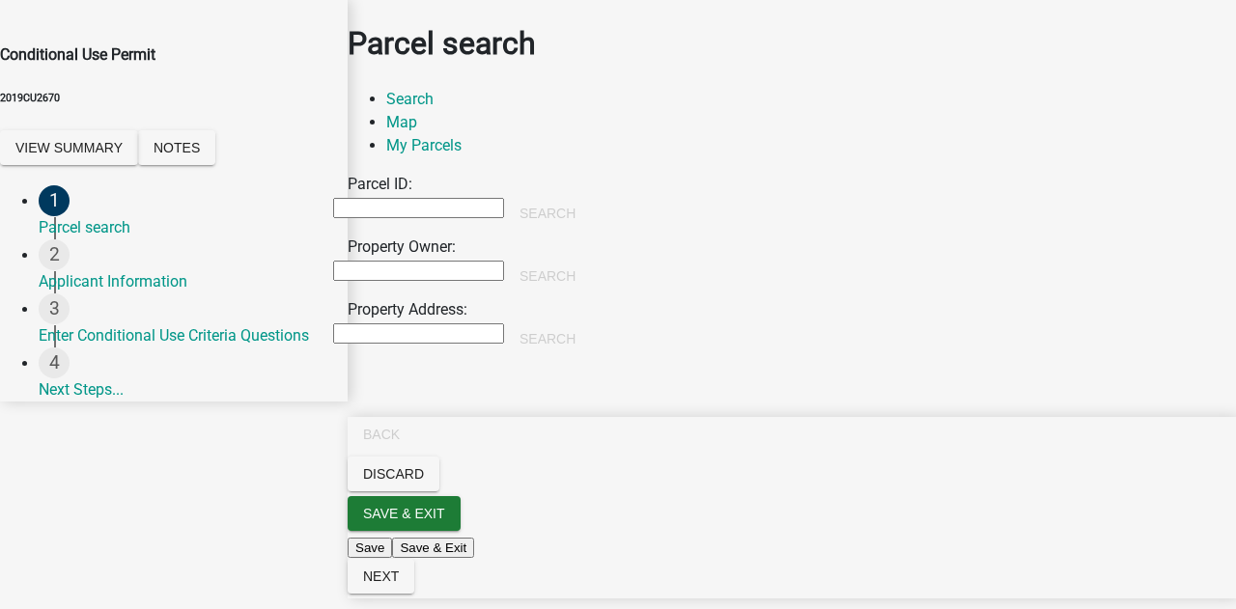
click at [447, 281] on input "Property Owner:" at bounding box center [418, 271] width 171 height 20
type input "smith"
click at [591, 283] on button "Search" at bounding box center [547, 276] width 87 height 35
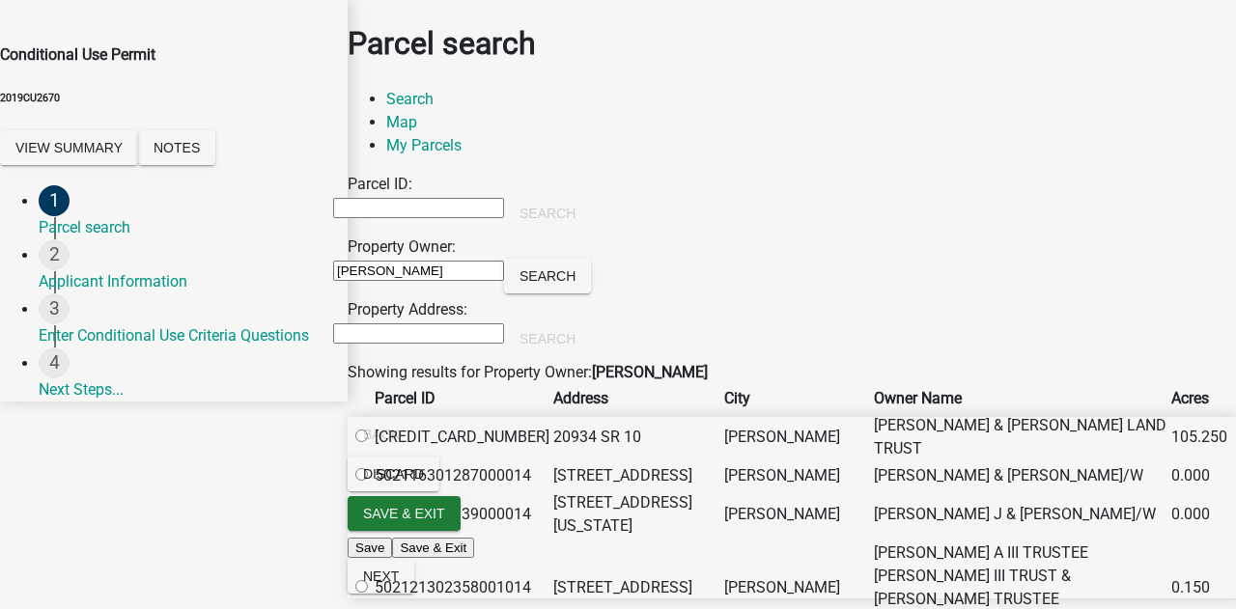
scroll to position [290, 0]
click at [371, 428] on label at bounding box center [371, 437] width 0 height 18
click at [368, 430] on input "radio" at bounding box center [361, 436] width 13 height 13
radio input "true"
click at [399, 580] on span "Next" at bounding box center [381, 576] width 36 height 15
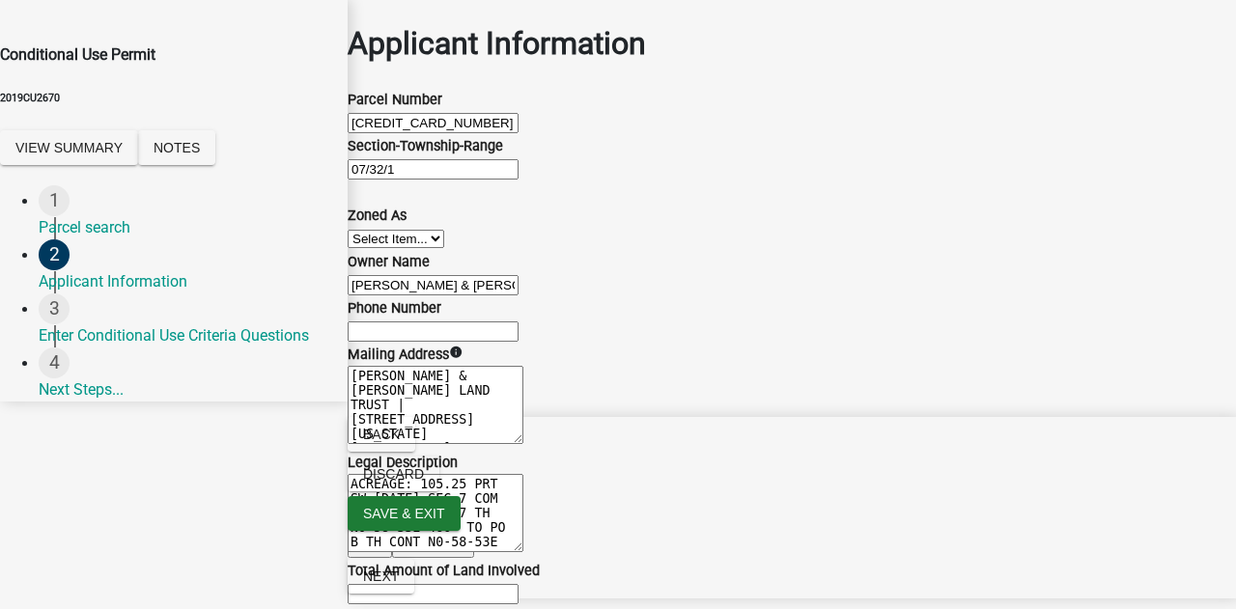
scroll to position [875, 0]
click at [414, 575] on button "Next" at bounding box center [381, 576] width 67 height 35
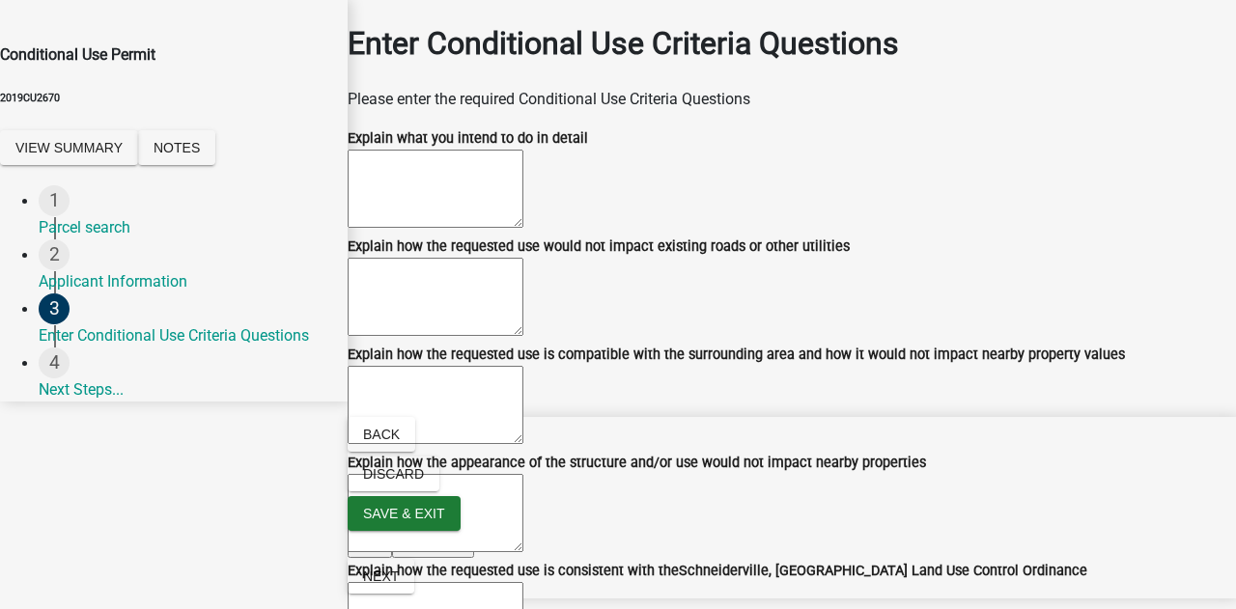
scroll to position [444, 0]
click at [399, 583] on span "Next" at bounding box center [381, 576] width 36 height 15
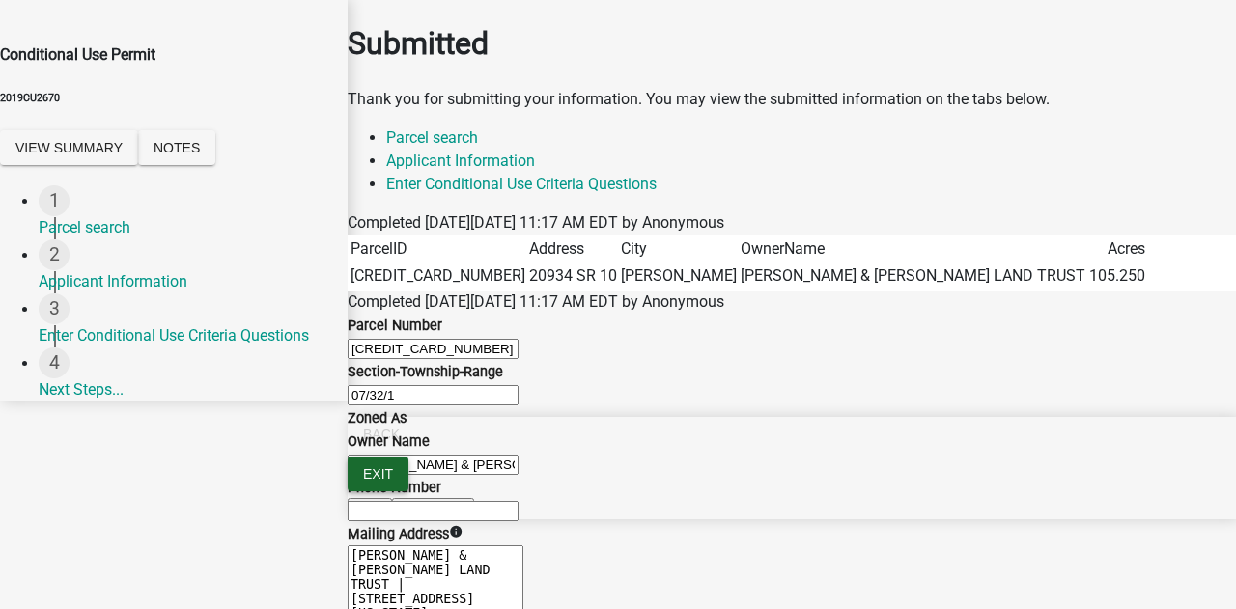
click at [393, 482] on span "Exit" at bounding box center [378, 473] width 30 height 15
click at [1114, 551] on button "Save" at bounding box center [1132, 561] width 44 height 20
click at [409, 492] on button "Exit" at bounding box center [378, 474] width 61 height 35
click at [1155, 551] on button "Save & Exit" at bounding box center [1196, 561] width 82 height 20
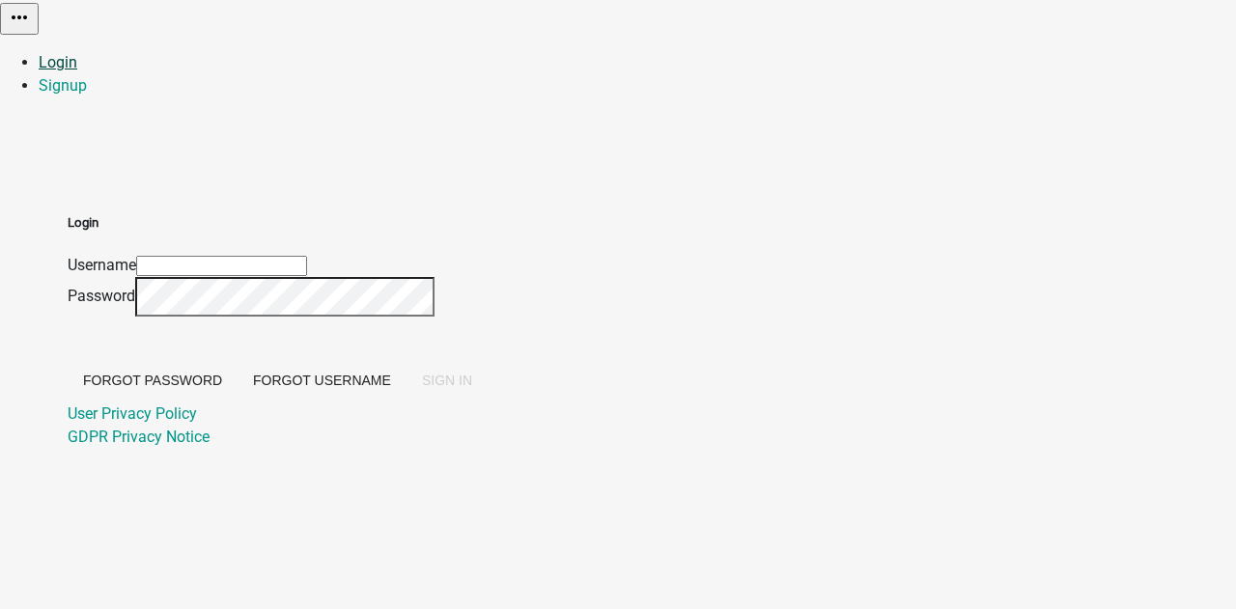
type input "Alextorrez"
click at [488, 398] on button "SIGN IN" at bounding box center [447, 380] width 81 height 35
